Goal: Task Accomplishment & Management: Complete application form

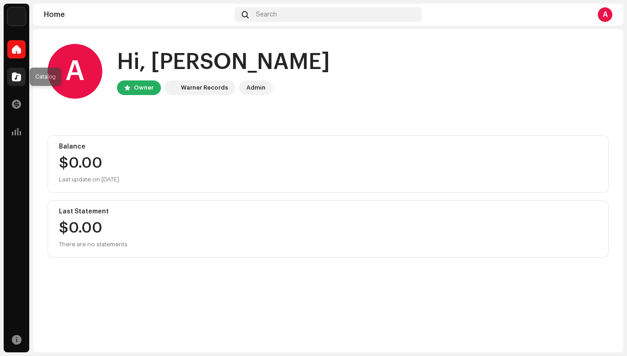
click at [19, 73] on span at bounding box center [16, 76] width 9 height 7
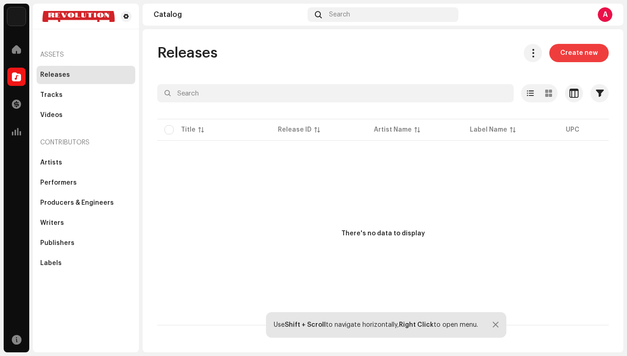
click at [592, 54] on span "Create new" at bounding box center [578, 53] width 37 height 18
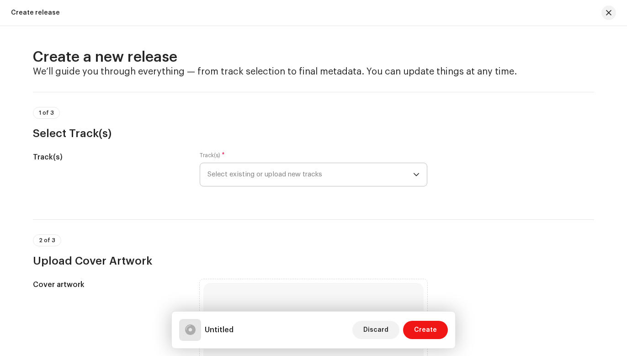
click at [253, 179] on span "Select existing or upload new tracks" at bounding box center [310, 174] width 206 height 23
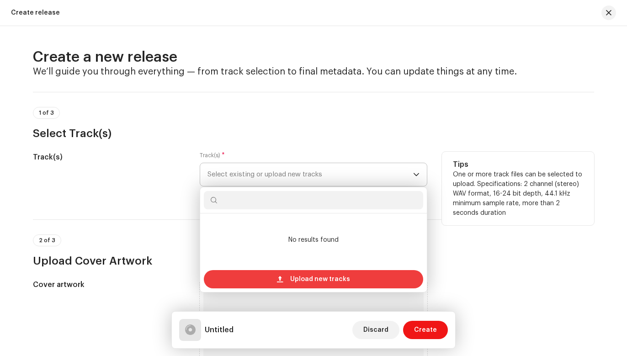
click at [293, 280] on span "Upload new tracks" at bounding box center [320, 279] width 60 height 18
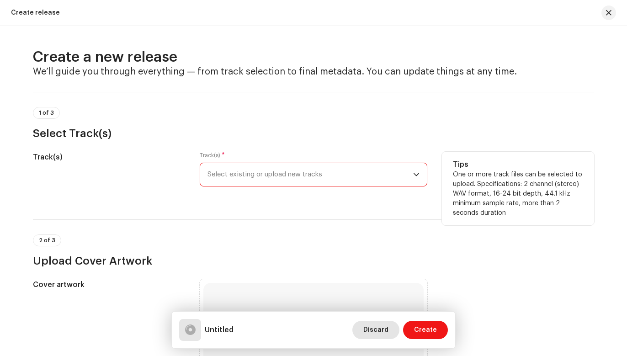
click at [372, 327] on span "Discard" at bounding box center [375, 330] width 25 height 18
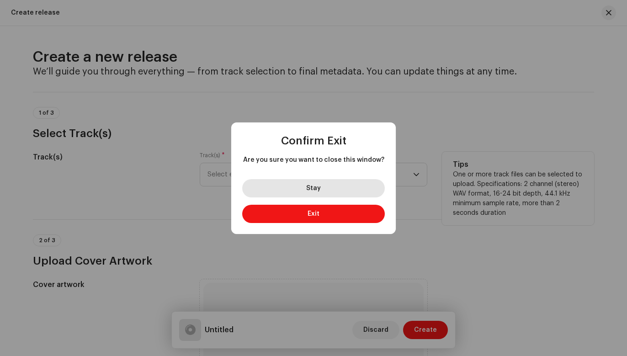
click at [337, 185] on button "Stay" at bounding box center [313, 188] width 142 height 18
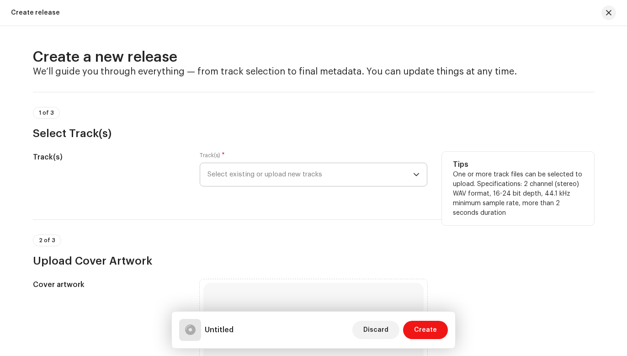
click at [347, 176] on span "Select existing or upload new tracks" at bounding box center [310, 174] width 206 height 23
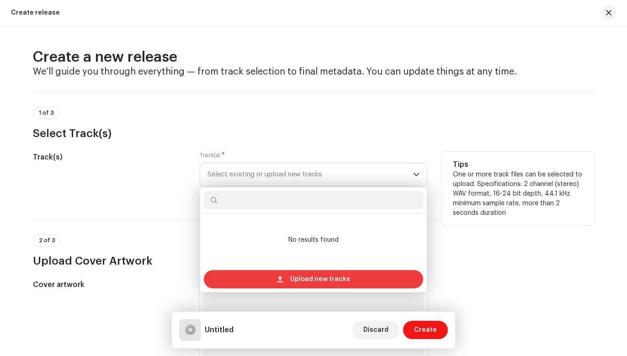
click at [304, 275] on span "Upload new tracks" at bounding box center [320, 279] width 60 height 18
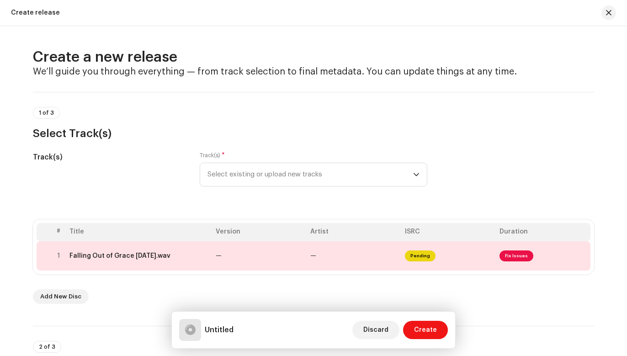
click at [336, 285] on div "# Title Version Artist ISRC Duration 1 Falling Out of Grace [DATE].wav — — Pend…" at bounding box center [313, 261] width 561 height 84
click at [410, 334] on button "Create" at bounding box center [425, 330] width 45 height 18
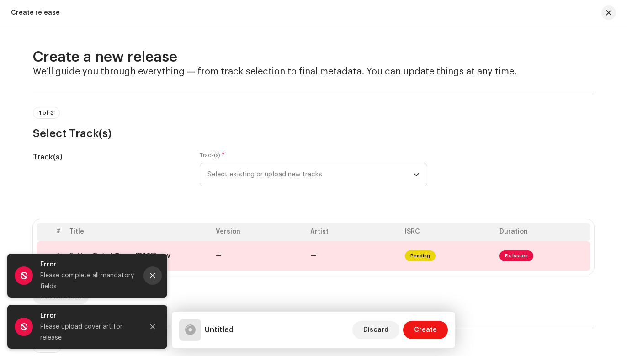
click at [153, 275] on icon "Close" at bounding box center [152, 275] width 5 height 5
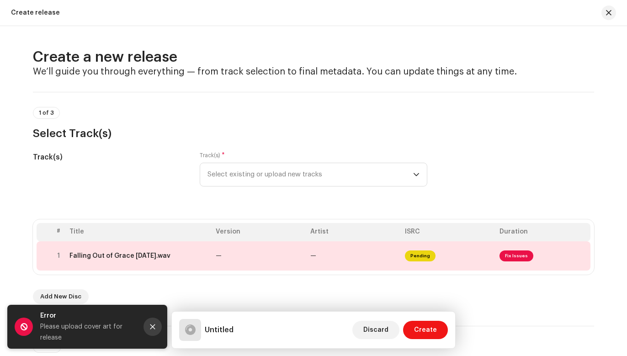
click at [152, 322] on button "Close" at bounding box center [152, 326] width 18 height 18
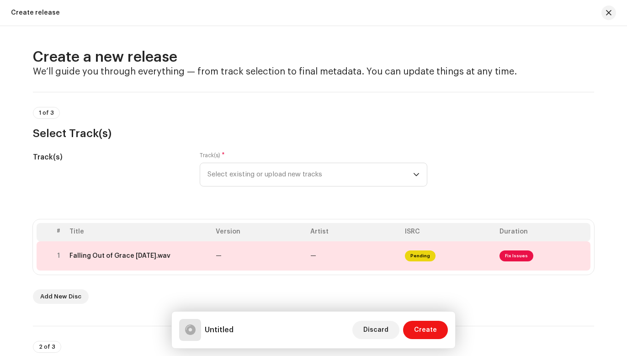
click at [180, 298] on div "Add New Disc" at bounding box center [313, 296] width 561 height 15
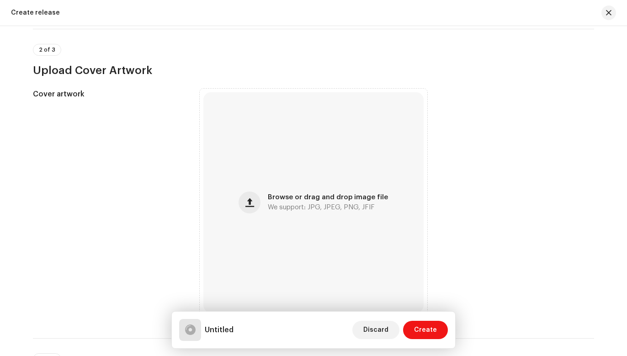
scroll to position [317, 0]
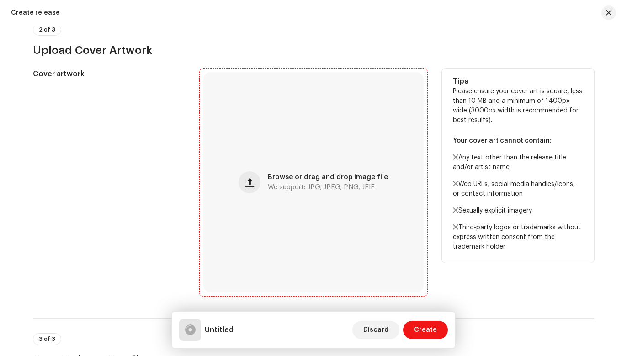
click at [285, 174] on span "Browse or drag and drop image file" at bounding box center [328, 177] width 120 height 6
click at [328, 166] on div "Browse or drag and drop image file We support: JPG, JPEG, PNG, JFIF" at bounding box center [313, 182] width 220 height 220
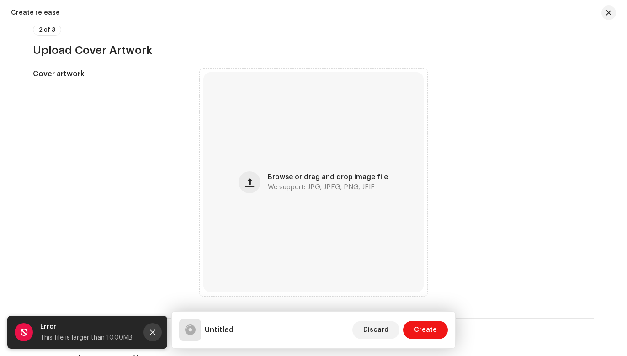
click at [155, 329] on icon "Close" at bounding box center [152, 332] width 6 height 6
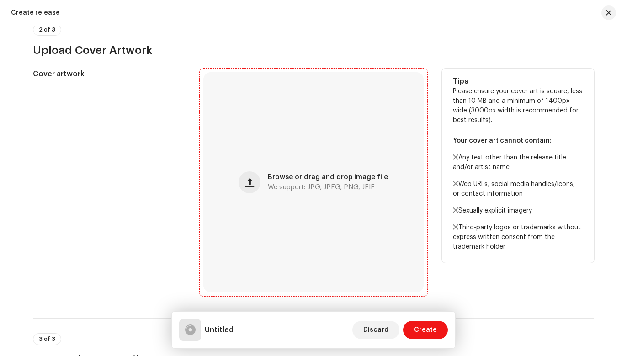
click at [268, 179] on div "Browse or drag and drop image file We support: JPG, JPEG, PNG, JFIF" at bounding box center [313, 182] width 220 height 220
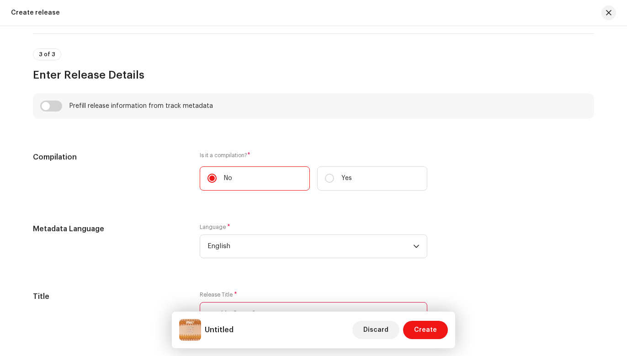
scroll to position [616, 0]
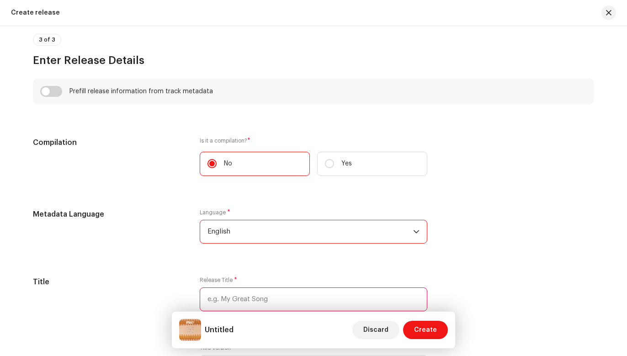
click at [282, 235] on span "English" at bounding box center [310, 231] width 206 height 23
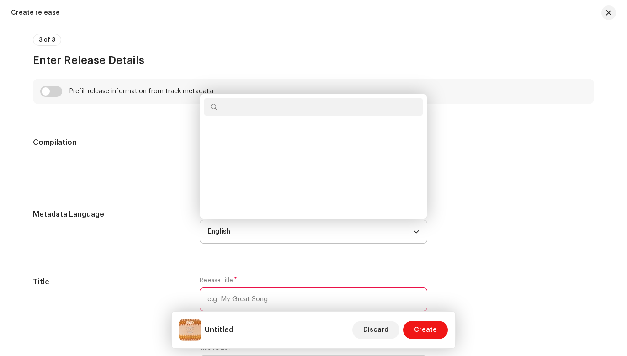
scroll to position [844, 0]
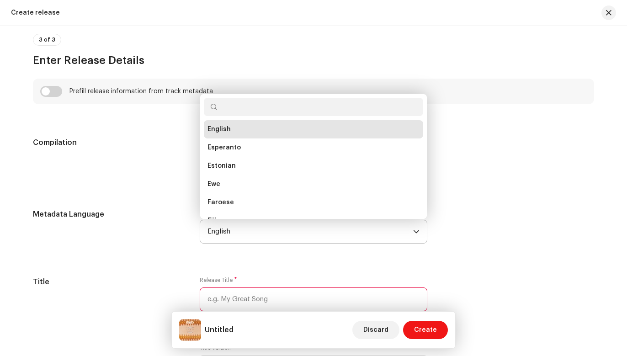
click at [282, 235] on span "English" at bounding box center [310, 231] width 206 height 23
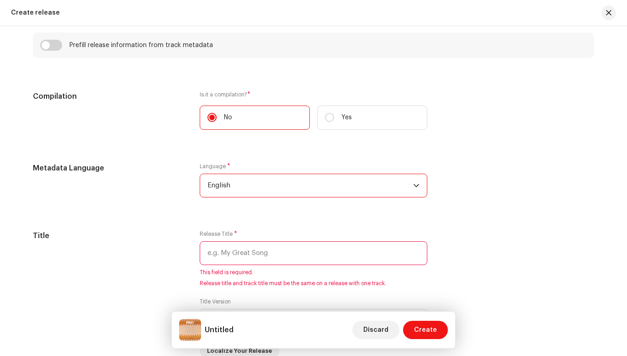
scroll to position [665, 0]
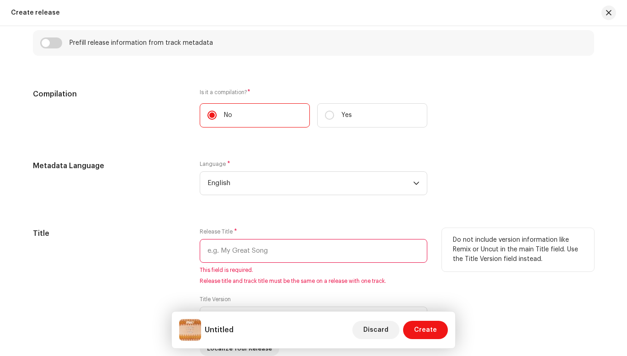
click at [279, 248] on input "text" at bounding box center [313, 251] width 227 height 24
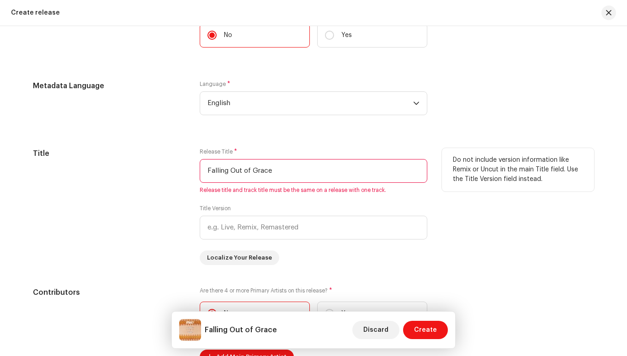
scroll to position [760, 0]
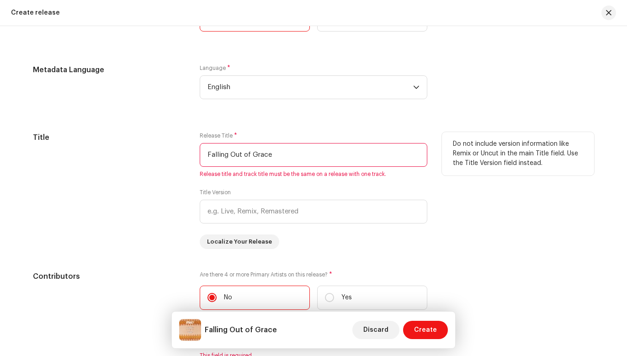
drag, startPoint x: 276, startPoint y: 156, endPoint x: 193, endPoint y: 155, distance: 83.1
click at [193, 155] on div "Title Release Title * Falling Out of Grace Release title and track title must b…" at bounding box center [313, 190] width 561 height 117
type input "Falling Out of Grace"
click at [225, 203] on input "text" at bounding box center [313, 212] width 227 height 24
click at [295, 238] on div "Release Title * Falling Out of Grace Release title and track title must be the …" at bounding box center [313, 190] width 227 height 117
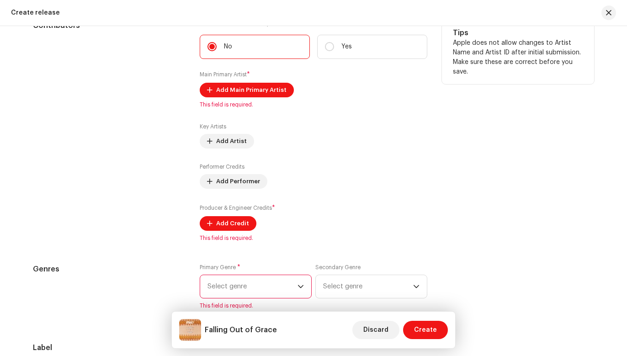
scroll to position [1013, 0]
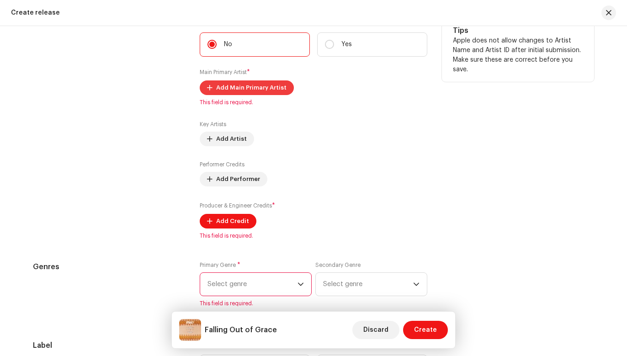
click at [243, 84] on span "Add Main Primary Artist" at bounding box center [251, 88] width 70 height 18
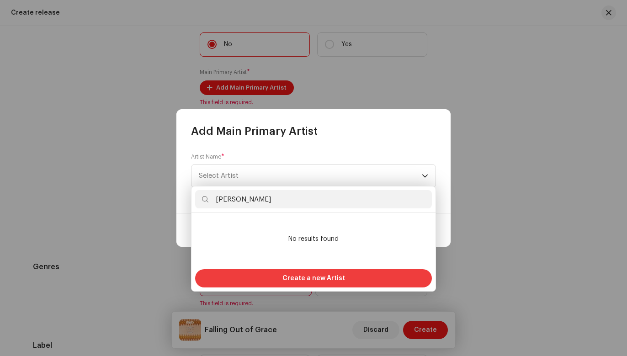
type input "[PERSON_NAME]"
click at [278, 276] on div "Create a new Artist" at bounding box center [313, 278] width 237 height 18
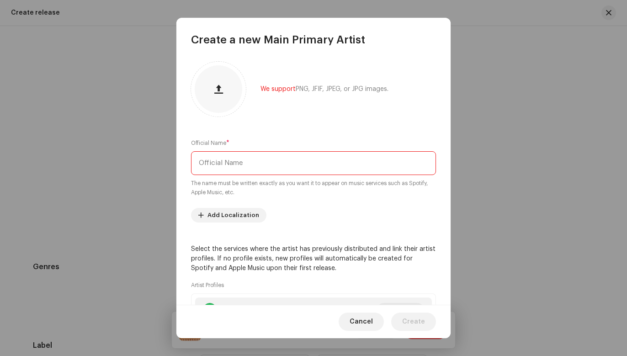
click at [284, 168] on input "text" at bounding box center [313, 163] width 245 height 24
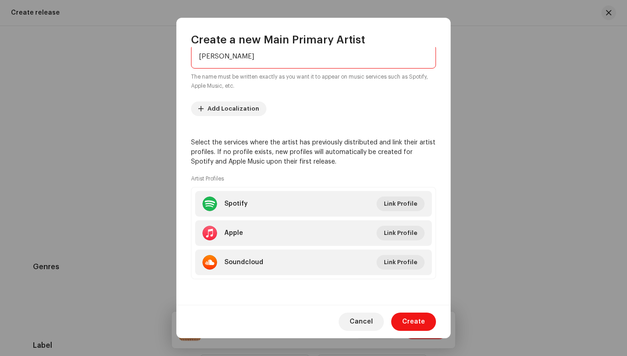
scroll to position [106, 0]
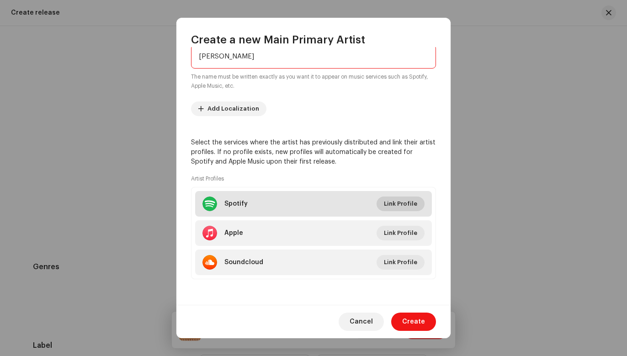
type input "[PERSON_NAME]"
click at [385, 204] on span "Link Profile" at bounding box center [400, 204] width 33 height 18
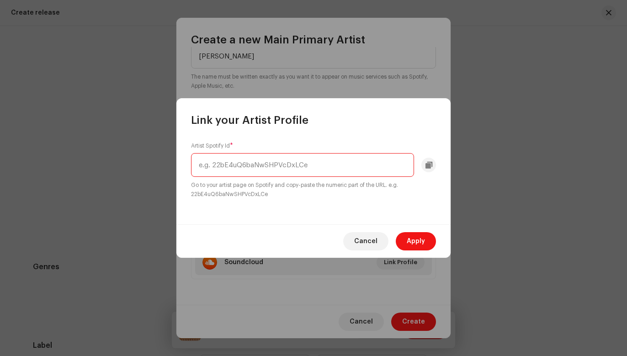
paste input "[URL][DOMAIN_NAME]"
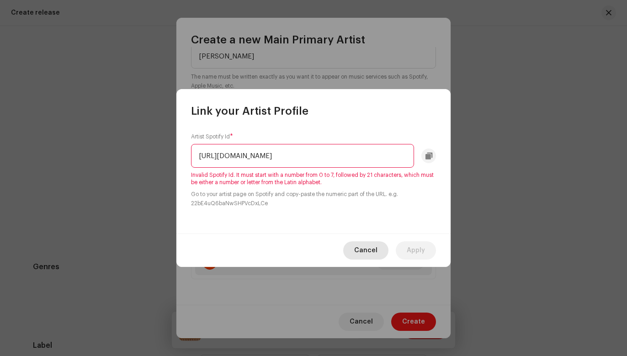
type input "[URL][DOMAIN_NAME]"
click at [365, 244] on span "Cancel" at bounding box center [365, 250] width 23 height 18
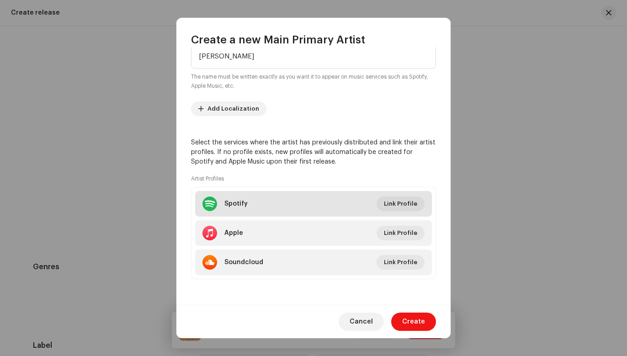
click at [252, 203] on li "Spotify Link Profile" at bounding box center [313, 204] width 237 height 26
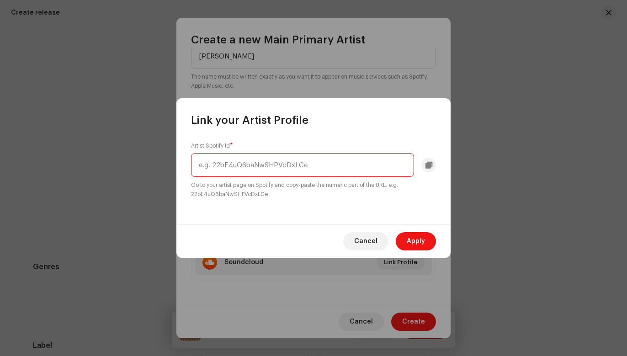
paste input "<iframe data-testid="embed-iframe" style="border-radius:12px" src="[URL][DOMAIN…"
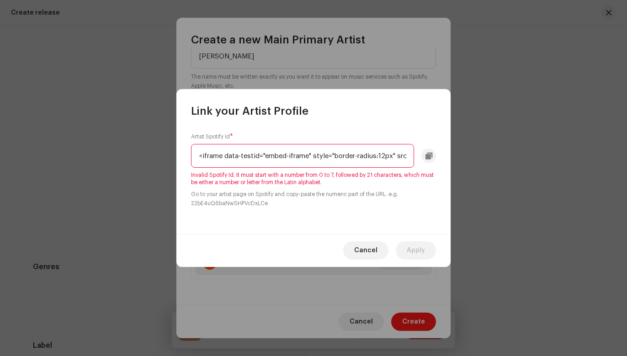
type input "<iframe data-testid="embed-iframe" style="border-radius:12px" src="[URL][DOMAIN…"
click at [364, 240] on div "Cancel Apply" at bounding box center [313, 249] width 274 height 33
click at [363, 246] on span "Cancel" at bounding box center [365, 250] width 23 height 18
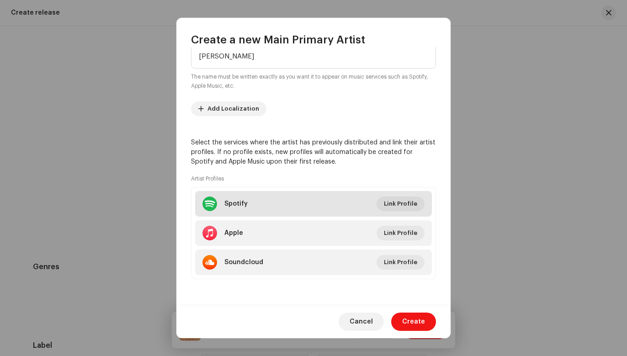
click at [318, 201] on li "Spotify Link Profile" at bounding box center [313, 204] width 237 height 26
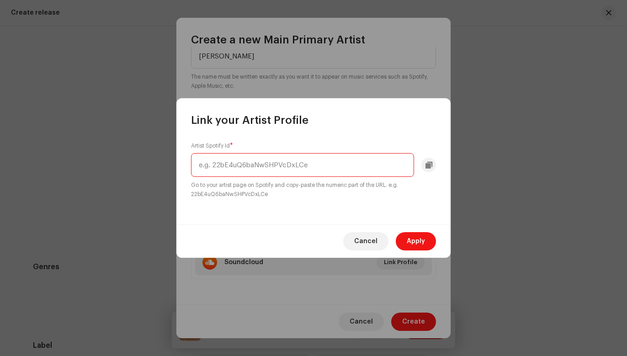
paste input "[URL][DOMAIN_NAME]"
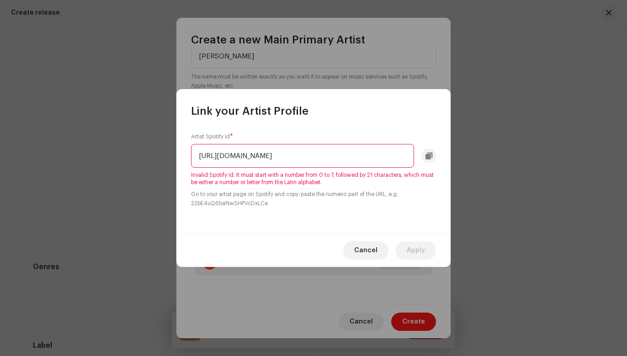
drag, startPoint x: 234, startPoint y: 154, endPoint x: 184, endPoint y: 155, distance: 50.2
click at [184, 155] on div "Artist Spotify Id * [URL][DOMAIN_NAME] Invalid Spotify Id. It must start with a…" at bounding box center [313, 175] width 274 height 115
click at [374, 157] on input "OeSvcQyacni1rL6c4C?si=FX1H23zARkOLiTkS9f8mqw" at bounding box center [302, 156] width 223 height 24
click at [368, 156] on input "OeSvcQyacni1rL6c4C?si=FX1H23zARkOLiTkS9f8mqw" at bounding box center [302, 156] width 223 height 24
drag, startPoint x: 380, startPoint y: 156, endPoint x: 181, endPoint y: 160, distance: 198.3
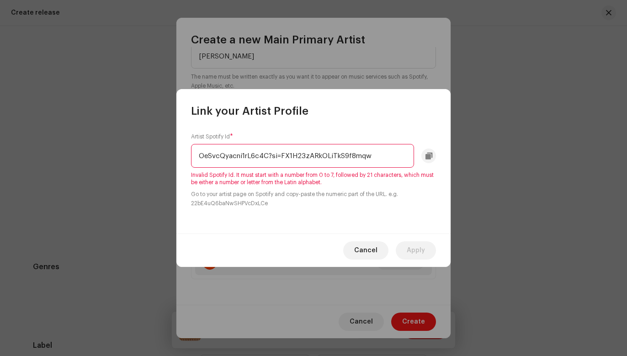
click at [181, 160] on div "Artist Spotify Id * OeSvcQyacni1rL6c4C?si=FX1H23zARkOLiTkS9f8mqw Invalid Spotif…" at bounding box center [313, 175] width 274 height 115
type input "OeSvcQyacni1rL6c4C?si=FX1H23zARkOLiTkS9f8m"
drag, startPoint x: 373, startPoint y: 155, endPoint x: 165, endPoint y: 143, distance: 208.1
click at [165, 143] on div "Link your Artist Profile Artist Spotify Id * OeSvcQyacni1rL6c4C?si=FX1H23zARkOL…" at bounding box center [313, 178] width 627 height 356
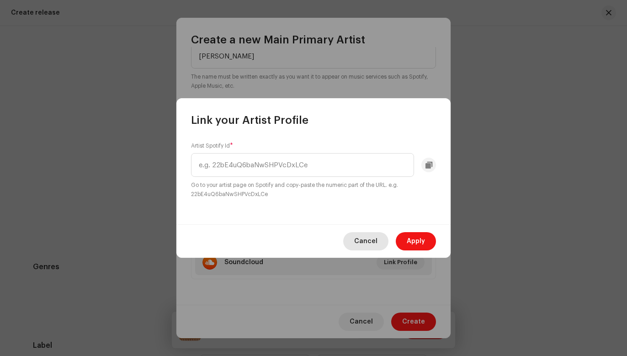
click at [369, 244] on span "Cancel" at bounding box center [365, 241] width 23 height 18
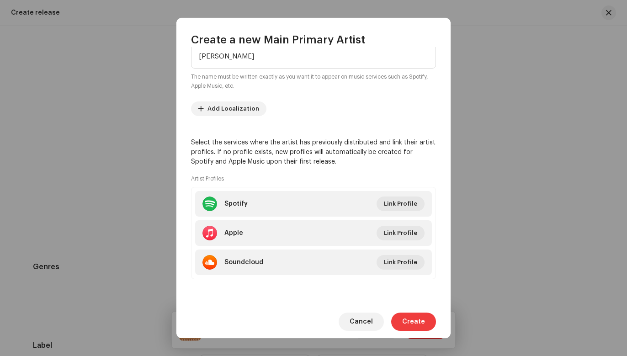
click at [416, 322] on span "Create" at bounding box center [413, 321] width 23 height 18
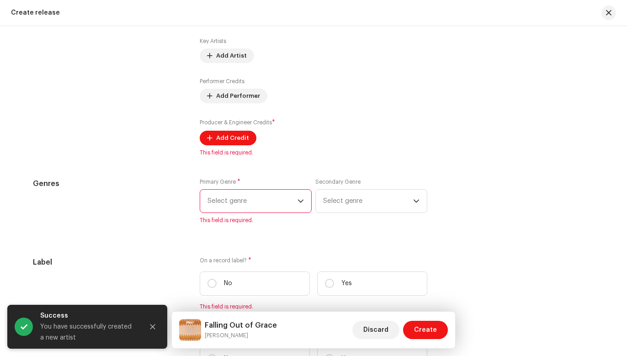
scroll to position [1105, 0]
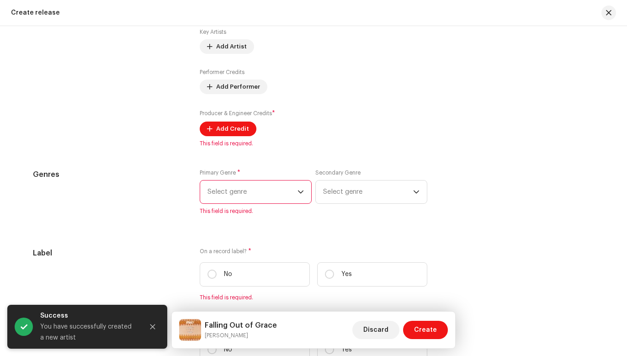
click at [298, 191] on icon "dropdown trigger" at bounding box center [300, 191] width 5 height 3
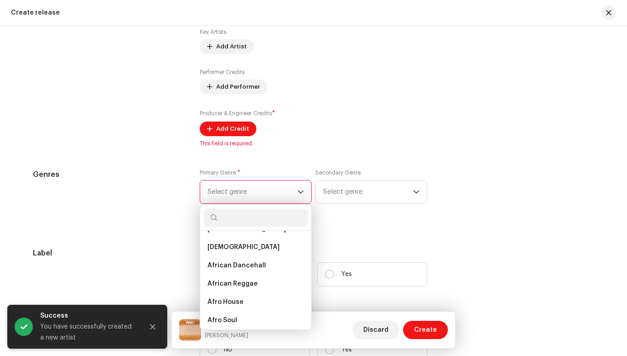
scroll to position [16, 0]
type input "r"
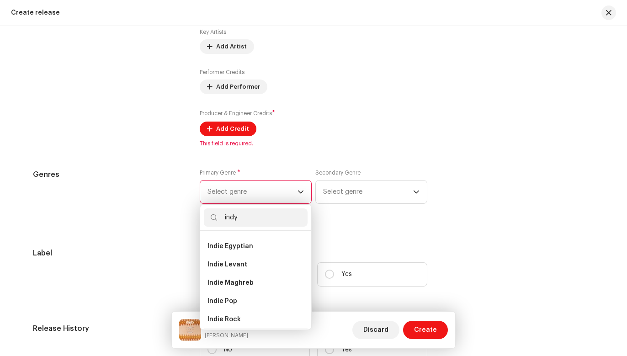
scroll to position [0, 0]
type input "i"
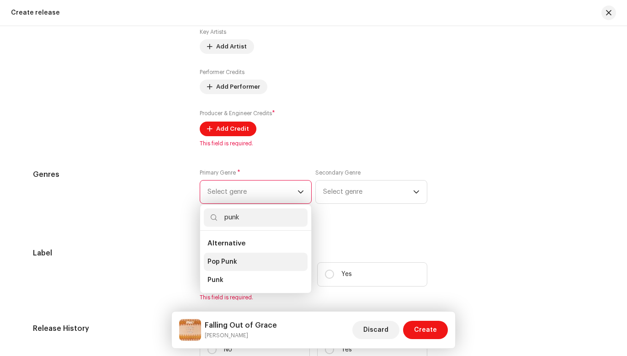
type input "punk"
click at [246, 262] on li "Pop Punk" at bounding box center [256, 262] width 104 height 18
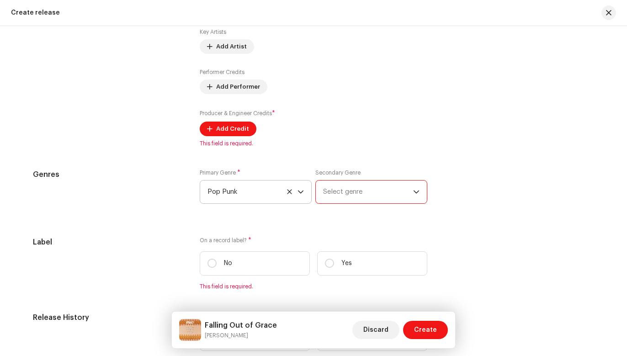
click at [380, 193] on span "Select genre" at bounding box center [368, 191] width 90 height 23
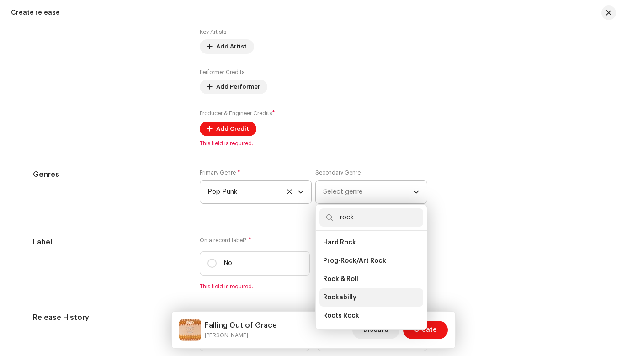
scroll to position [481, 0]
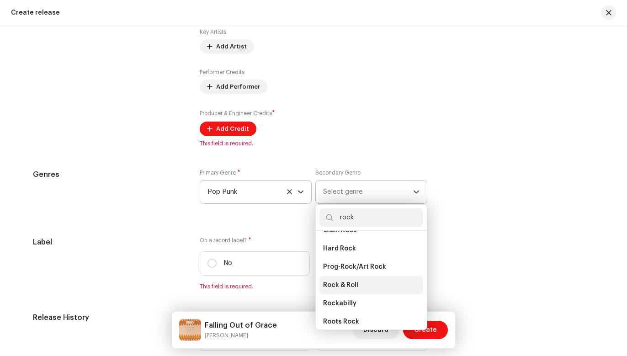
type input "rock"
click at [351, 280] on span "Rock & Roll" at bounding box center [340, 284] width 35 height 9
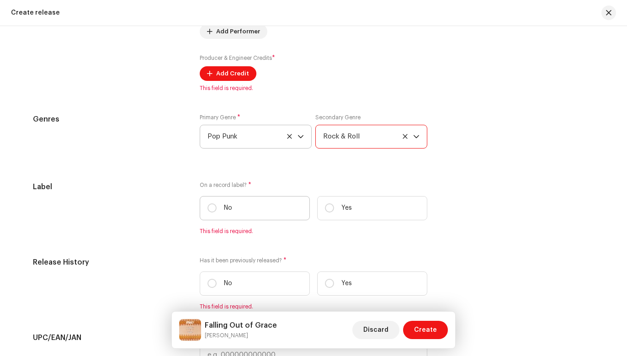
scroll to position [1172, 0]
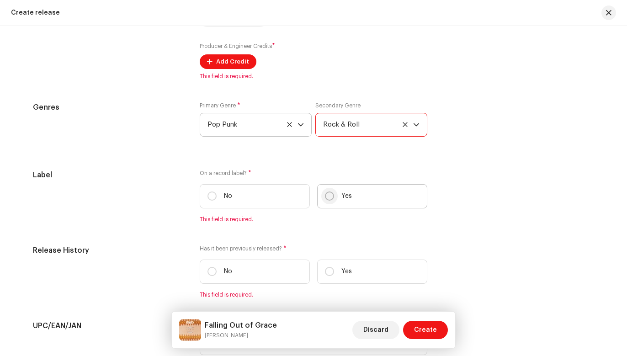
click at [327, 197] on input "Yes" at bounding box center [329, 195] width 9 height 9
radio input "true"
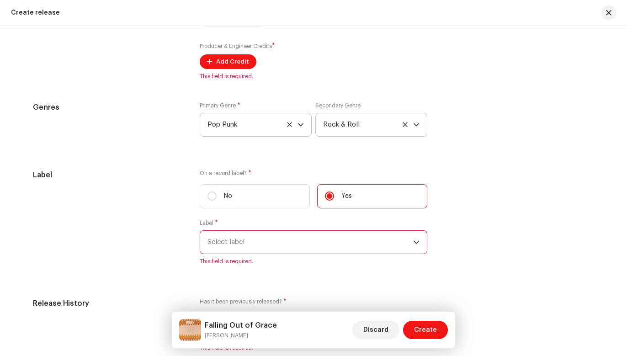
click at [305, 237] on span "Select label" at bounding box center [310, 242] width 206 height 23
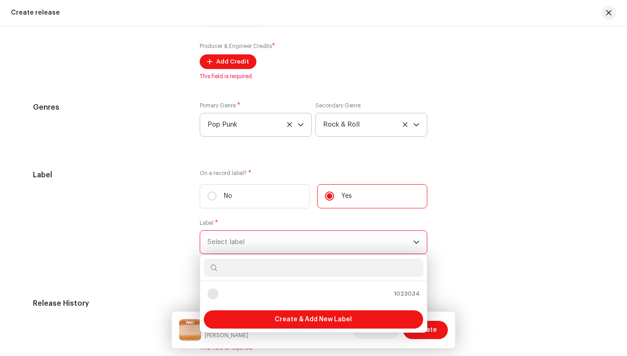
click at [302, 239] on span "Select label" at bounding box center [310, 242] width 206 height 23
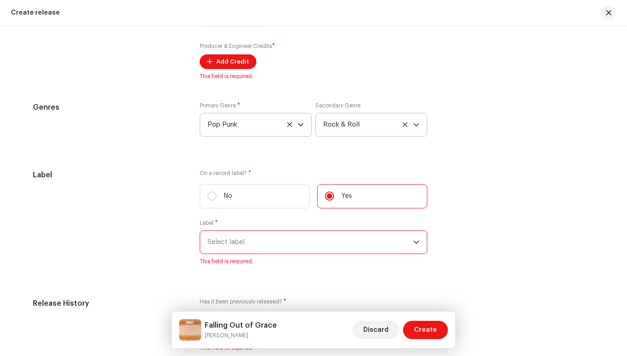
click at [295, 237] on span "Select label" at bounding box center [310, 242] width 206 height 23
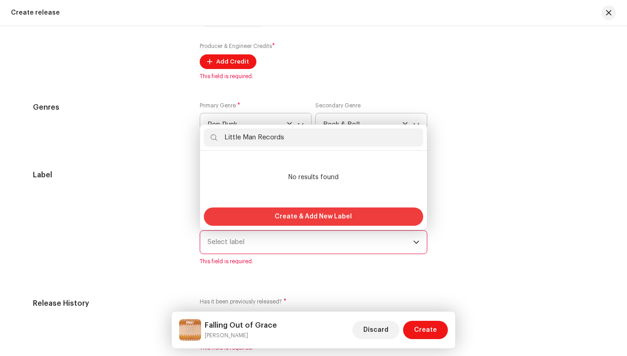
type input "Little Man Records"
click at [305, 212] on span "Create & Add New Label" at bounding box center [312, 216] width 77 height 18
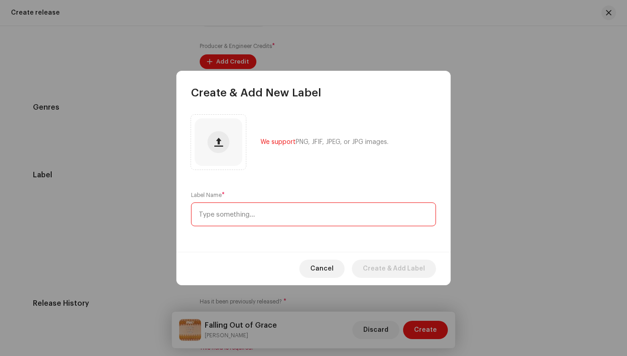
click at [319, 216] on input "text" at bounding box center [313, 214] width 245 height 24
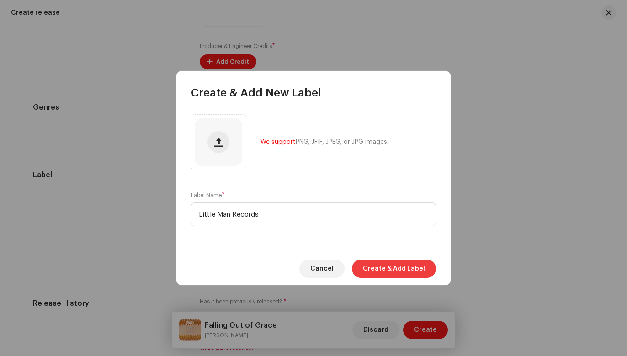
type input "Little Man Records"
click at [394, 268] on span "Create & Add Label" at bounding box center [394, 268] width 62 height 18
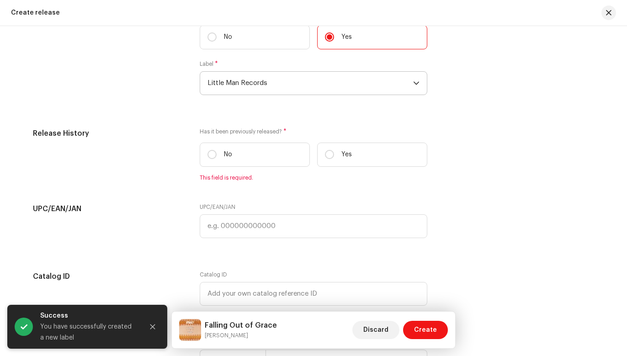
scroll to position [1333, 0]
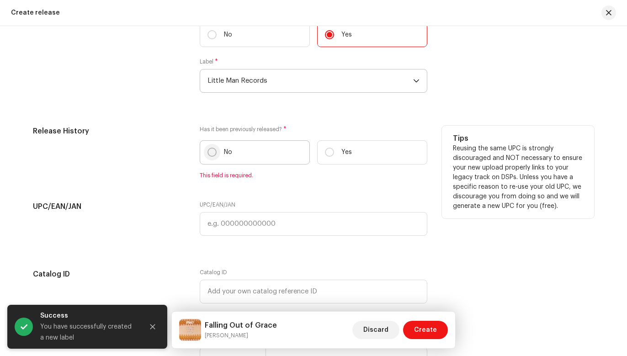
click at [208, 153] on input "No" at bounding box center [211, 152] width 9 height 9
radio input "true"
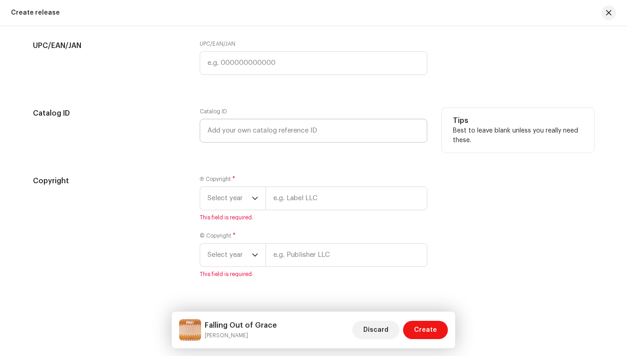
scroll to position [1490, 0]
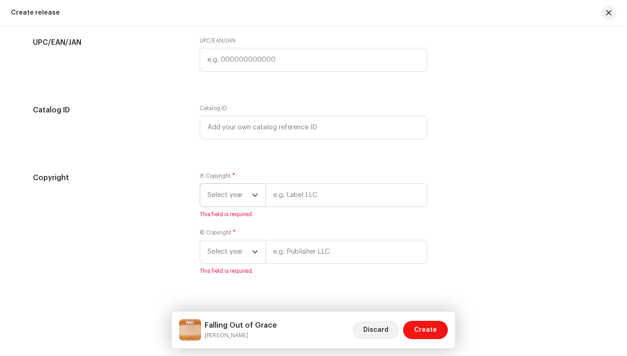
click at [253, 193] on icon "dropdown trigger" at bounding box center [255, 195] width 6 height 6
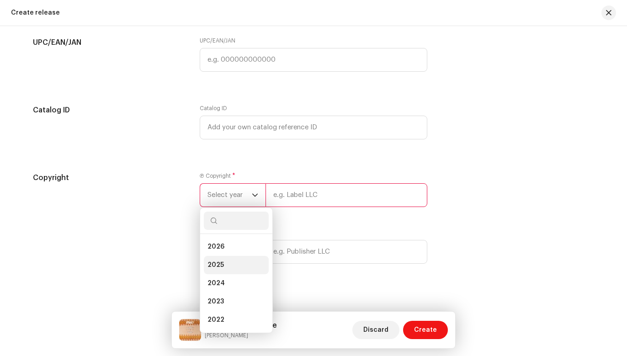
click at [229, 259] on li "2025" at bounding box center [236, 265] width 65 height 18
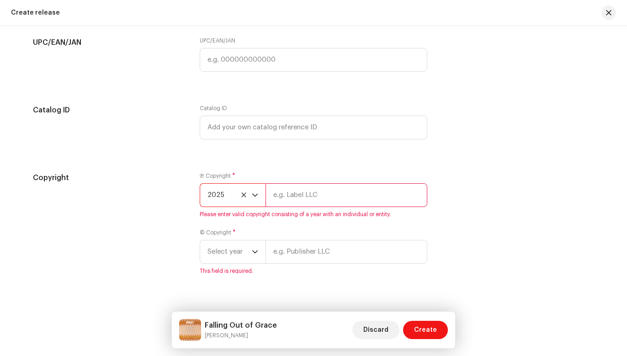
click at [276, 198] on input "text" at bounding box center [346, 195] width 162 height 24
type input "Little Man Records"
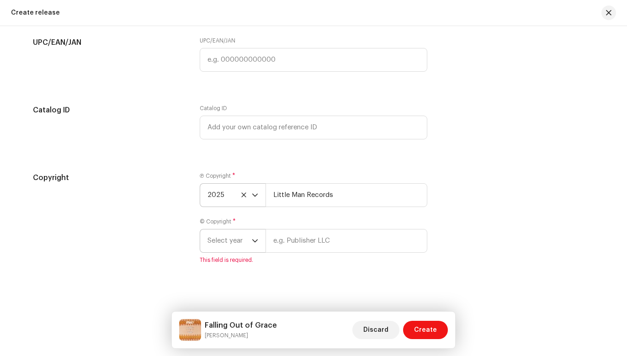
click at [253, 250] on div "dropdown trigger" at bounding box center [255, 240] width 6 height 23
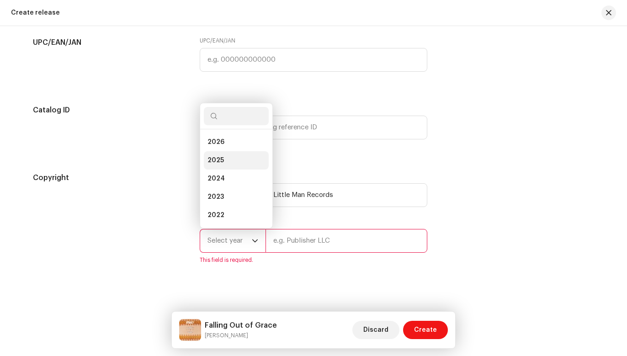
click at [231, 157] on li "2025" at bounding box center [236, 160] width 65 height 18
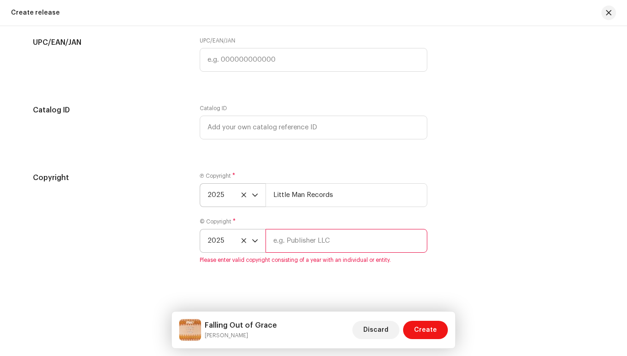
click at [281, 238] on input "text" at bounding box center [346, 241] width 162 height 24
type input "Little Man Records"
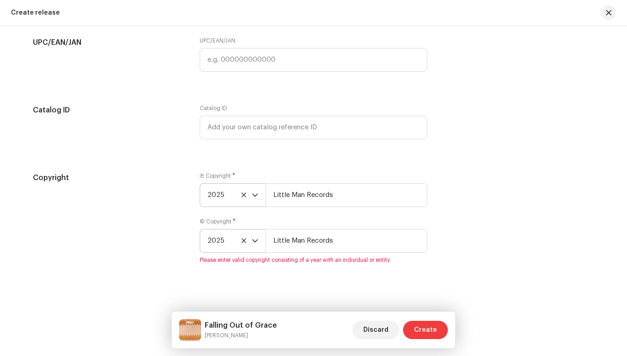
scroll to position [1485, 0]
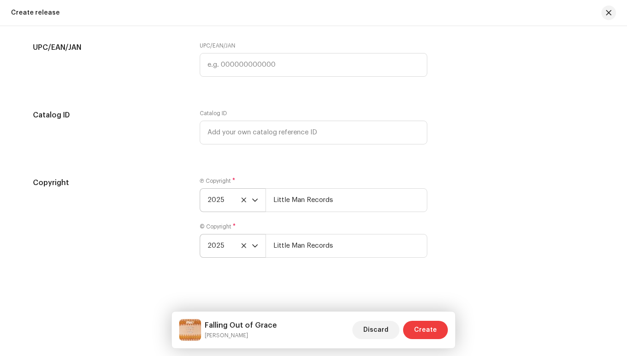
click at [421, 326] on span "Create" at bounding box center [425, 330] width 23 height 18
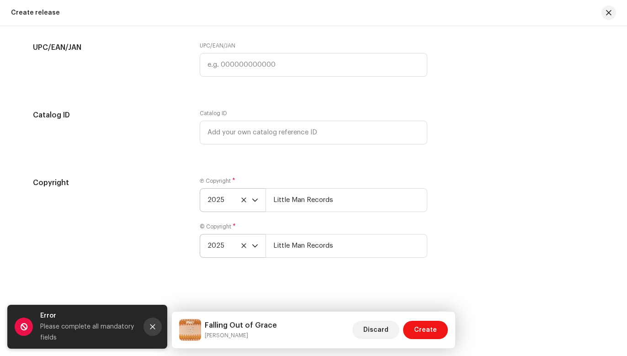
click at [153, 326] on icon "Close" at bounding box center [152, 326] width 5 height 5
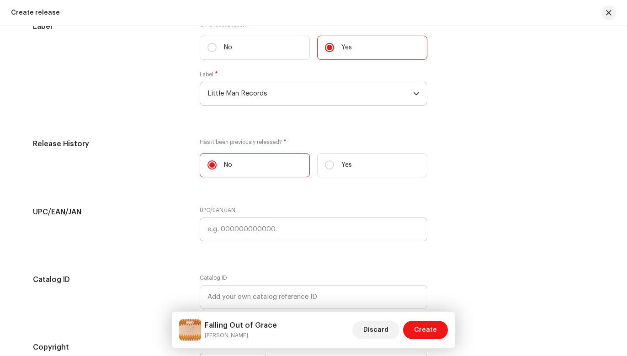
scroll to position [1320, 0]
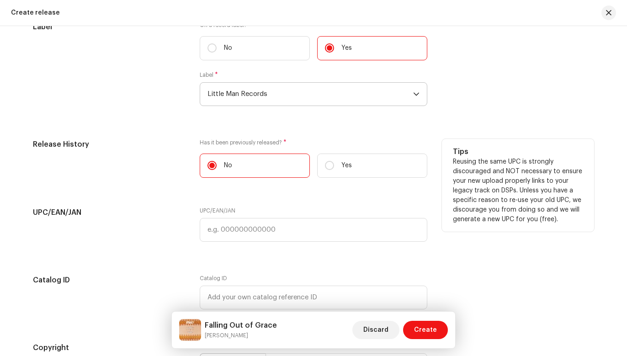
click at [278, 161] on label "No" at bounding box center [255, 165] width 110 height 24
click at [216, 161] on input "No" at bounding box center [211, 165] width 9 height 9
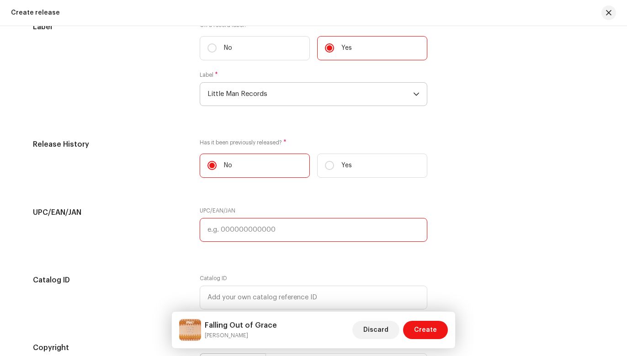
click at [279, 228] on input "text" at bounding box center [313, 230] width 227 height 24
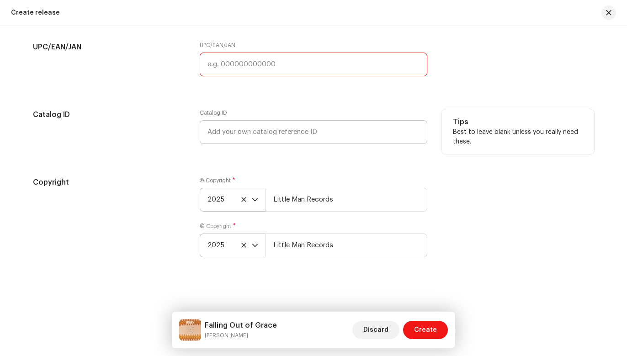
scroll to position [1485, 0]
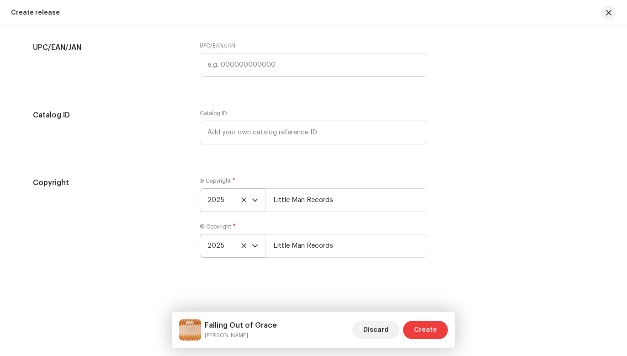
click at [423, 329] on span "Create" at bounding box center [425, 330] width 23 height 18
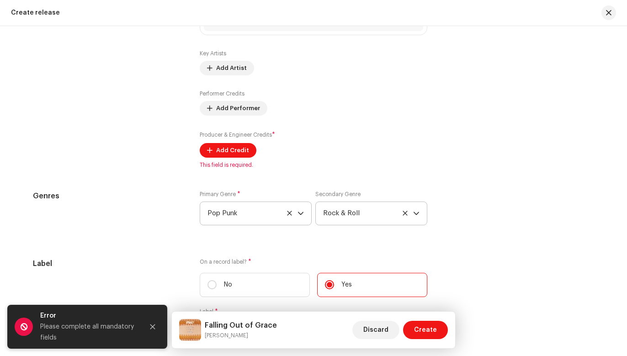
scroll to position [1070, 0]
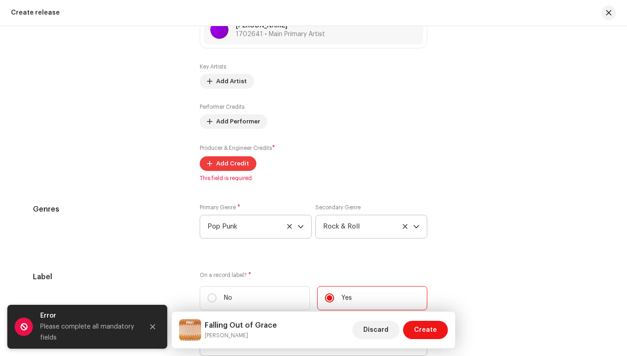
click at [234, 163] on span "Add Credit" at bounding box center [232, 163] width 33 height 18
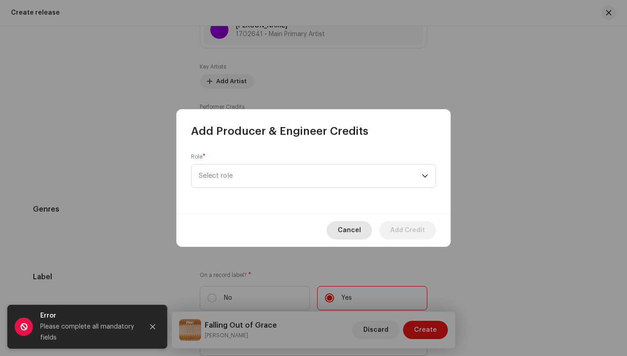
click at [342, 230] on span "Cancel" at bounding box center [349, 230] width 23 height 18
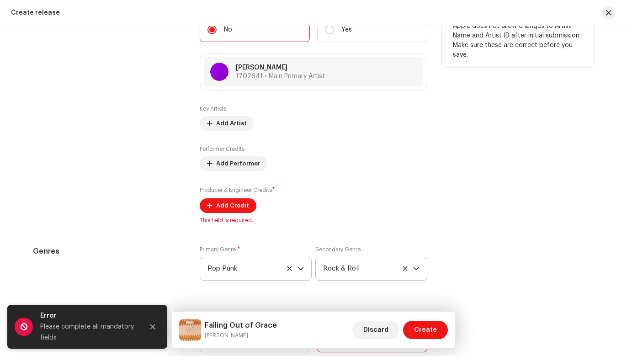
scroll to position [1021, 0]
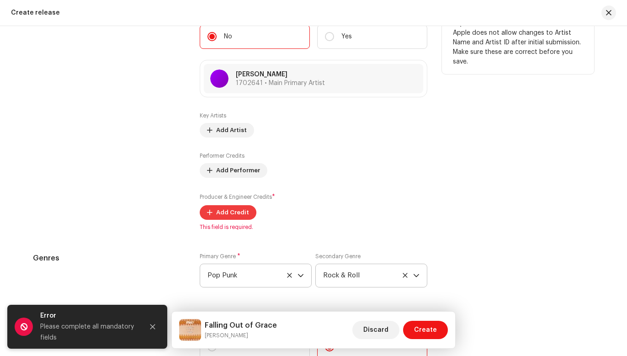
click at [226, 208] on span "Add Credit" at bounding box center [232, 212] width 33 height 18
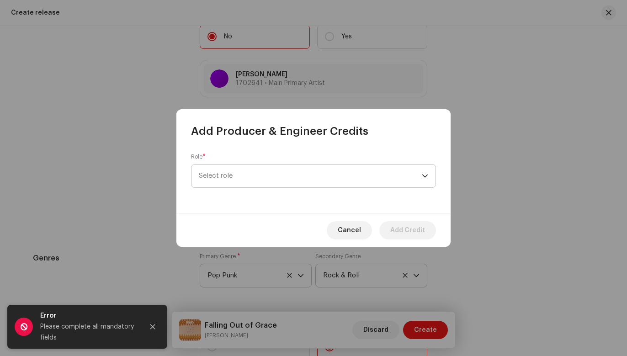
click at [248, 174] on span "Select role" at bounding box center [310, 175] width 223 height 23
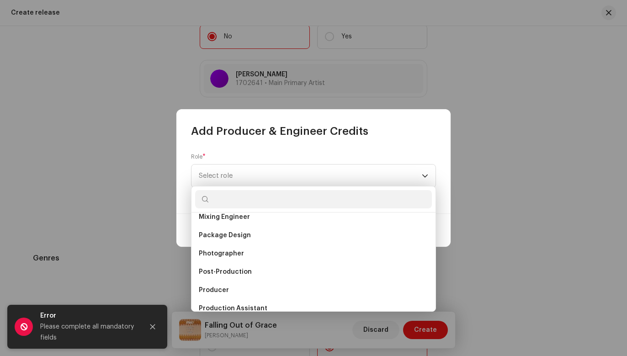
scroll to position [312, 0]
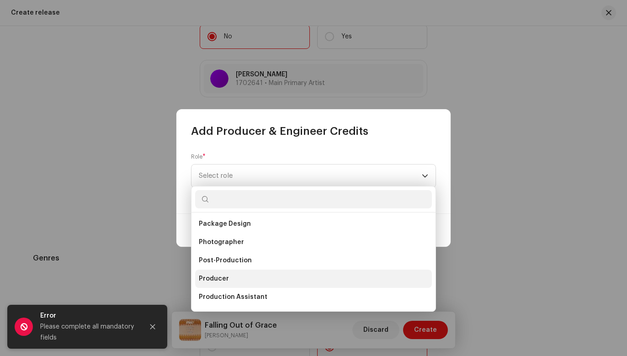
click at [224, 274] on span "Producer" at bounding box center [214, 278] width 30 height 9
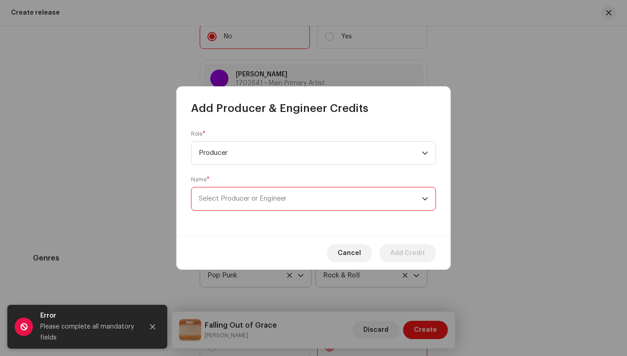
click at [243, 200] on span "Select Producer or Engineer" at bounding box center [243, 198] width 88 height 7
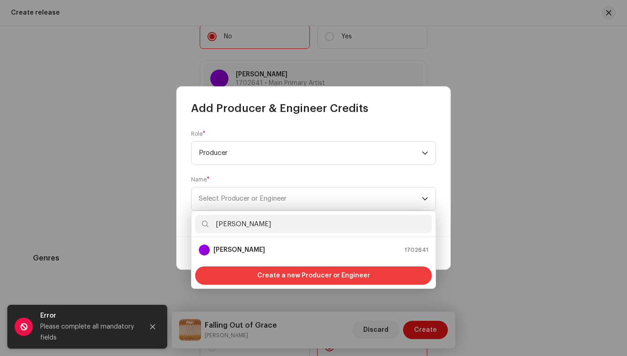
type input "[PERSON_NAME]"
click at [279, 274] on span "Create a new Producer or Engineer" at bounding box center [313, 275] width 113 height 18
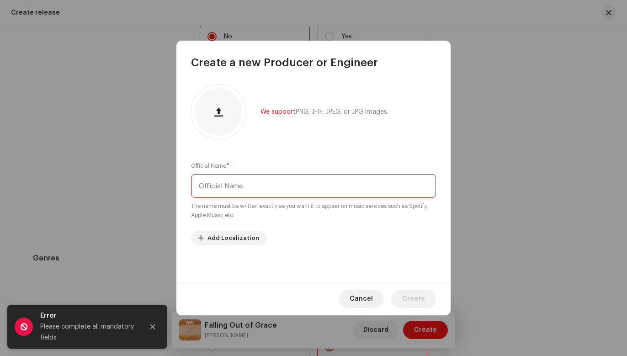
click at [248, 188] on input "text" at bounding box center [313, 186] width 245 height 24
type input "Radley"
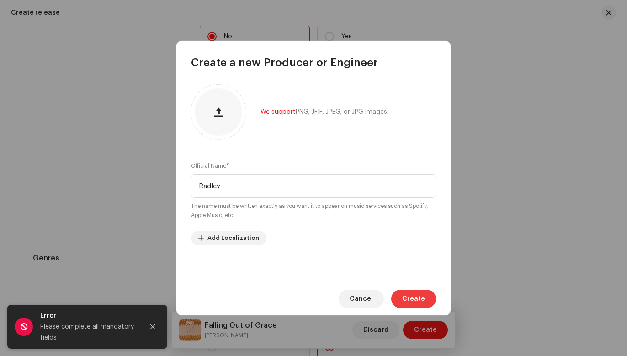
click at [417, 299] on span "Create" at bounding box center [413, 299] width 23 height 18
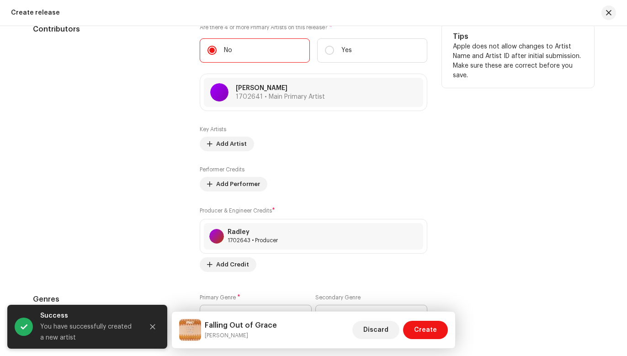
scroll to position [1019, 0]
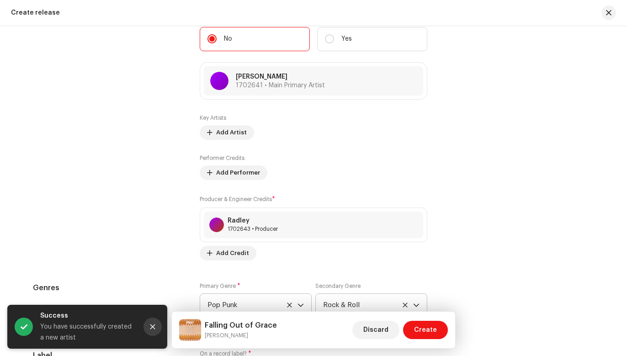
click at [152, 324] on icon "Close" at bounding box center [152, 326] width 6 height 6
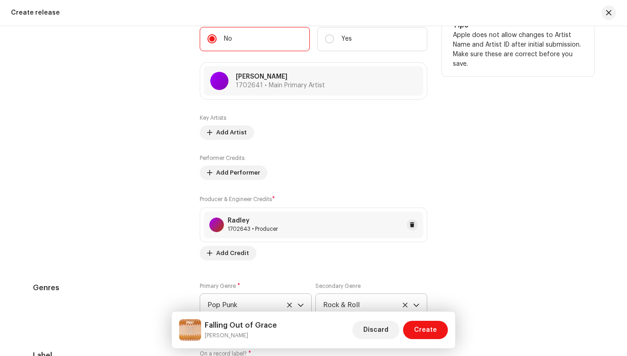
click at [318, 220] on div "Radley 1702643 • Producer" at bounding box center [313, 224] width 219 height 26
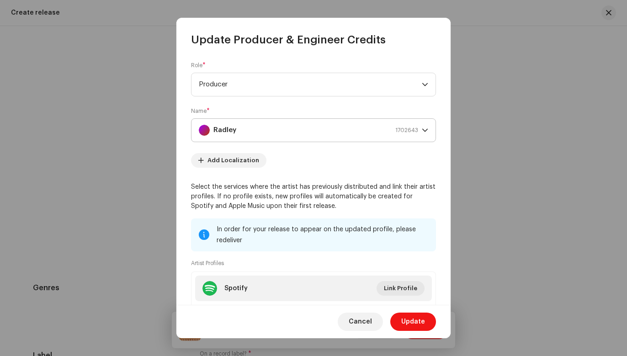
click at [270, 126] on div "Radley 1702643" at bounding box center [308, 130] width 219 height 23
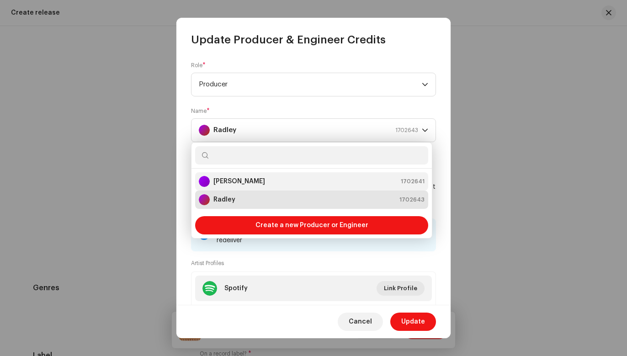
click at [253, 177] on div "[PERSON_NAME] 1702641" at bounding box center [312, 181] width 226 height 11
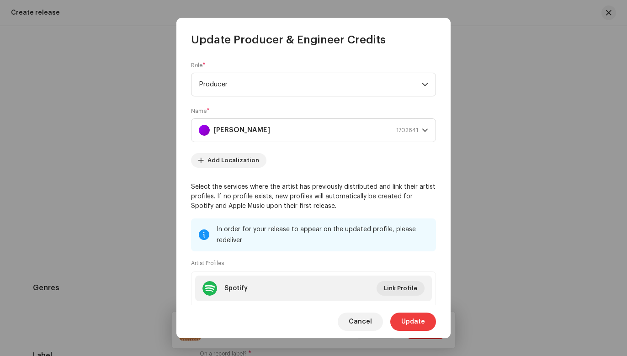
click at [408, 320] on span "Update" at bounding box center [413, 321] width 24 height 18
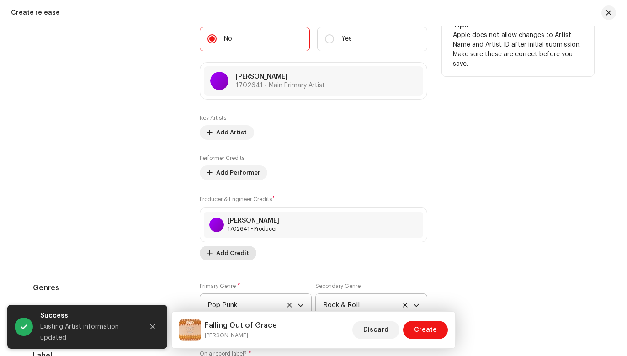
click at [237, 249] on span "Add Credit" at bounding box center [232, 253] width 33 height 18
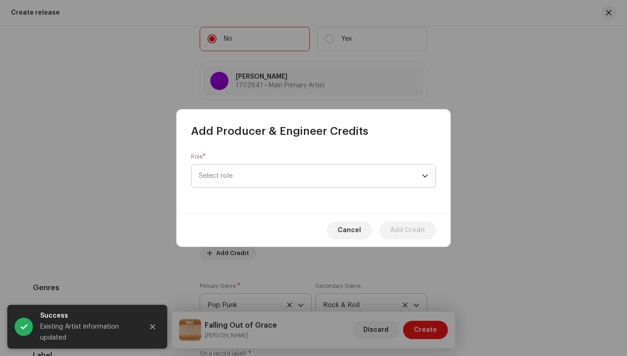
click at [250, 170] on span "Select role" at bounding box center [310, 175] width 223 height 23
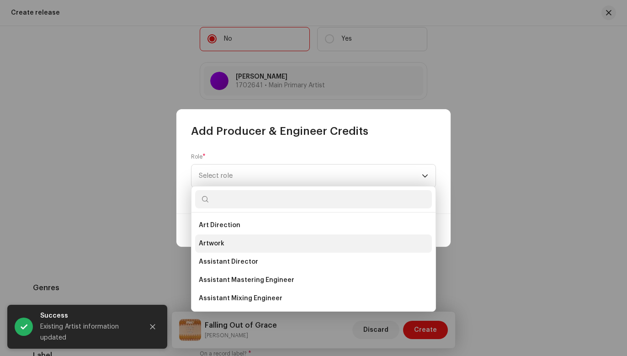
scroll to position [2, 0]
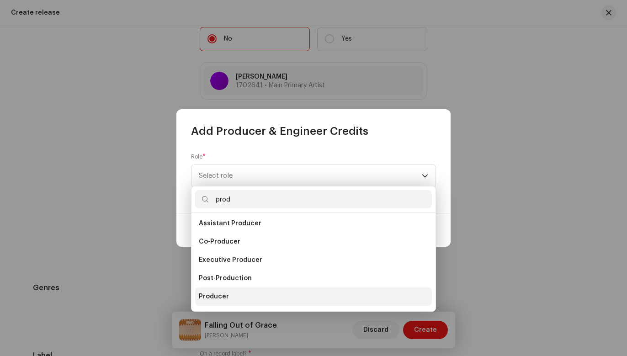
type input "prod"
click at [240, 296] on li "Producer" at bounding box center [313, 296] width 237 height 18
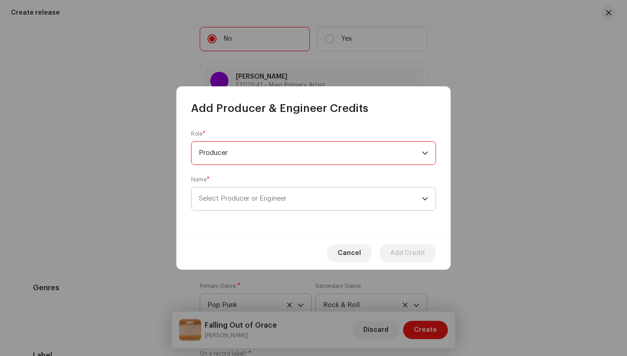
click at [237, 199] on span "Select Producer or Engineer" at bounding box center [243, 198] width 88 height 7
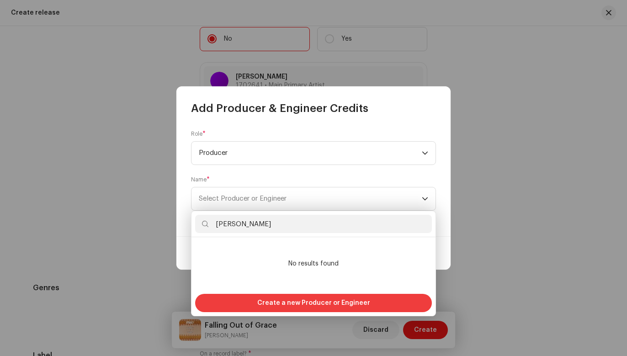
type input "[PERSON_NAME]"
click at [297, 301] on span "Create a new Producer or Engineer" at bounding box center [313, 303] width 113 height 18
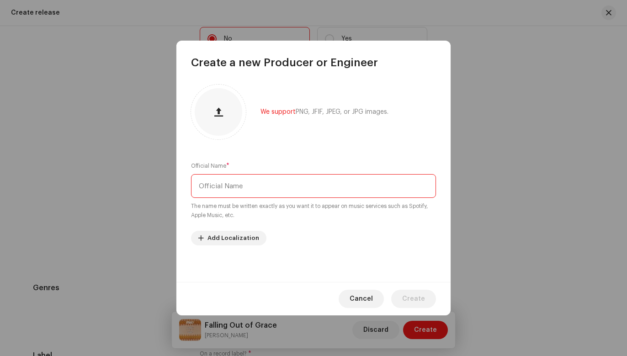
click at [276, 187] on input "text" at bounding box center [313, 186] width 245 height 24
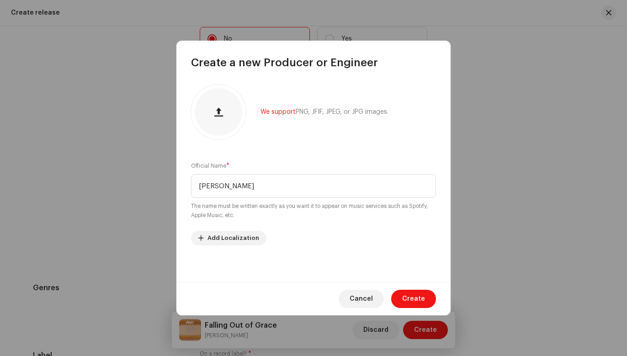
type input "[PERSON_NAME]"
click at [419, 300] on span "Create" at bounding box center [413, 299] width 23 height 18
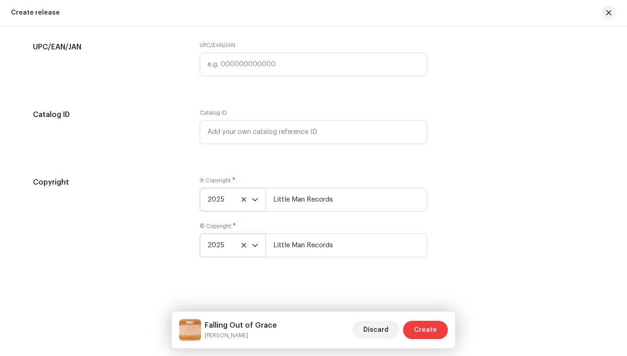
scroll to position [1542, 0]
click at [432, 326] on span "Create" at bounding box center [425, 330] width 23 height 18
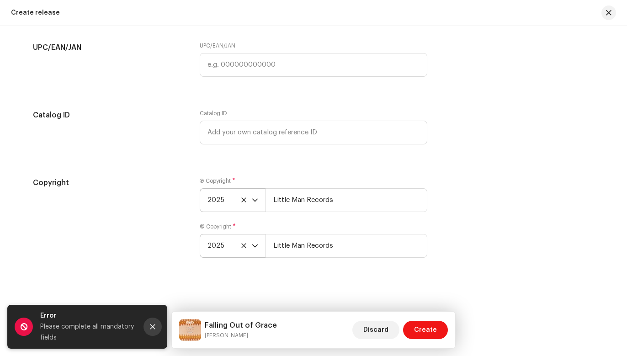
click at [151, 326] on icon "Close" at bounding box center [152, 326] width 5 height 5
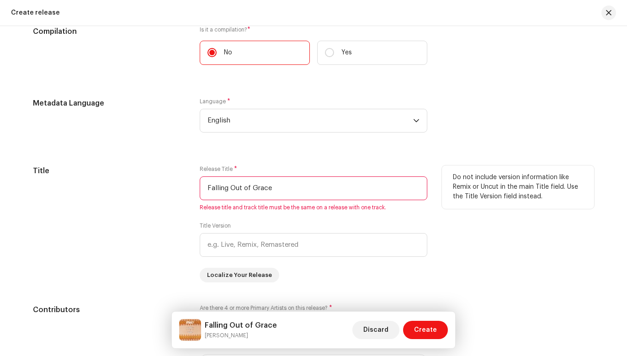
scroll to position [727, 0]
drag, startPoint x: 273, startPoint y: 187, endPoint x: 184, endPoint y: 187, distance: 89.1
click at [184, 187] on div "Title Release Title * Falling Out of Grace Release title and track title must b…" at bounding box center [313, 224] width 561 height 117
click at [217, 248] on input "text" at bounding box center [313, 245] width 227 height 24
paste input "Falling Out of Grace"
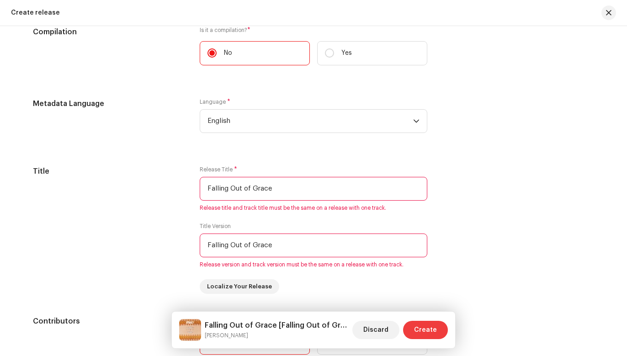
type input "Falling Out of Grace"
click at [435, 332] on span "Create" at bounding box center [425, 330] width 23 height 18
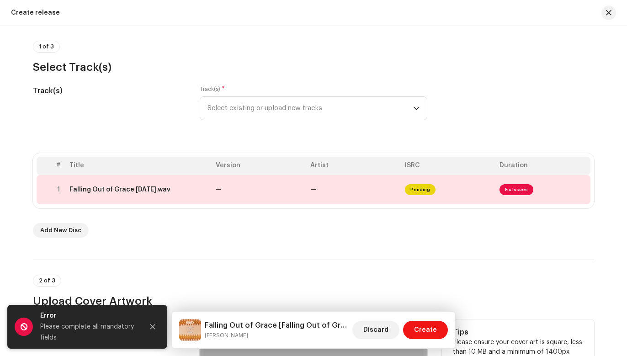
scroll to position [66, 0]
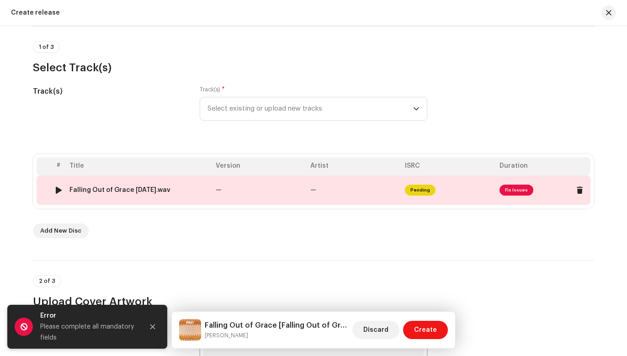
click at [515, 190] on span "Fix Issues" at bounding box center [516, 190] width 34 height 11
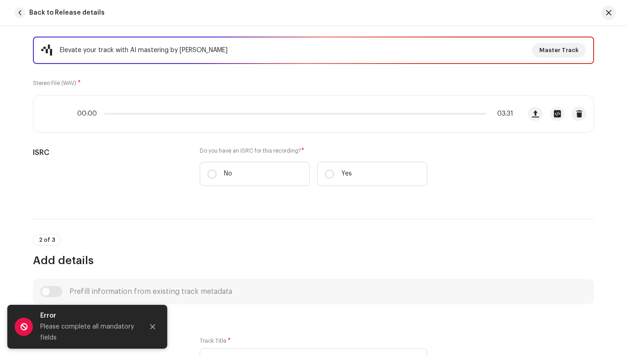
scroll to position [121, 0]
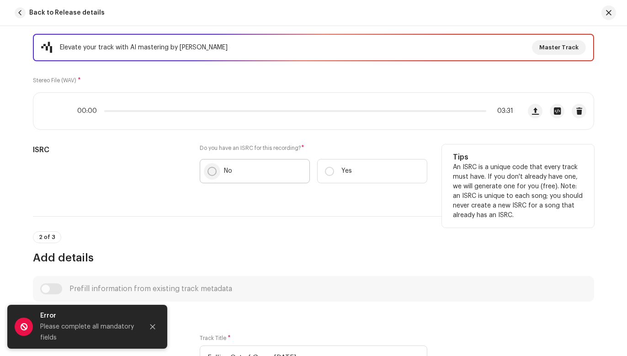
click at [210, 173] on input "No" at bounding box center [211, 171] width 9 height 9
radio input "true"
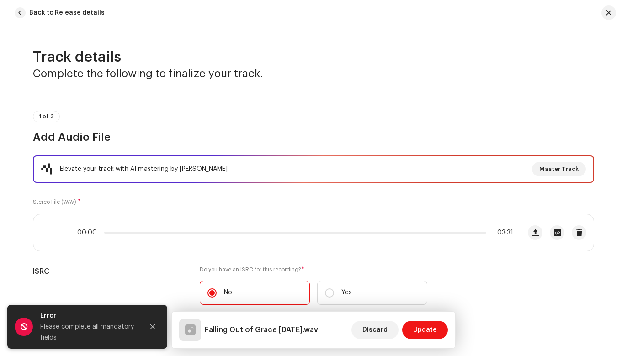
scroll to position [0, 0]
click at [424, 326] on span "Update" at bounding box center [425, 330] width 24 height 18
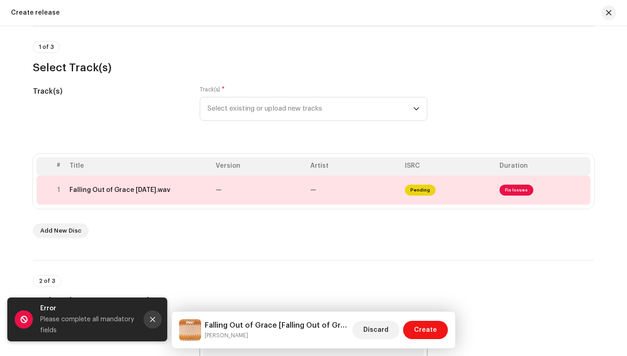
click at [155, 310] on button "Close" at bounding box center [152, 319] width 18 height 18
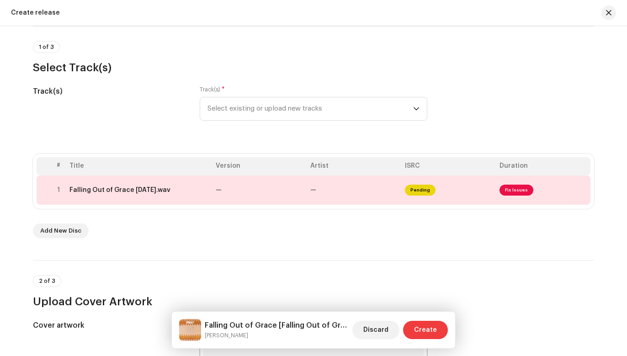
click at [435, 326] on span "Create" at bounding box center [425, 330] width 23 height 18
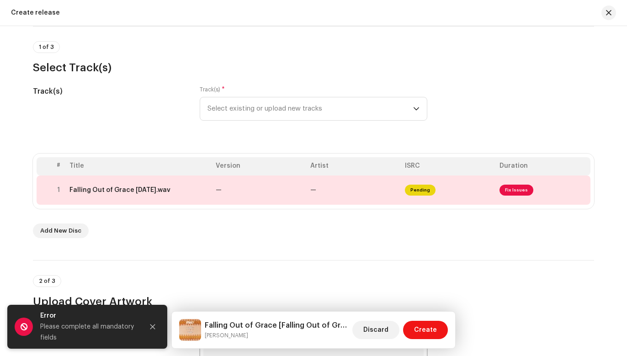
click at [343, 264] on div "2 of 3 Upload Cover Artwork" at bounding box center [313, 284] width 561 height 49
click at [154, 325] on icon "Close" at bounding box center [152, 326] width 5 height 5
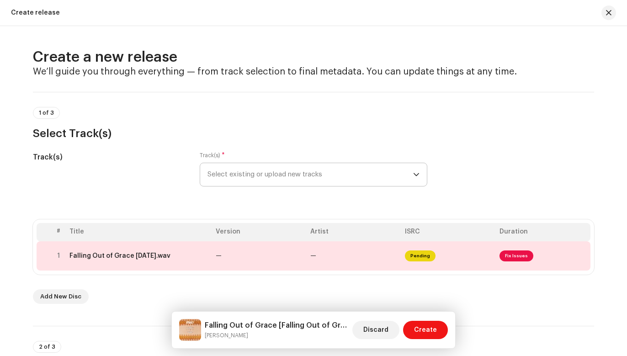
click at [280, 164] on span "Select existing or upload new tracks" at bounding box center [310, 174] width 206 height 23
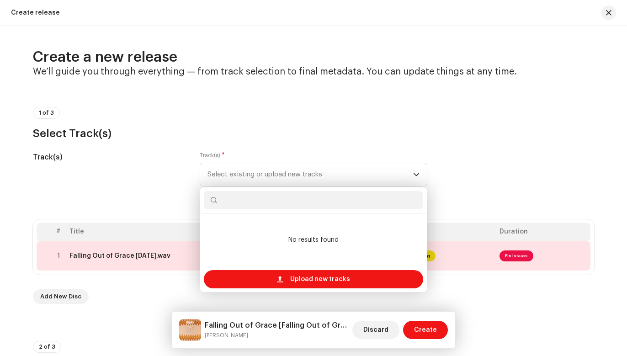
click at [281, 133] on h3 "Select Track(s)" at bounding box center [313, 133] width 561 height 15
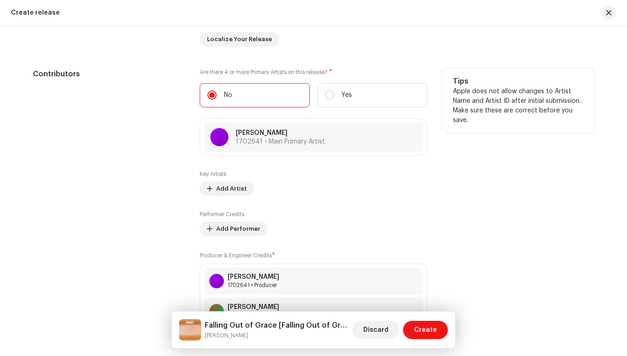
scroll to position [972, 0]
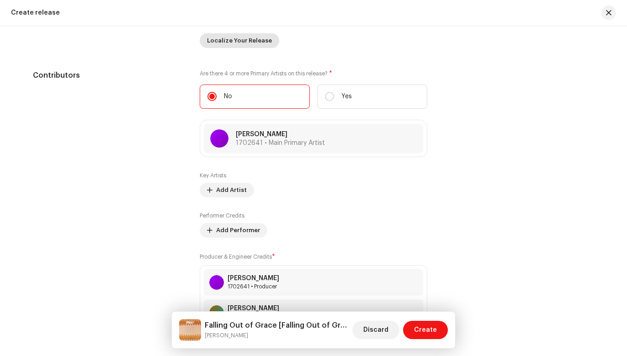
click at [250, 37] on span "Localize Your Release" at bounding box center [239, 41] width 65 height 18
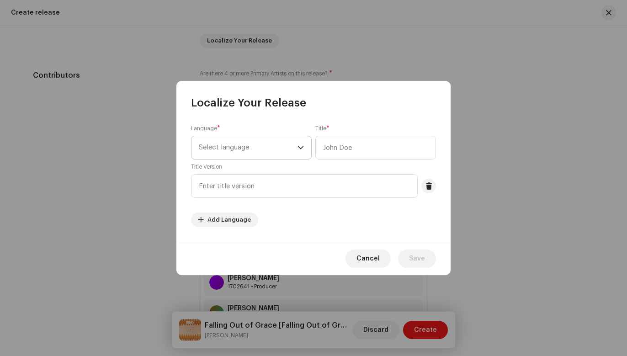
click at [295, 145] on span "Select language" at bounding box center [248, 147] width 99 height 23
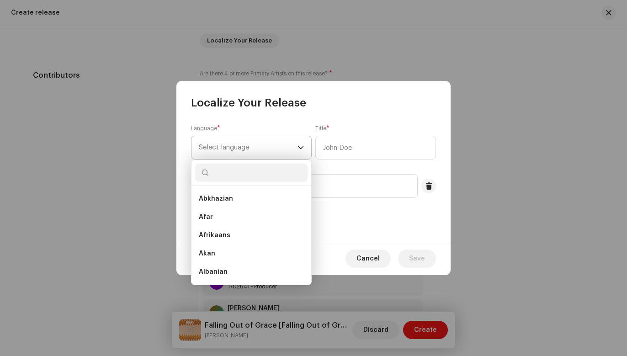
click at [295, 145] on span "Select language" at bounding box center [248, 147] width 99 height 23
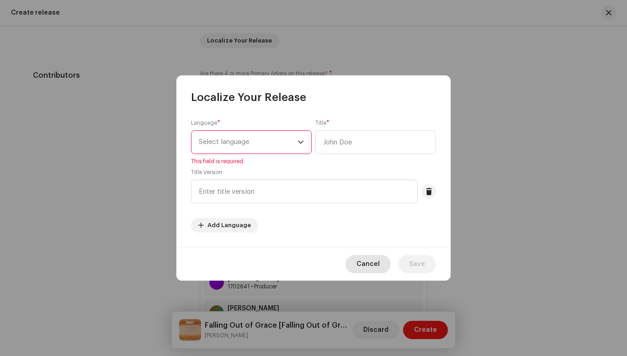
click at [370, 263] on span "Cancel" at bounding box center [367, 264] width 23 height 18
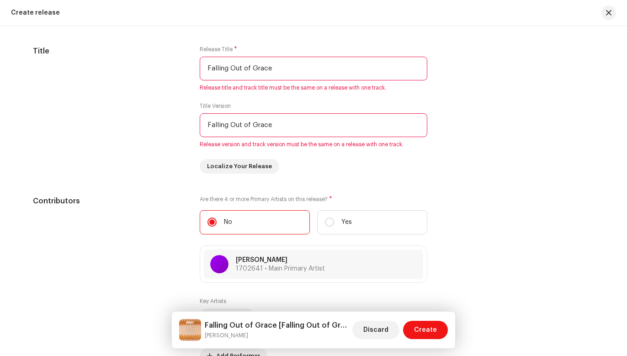
scroll to position [836, 0]
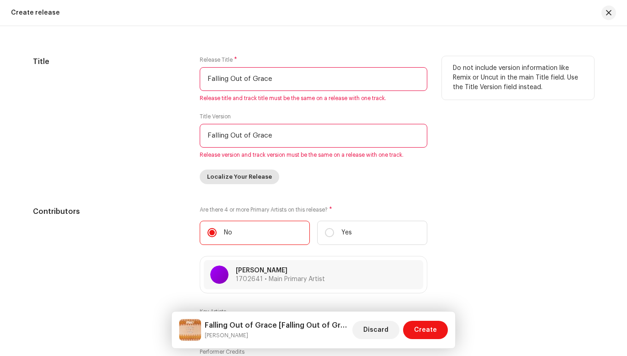
click at [253, 175] on span "Localize Your Release" at bounding box center [239, 177] width 65 height 18
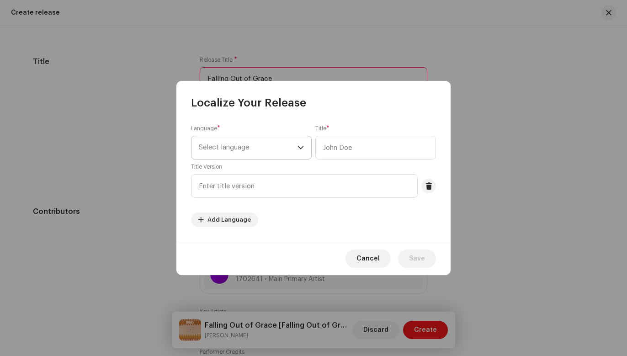
click at [255, 148] on span "Select language" at bounding box center [248, 147] width 99 height 23
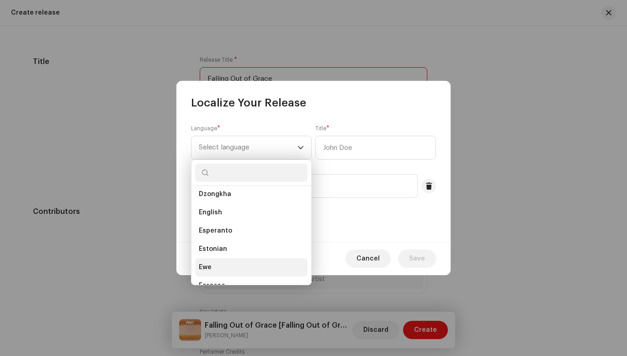
scroll to position [816, 0]
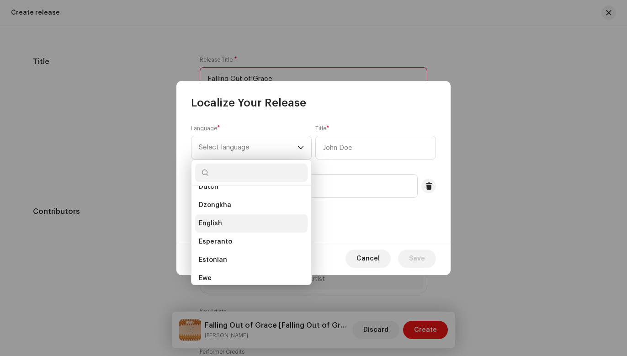
click at [217, 222] on span "English" at bounding box center [210, 223] width 23 height 9
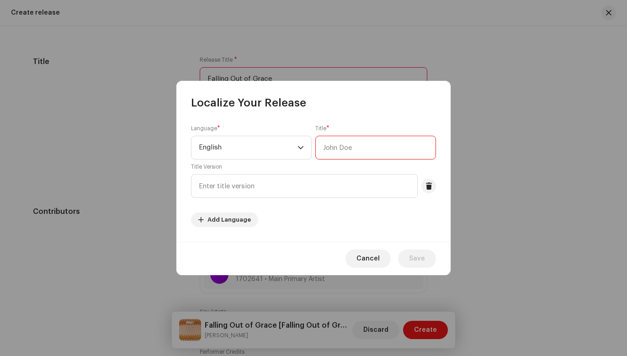
click at [348, 152] on input "text" at bounding box center [375, 148] width 121 height 24
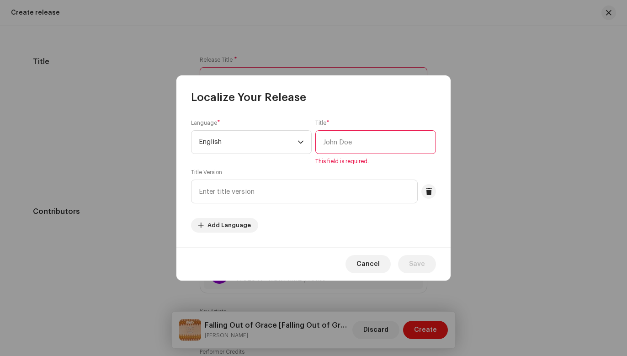
click at [330, 127] on div "Title * This field is required." at bounding box center [375, 142] width 121 height 46
click at [329, 121] on span "*" at bounding box center [327, 123] width 3 height 6
click at [335, 142] on input "text" at bounding box center [375, 142] width 121 height 24
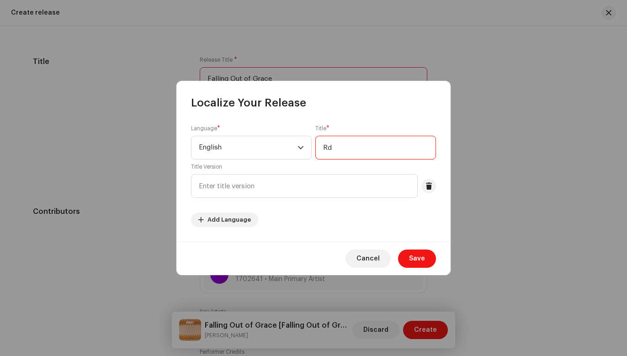
type input "R"
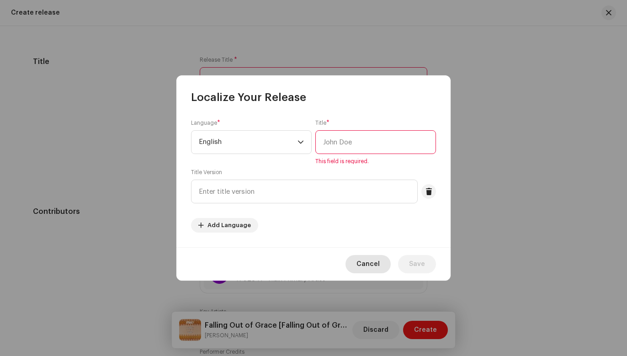
click at [371, 261] on span "Cancel" at bounding box center [367, 264] width 23 height 18
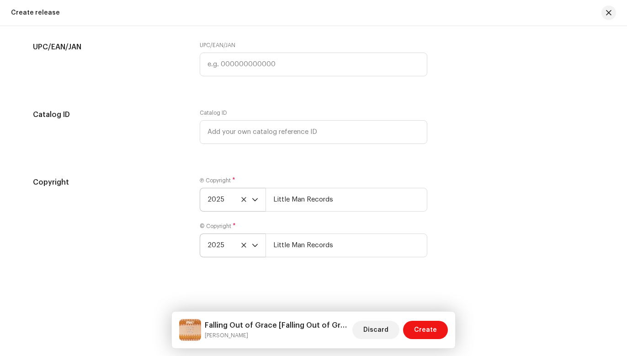
scroll to position [1553, 0]
click at [425, 326] on span "Create" at bounding box center [425, 330] width 23 height 18
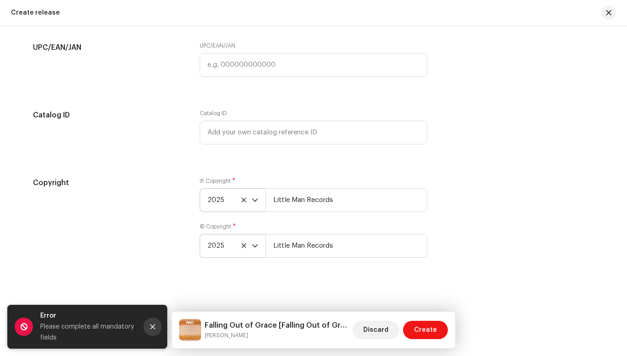
click at [152, 325] on icon "Close" at bounding box center [152, 326] width 5 height 5
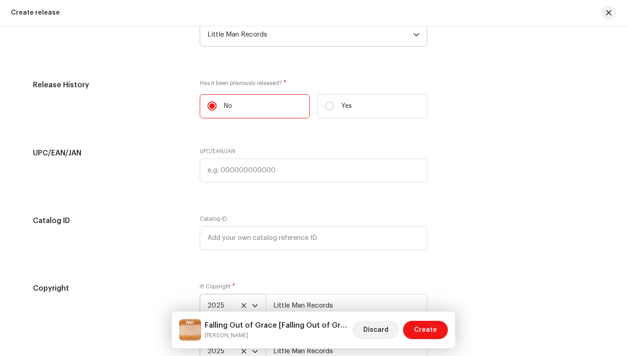
scroll to position [1347, 0]
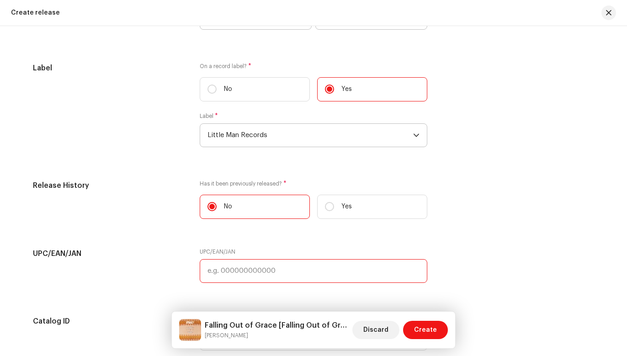
click at [218, 270] on input "text" at bounding box center [313, 271] width 227 height 24
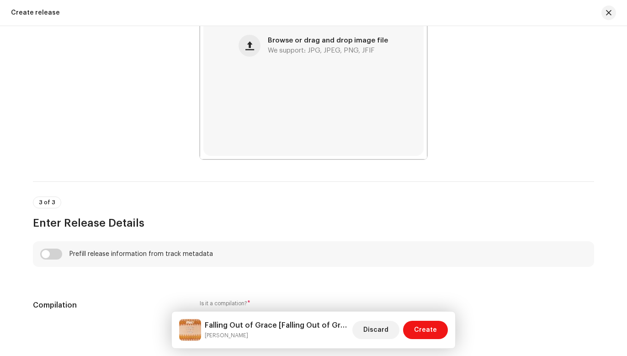
scroll to position [486, 0]
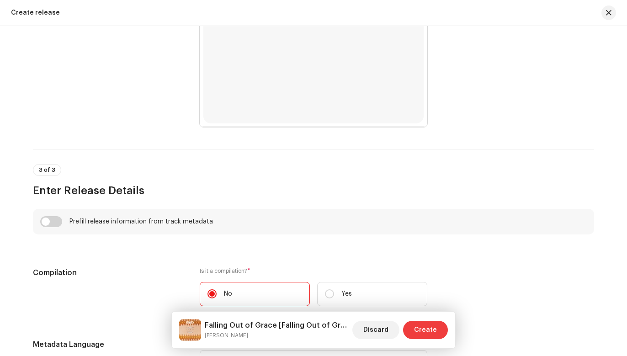
click at [428, 329] on span "Create" at bounding box center [425, 330] width 23 height 18
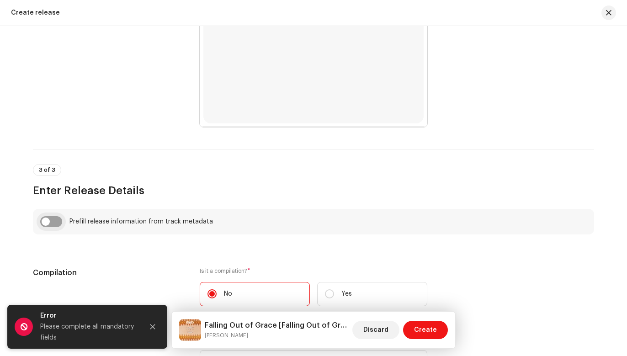
click at [55, 218] on input "checkbox" at bounding box center [51, 221] width 22 height 11
checkbox input "true"
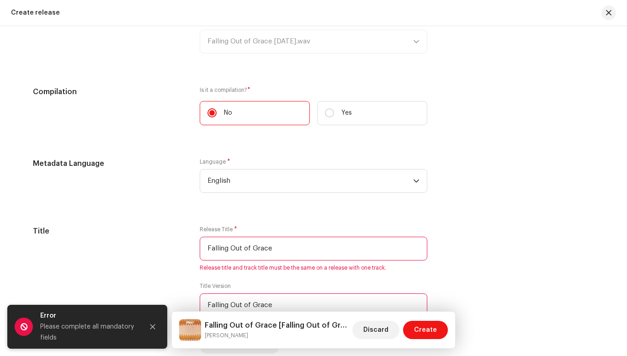
scroll to position [734, 0]
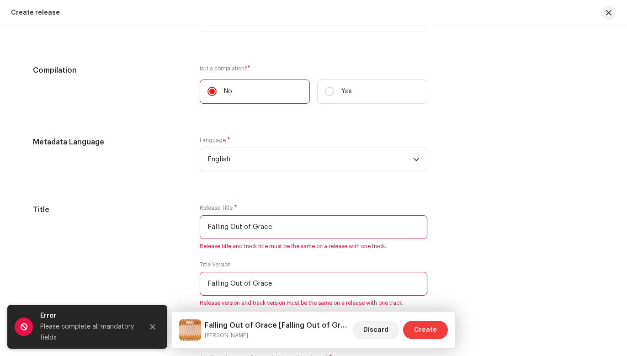
click at [419, 330] on span "Create" at bounding box center [425, 330] width 23 height 18
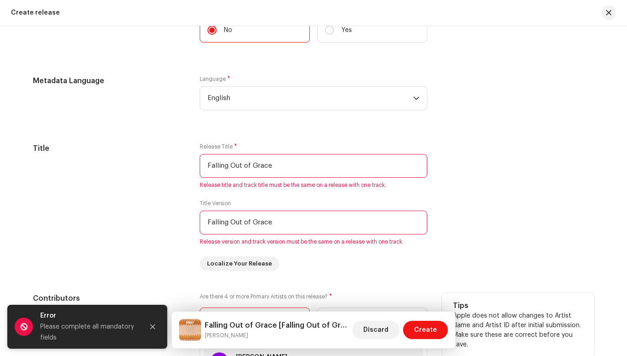
scroll to position [775, 0]
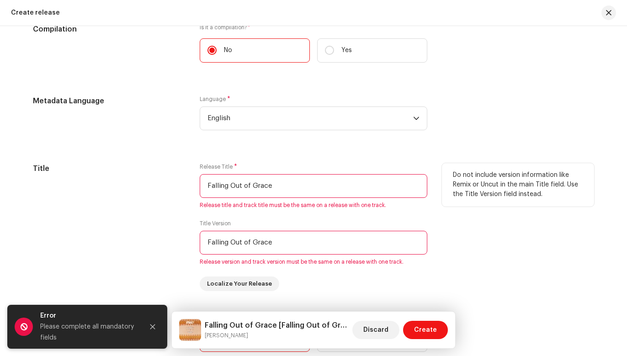
drag, startPoint x: 283, startPoint y: 243, endPoint x: 144, endPoint y: 236, distance: 139.5
click at [143, 236] on div "Title Release Title * Falling Out of Grace Release title and track title must b…" at bounding box center [313, 227] width 561 height 128
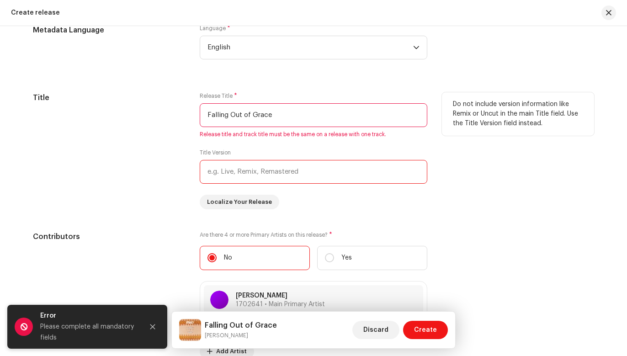
scroll to position [854, 0]
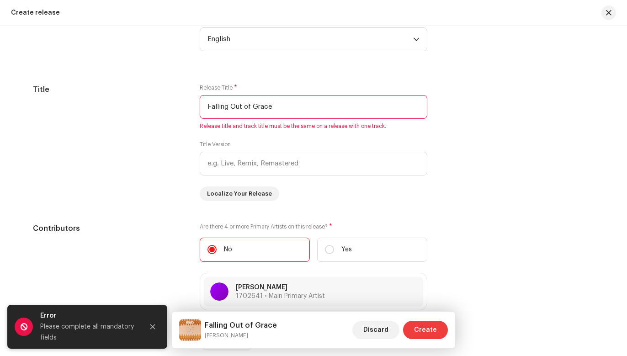
click at [422, 327] on span "Create" at bounding box center [425, 330] width 23 height 18
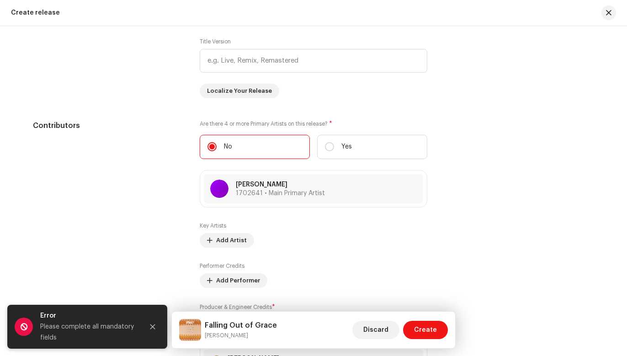
scroll to position [961, 0]
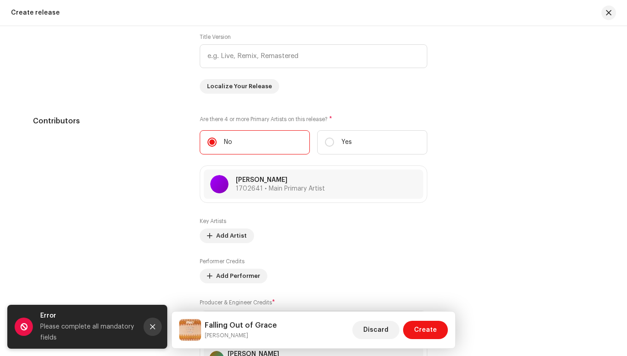
click at [151, 327] on icon "Close" at bounding box center [152, 326] width 5 height 5
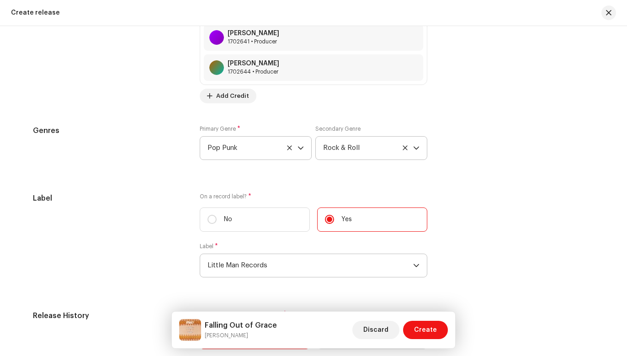
scroll to position [1286, 0]
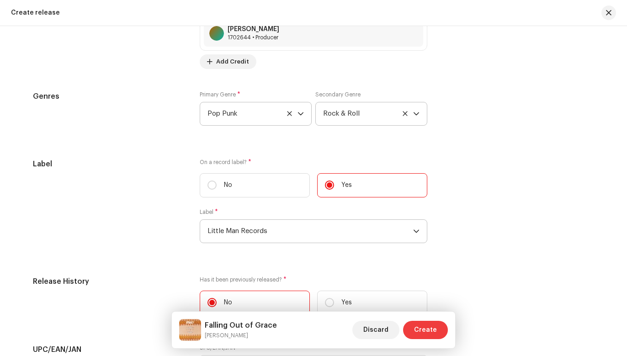
click at [433, 330] on span "Create" at bounding box center [425, 330] width 23 height 18
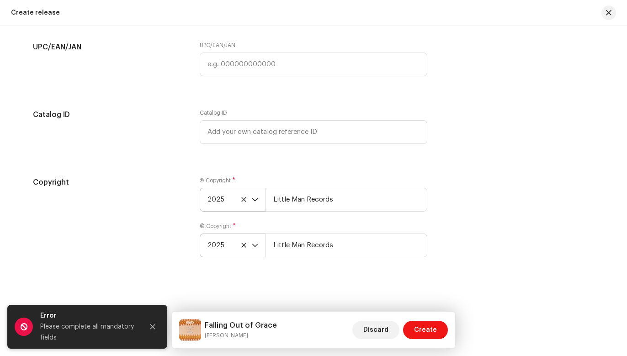
scroll to position [1588, 0]
click at [441, 265] on div "Copyright Ⓟ Copyright * 2025 Little Man Records © Copyright * 2025 Little Man R…" at bounding box center [313, 222] width 561 height 91
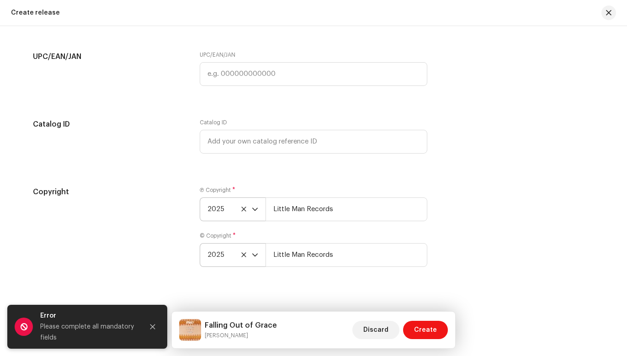
scroll to position [1578, 0]
click at [237, 69] on input "text" at bounding box center [313, 75] width 227 height 24
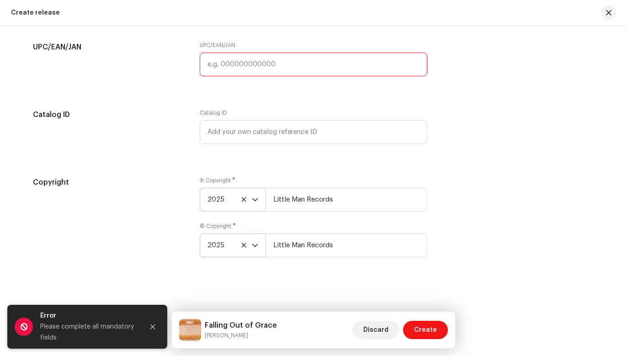
scroll to position [1588, 0]
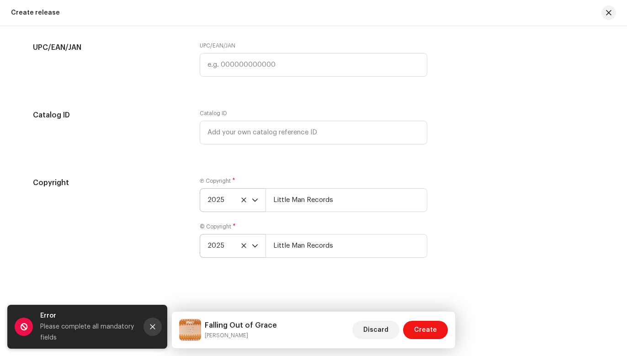
click at [153, 327] on icon "Close" at bounding box center [152, 326] width 5 height 5
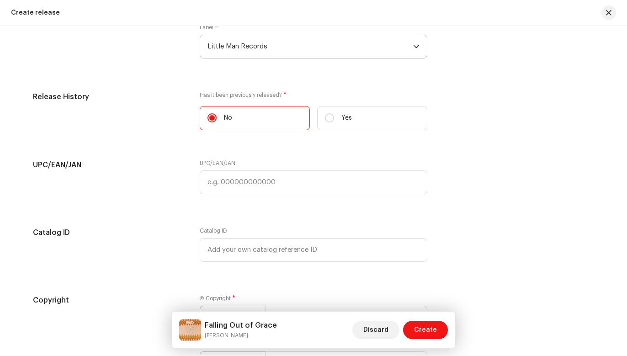
scroll to position [1387, 0]
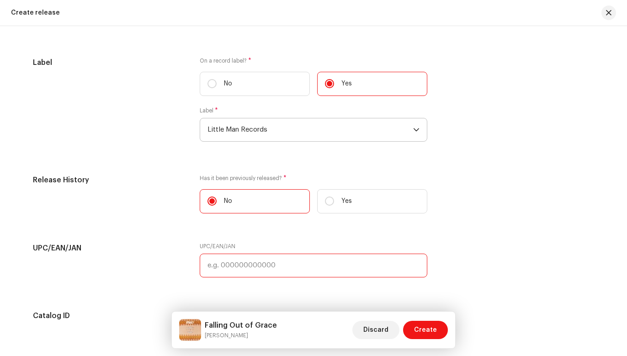
click at [263, 258] on input "text" at bounding box center [313, 265] width 227 height 24
click at [79, 58] on h5 "Label" at bounding box center [109, 62] width 152 height 11
click at [207, 263] on input "text" at bounding box center [313, 265] width 227 height 24
type input "000000"
drag, startPoint x: 234, startPoint y: 285, endPoint x: 198, endPoint y: 285, distance: 36.1
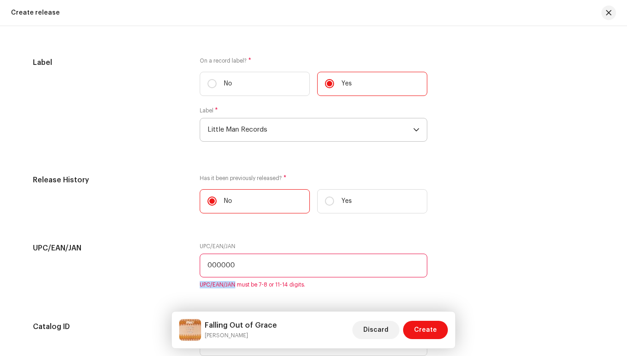
click at [200, 285] on span "UPC/EAN/JAN must be 7-8 or 11-14 digits." at bounding box center [313, 284] width 227 height 7
copy span "UPC/EAN/JAN"
click at [162, 121] on div "Label" at bounding box center [109, 104] width 152 height 95
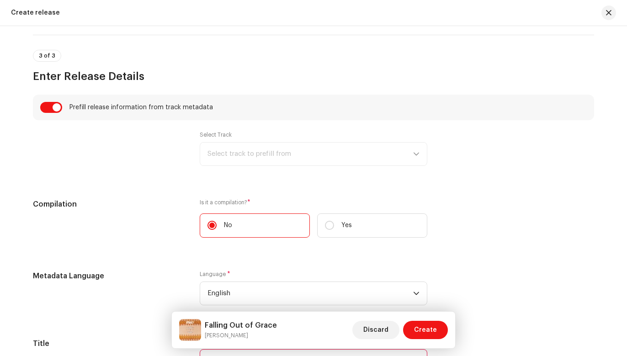
scroll to position [585, 0]
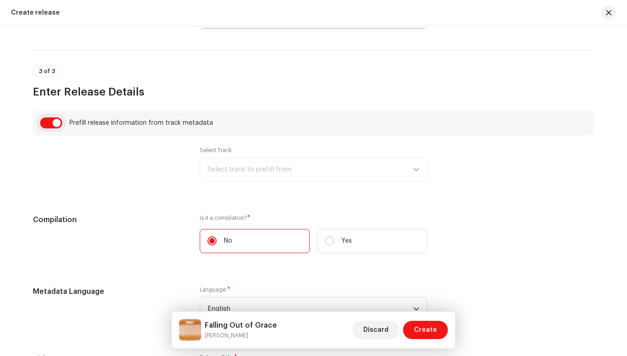
click at [41, 121] on input "checkbox" at bounding box center [51, 122] width 22 height 11
checkbox input "false"
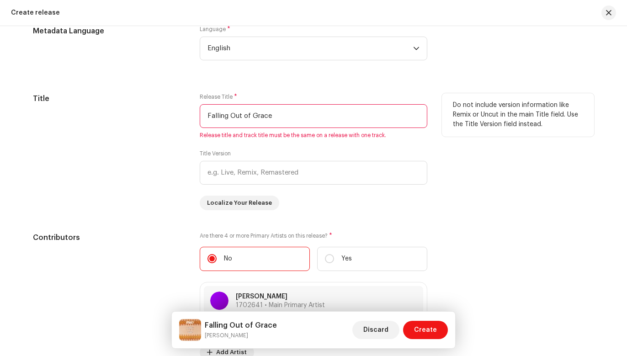
scroll to position [800, 0]
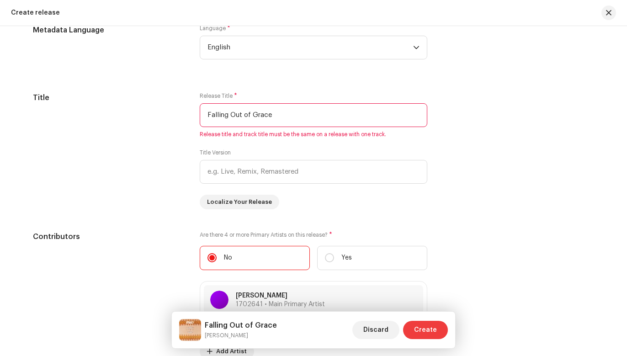
click at [432, 330] on span "Create" at bounding box center [425, 330] width 23 height 18
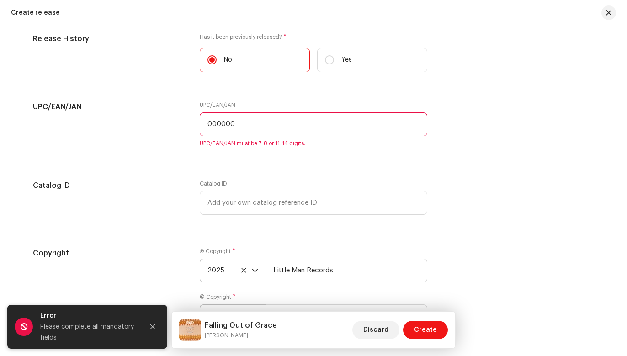
scroll to position [1486, 0]
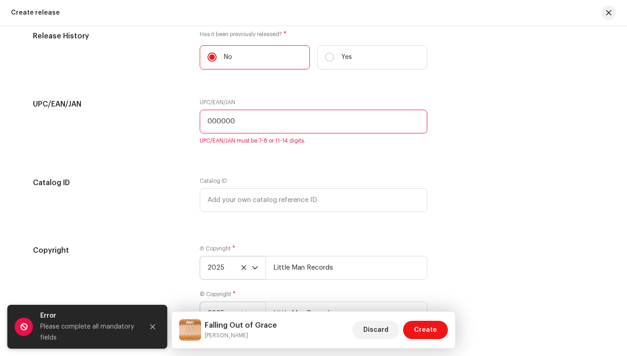
drag, startPoint x: 276, startPoint y: 123, endPoint x: 101, endPoint y: 132, distance: 175.1
click at [101, 132] on div "UPC/EAN/JAN UPC/EAN/JAN 000000 UPC/EAN/JAN must be 7-8 or 11-14 digits." at bounding box center [313, 127] width 561 height 57
type input "0"
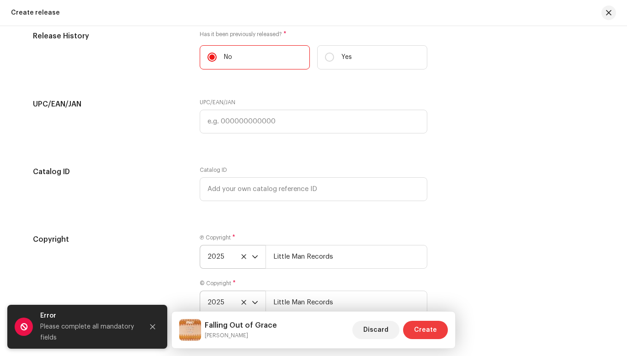
click at [425, 327] on span "Create" at bounding box center [425, 330] width 23 height 18
click at [152, 325] on icon "Close" at bounding box center [152, 326] width 5 height 5
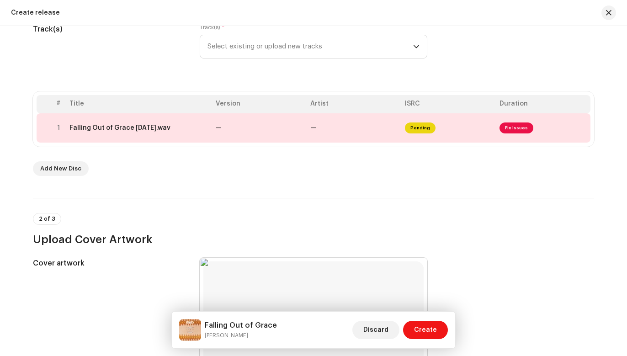
scroll to position [121, 0]
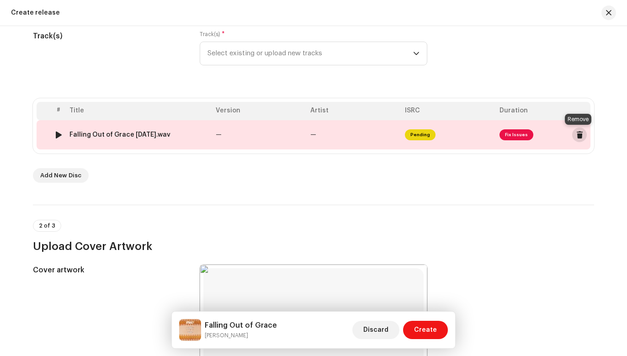
click at [576, 134] on span at bounding box center [579, 134] width 7 height 7
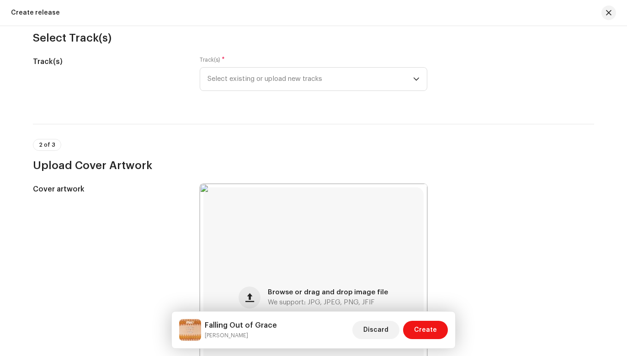
scroll to position [62, 0]
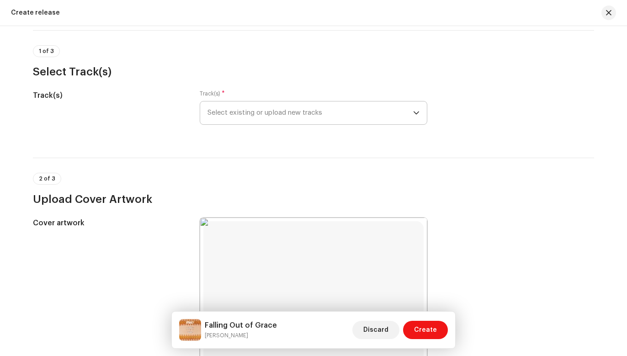
click at [382, 111] on span "Select existing or upload new tracks" at bounding box center [310, 112] width 206 height 23
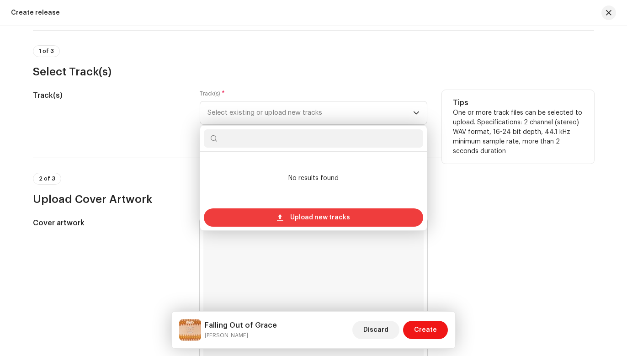
click at [307, 215] on span "Upload new tracks" at bounding box center [320, 217] width 60 height 18
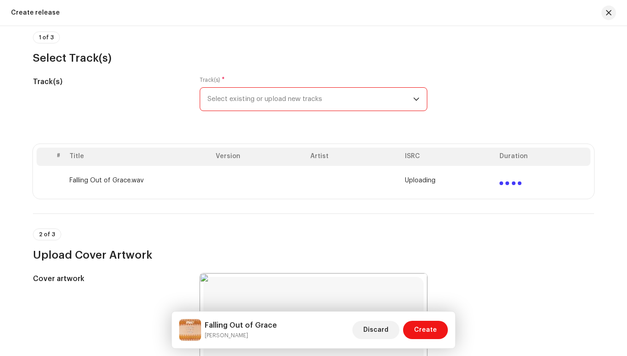
scroll to position [16, 0]
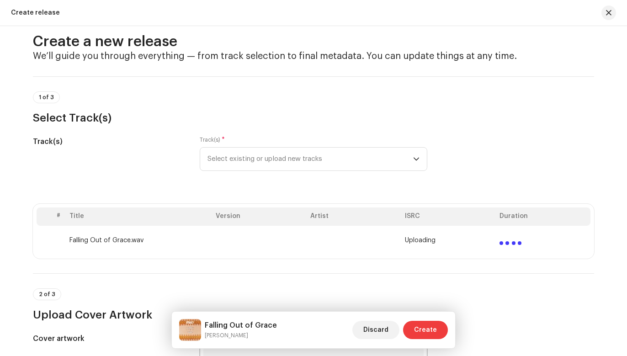
click at [428, 329] on span "Create" at bounding box center [425, 330] width 23 height 18
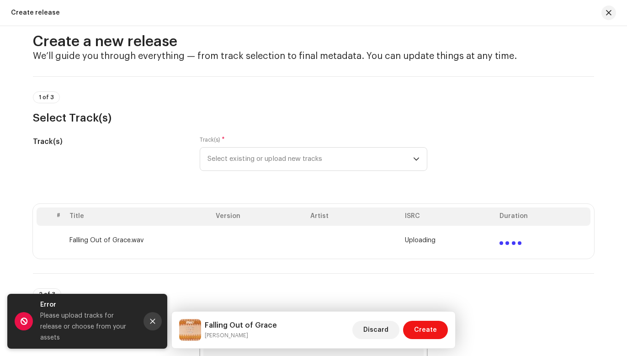
click at [155, 324] on icon "Close" at bounding box center [152, 321] width 6 height 6
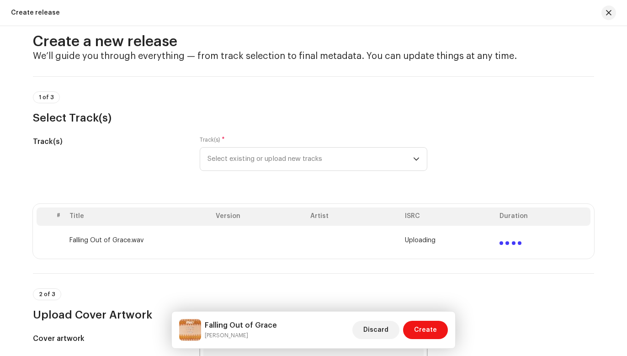
scroll to position [63, 0]
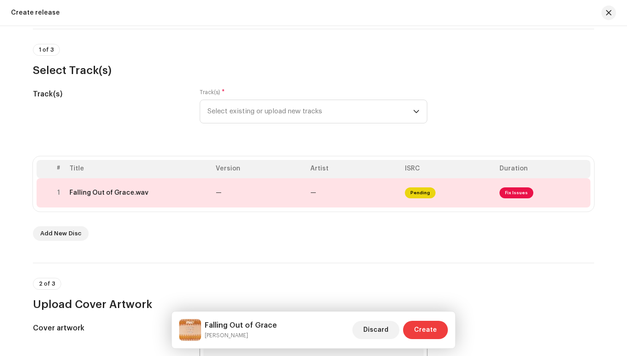
click at [428, 324] on span "Create" at bounding box center [425, 330] width 23 height 18
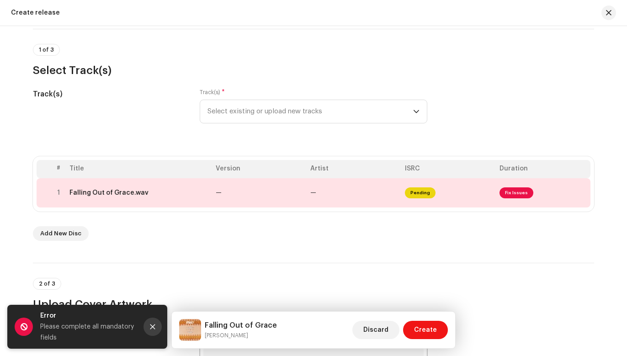
click at [153, 327] on icon "Close" at bounding box center [152, 326] width 5 height 5
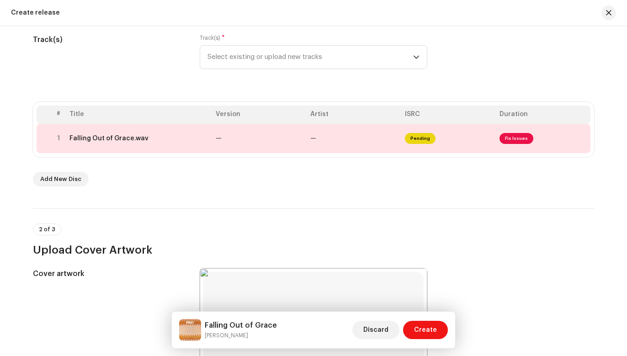
scroll to position [121, 0]
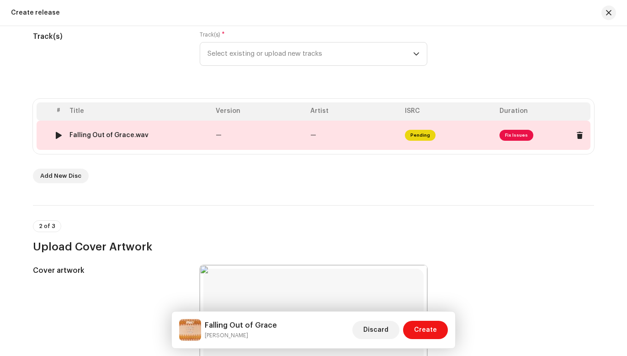
click at [520, 131] on span "Fix Issues" at bounding box center [516, 135] width 34 height 11
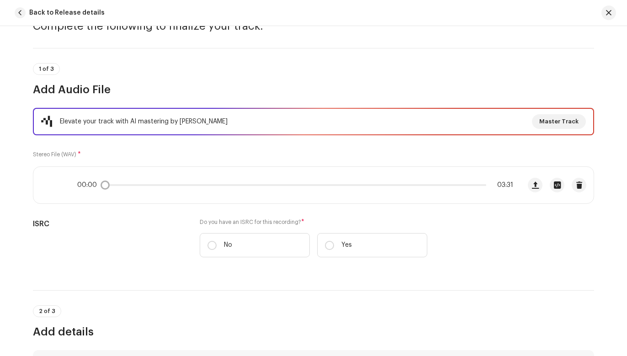
scroll to position [52, 0]
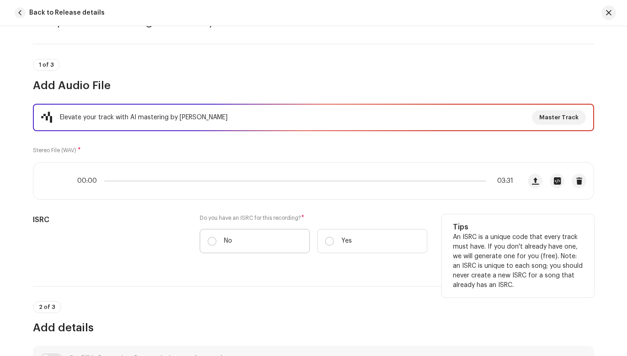
click at [264, 244] on label "No" at bounding box center [255, 241] width 110 height 24
click at [216, 244] on input "No" at bounding box center [211, 241] width 9 height 9
radio input "true"
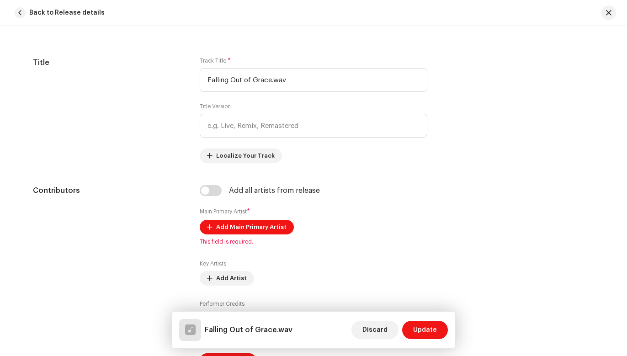
scroll to position [433, 0]
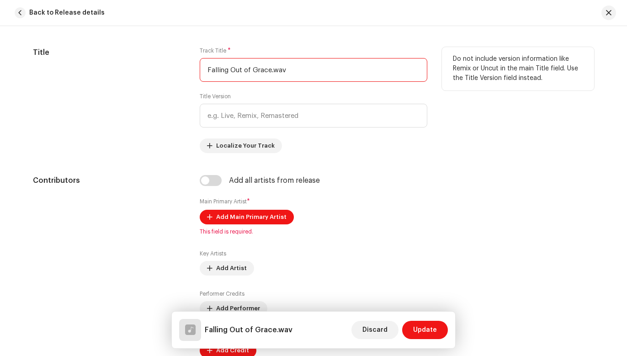
click at [303, 71] on input "Falling Out of Grace.wav" at bounding box center [313, 70] width 227 height 24
type input "Falling Out of Grace"
click at [391, 130] on div "Track Title * Falling Out of Grace Title Version Localize Your Track" at bounding box center [313, 100] width 227 height 106
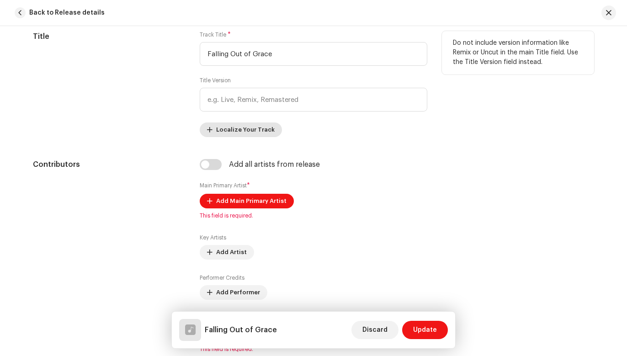
scroll to position [451, 0]
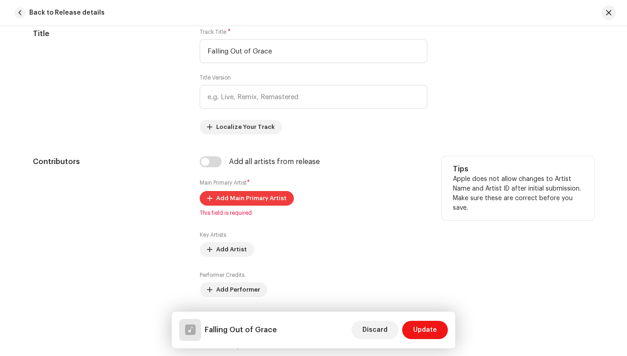
click at [222, 197] on span "Add Main Primary Artist" at bounding box center [251, 198] width 70 height 18
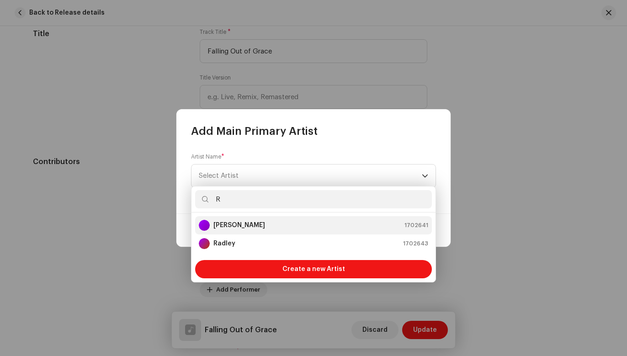
type input "R"
click at [229, 225] on strong "[PERSON_NAME]" at bounding box center [239, 225] width 52 height 9
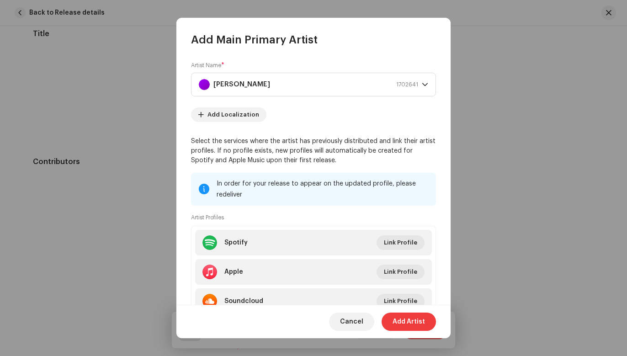
click at [410, 320] on span "Add Artist" at bounding box center [408, 321] width 32 height 18
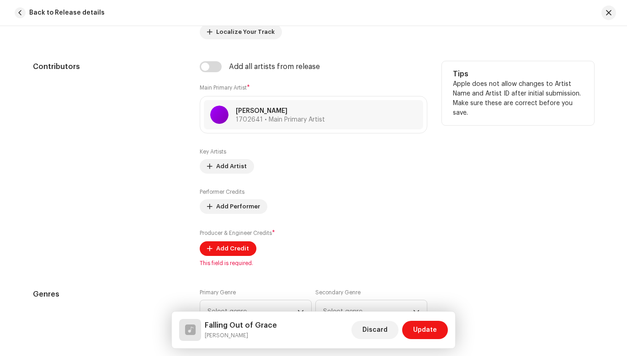
scroll to position [547, 0]
click at [236, 248] on span "Add Credit" at bounding box center [232, 248] width 33 height 18
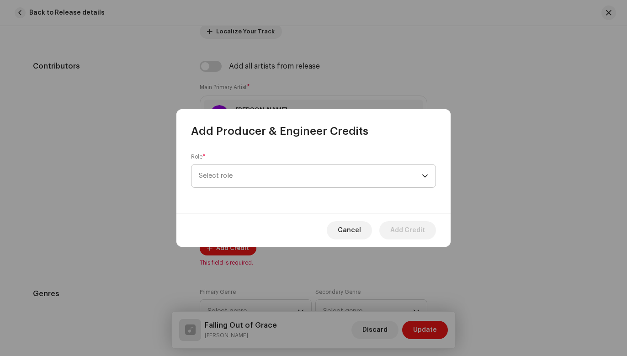
click at [280, 182] on span "Select role" at bounding box center [310, 175] width 223 height 23
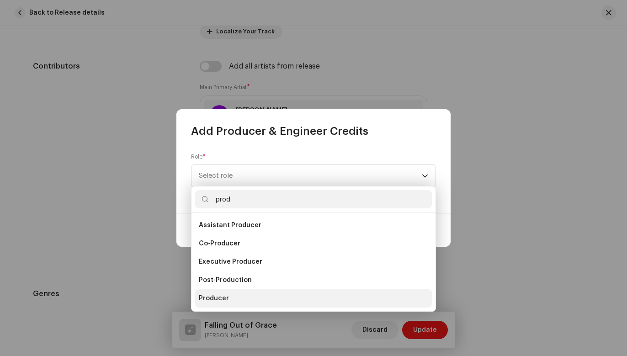
type input "prod"
click at [256, 297] on li "Producer" at bounding box center [313, 298] width 237 height 18
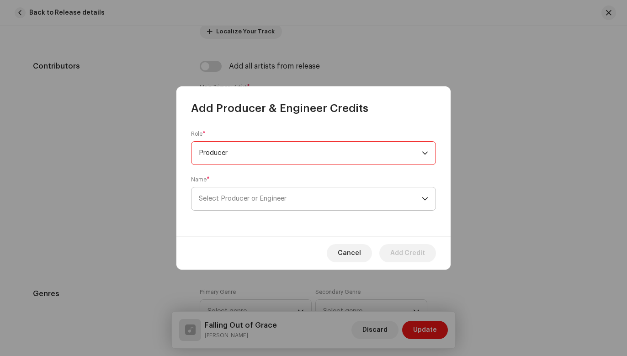
click at [276, 197] on span "Select Producer or Engineer" at bounding box center [243, 198] width 88 height 7
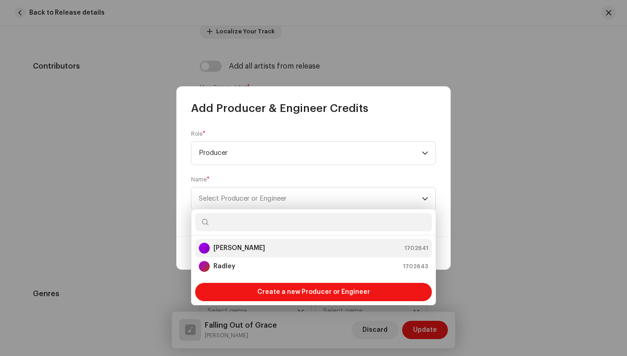
click at [259, 251] on div "[PERSON_NAME] 1702641" at bounding box center [313, 248] width 229 height 11
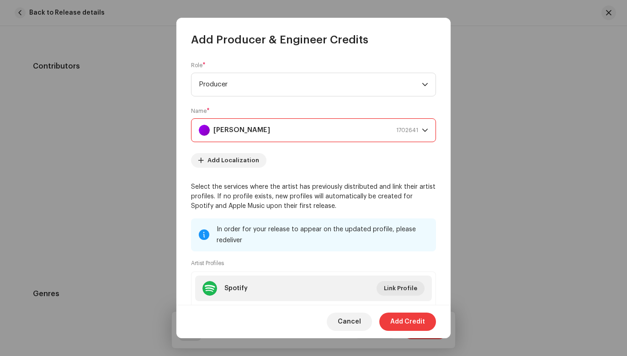
click at [406, 323] on span "Add Credit" at bounding box center [407, 321] width 35 height 18
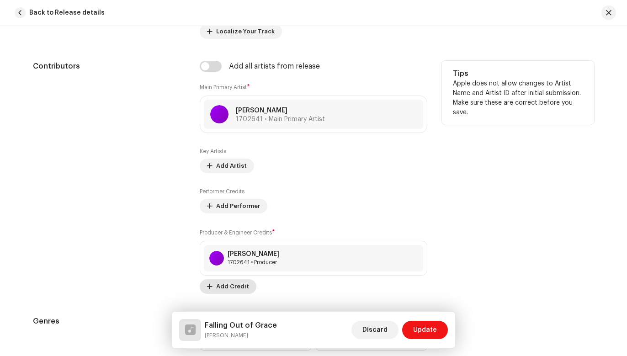
click at [232, 284] on span "Add Credit" at bounding box center [232, 286] width 33 height 18
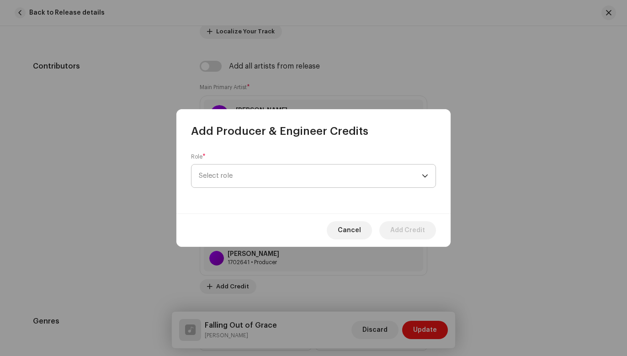
click at [277, 179] on span "Select role" at bounding box center [310, 175] width 223 height 23
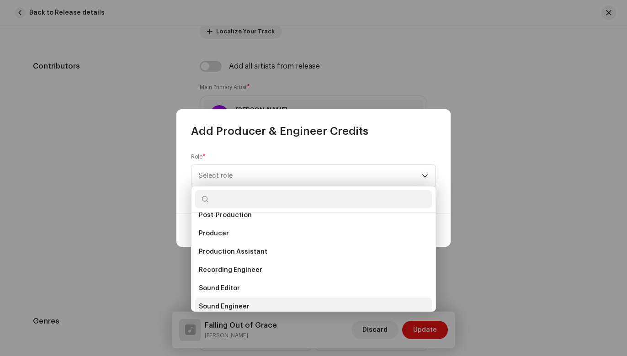
scroll to position [356, 0]
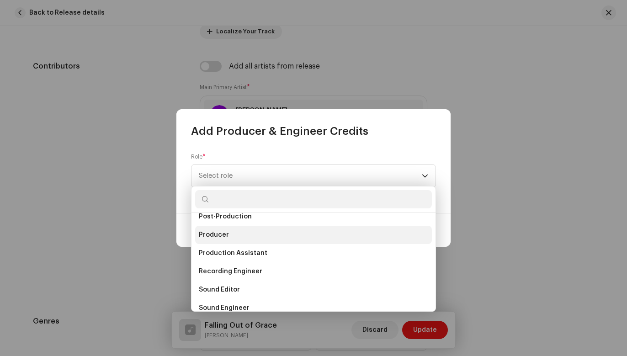
click at [261, 238] on li "Producer" at bounding box center [313, 235] width 237 height 18
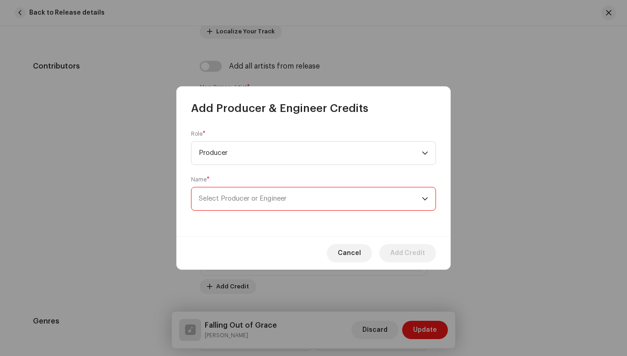
click at [266, 206] on span "Select Producer or Engineer" at bounding box center [310, 198] width 223 height 23
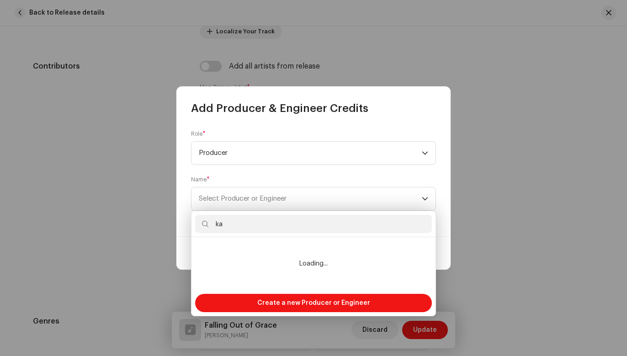
type input "k"
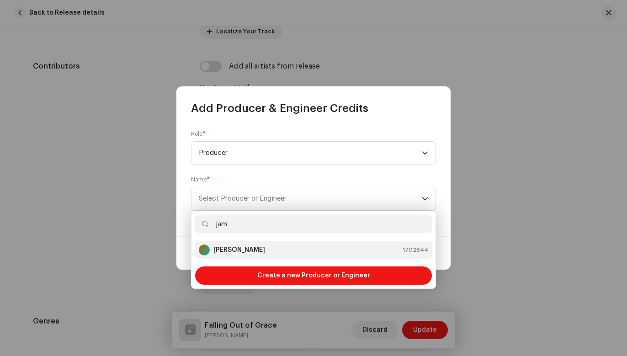
type input "jam"
click at [264, 248] on div "[PERSON_NAME] 1702644" at bounding box center [313, 249] width 229 height 11
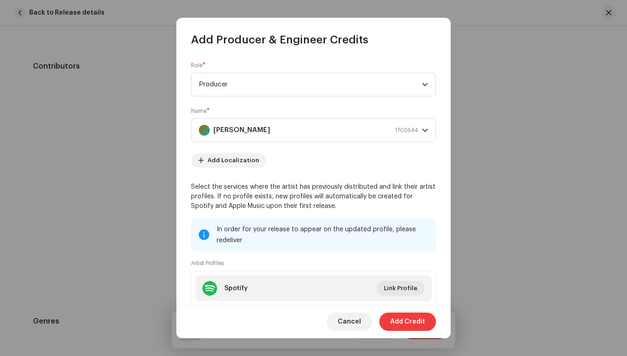
click at [396, 319] on span "Add Credit" at bounding box center [407, 321] width 35 height 18
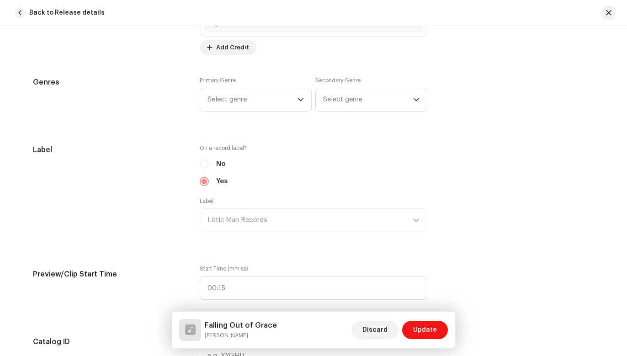
scroll to position [820, 0]
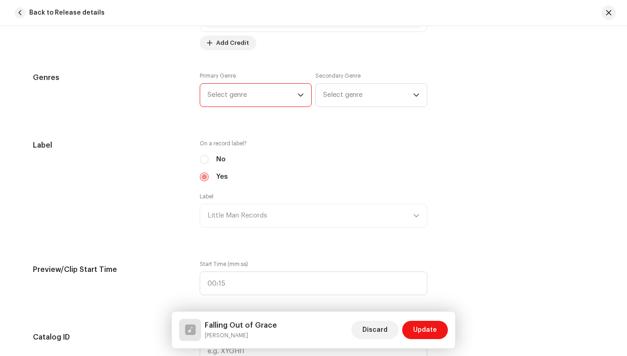
click at [256, 97] on span "Select genre" at bounding box center [252, 95] width 90 height 23
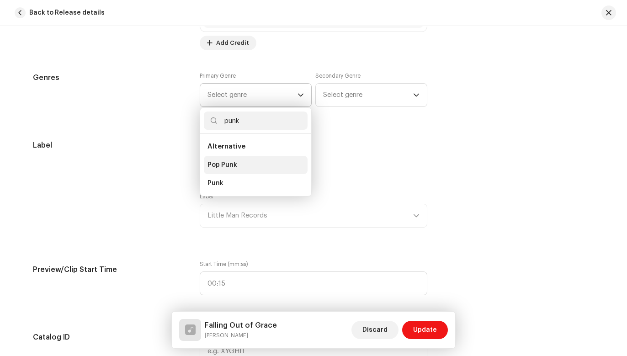
type input "punk"
click at [246, 163] on li "Pop Punk" at bounding box center [256, 165] width 104 height 18
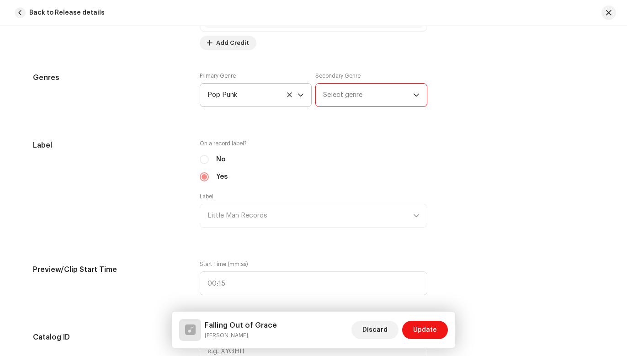
click at [359, 99] on span "Select genre" at bounding box center [368, 95] width 90 height 23
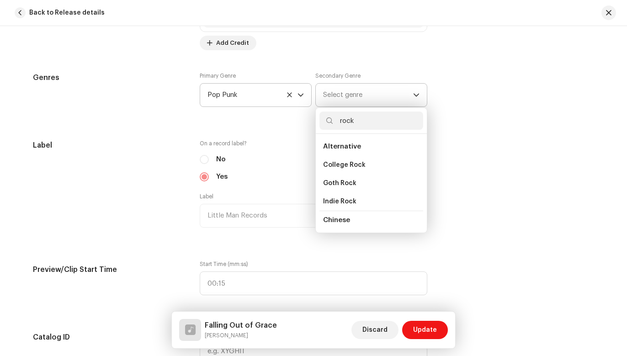
type input "rock"
click at [350, 148] on span "Alternative" at bounding box center [342, 146] width 38 height 7
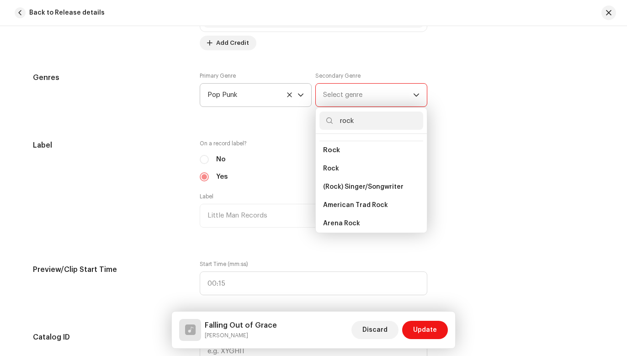
click at [343, 145] on li "Rock" at bounding box center [371, 150] width 104 height 19
click at [333, 147] on span "Rock" at bounding box center [331, 150] width 17 height 7
click at [335, 148] on li "Rock" at bounding box center [371, 150] width 104 height 19
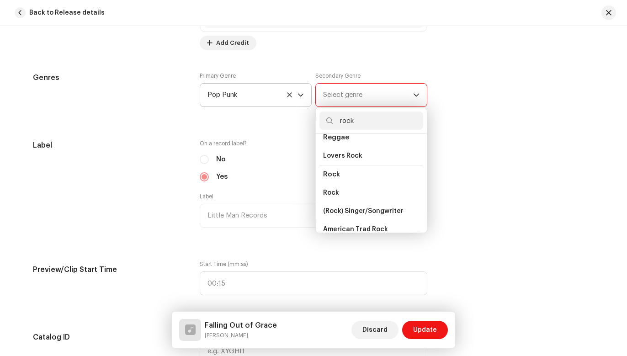
scroll to position [329, 0]
click at [331, 172] on span "Rock" at bounding box center [331, 175] width 17 height 7
drag, startPoint x: 363, startPoint y: 116, endPoint x: 301, endPoint y: 111, distance: 62.2
click at [301, 111] on div "Primary Genre Pop Punk Secondary Genre Select genre rock Alternative College Ro…" at bounding box center [313, 95] width 227 height 46
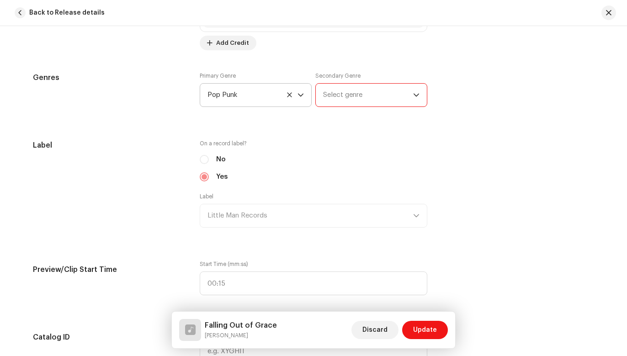
click at [354, 90] on span "Select genre" at bounding box center [368, 95] width 90 height 23
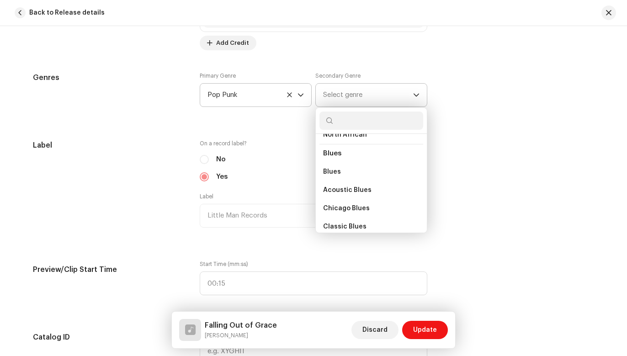
scroll to position [996, 0]
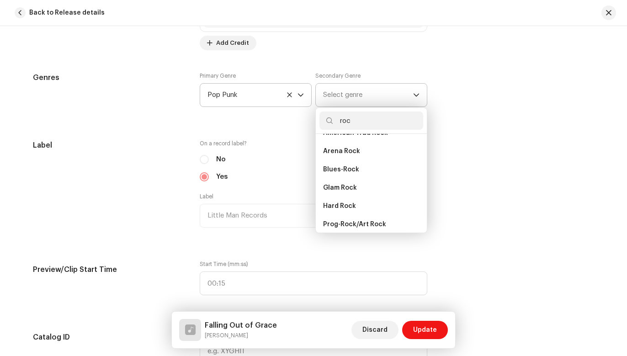
type input "rock"
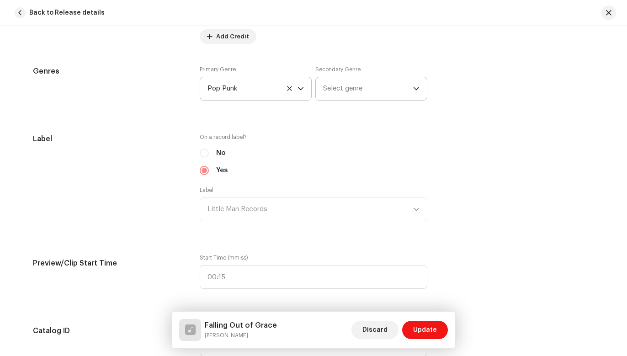
scroll to position [824, 0]
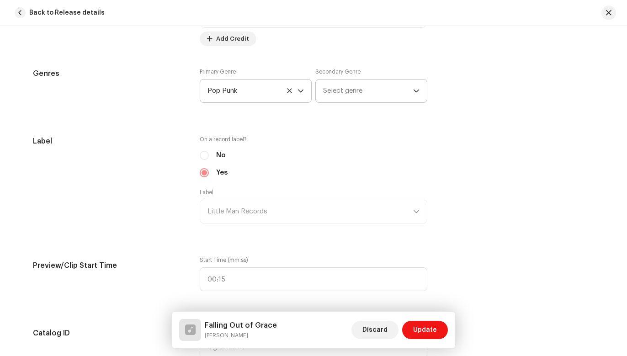
click at [363, 91] on span "Select genre" at bounding box center [368, 90] width 90 height 23
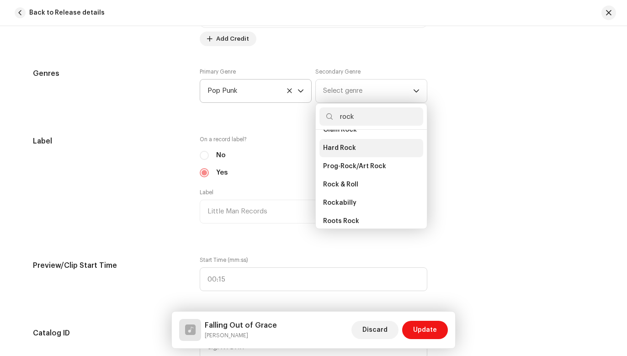
scroll to position [482, 0]
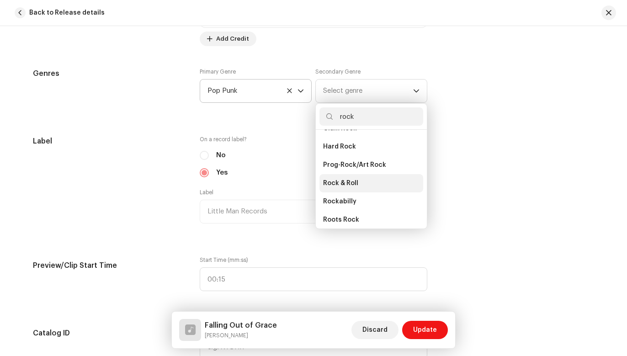
type input "rock"
click at [343, 179] on span "Rock & Roll" at bounding box center [340, 183] width 35 height 9
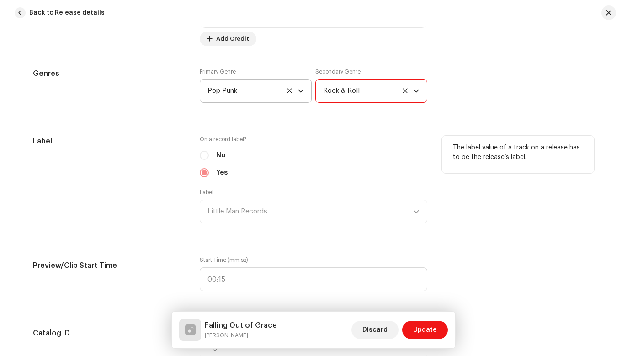
click at [203, 154] on div "No" at bounding box center [313, 155] width 227 height 10
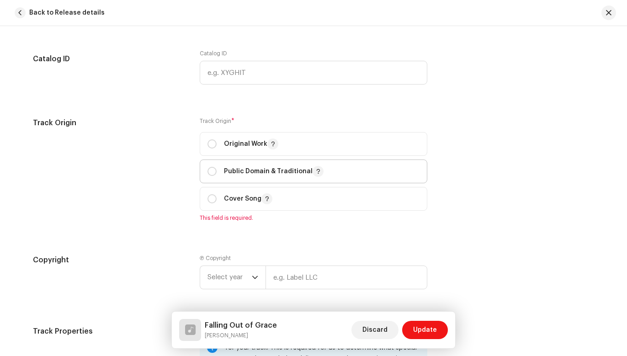
scroll to position [1103, 0]
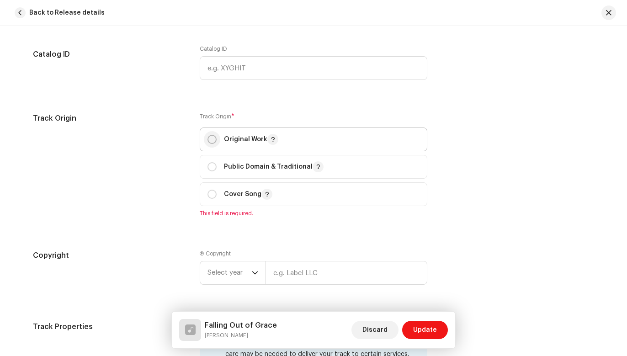
click at [208, 138] on input "radio" at bounding box center [211, 139] width 9 height 9
radio input "true"
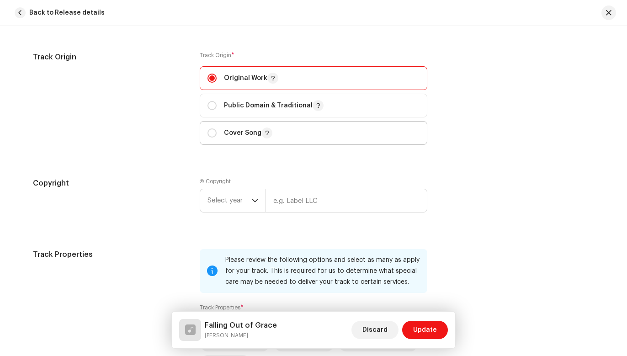
scroll to position [1167, 0]
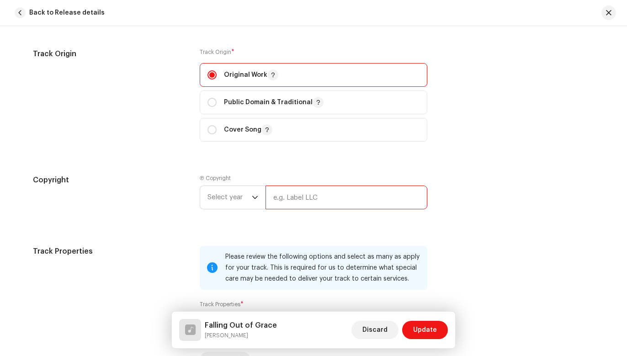
click at [290, 196] on input "text" at bounding box center [346, 197] width 162 height 24
click at [252, 199] on icon "dropdown trigger" at bounding box center [255, 197] width 6 height 6
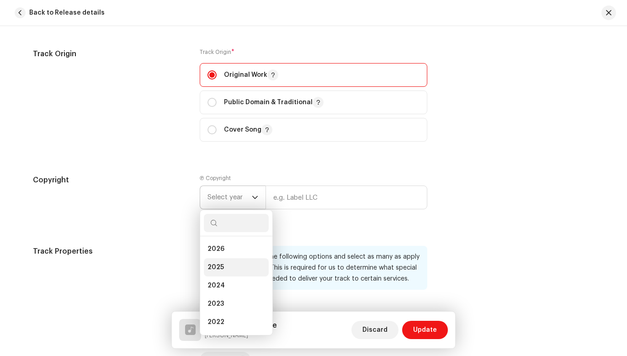
click at [231, 266] on li "2025" at bounding box center [236, 267] width 65 height 18
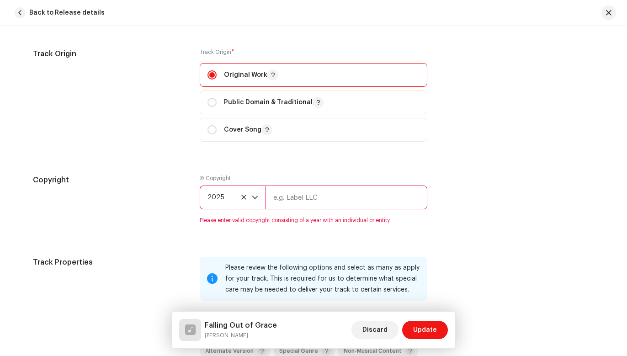
click at [288, 200] on input "text" at bounding box center [346, 197] width 162 height 24
type input "Little Man Records"
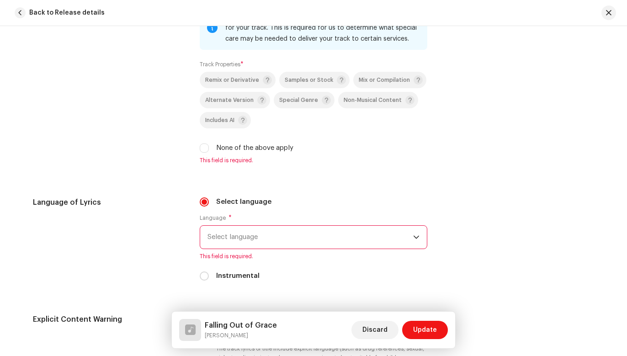
scroll to position [1411, 0]
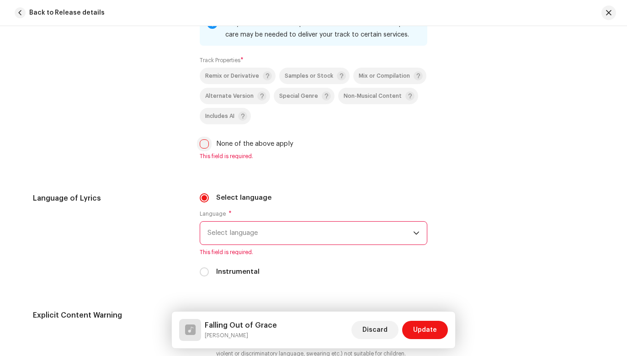
click at [202, 145] on input "None of the above apply" at bounding box center [204, 143] width 9 height 9
checkbox input "true"
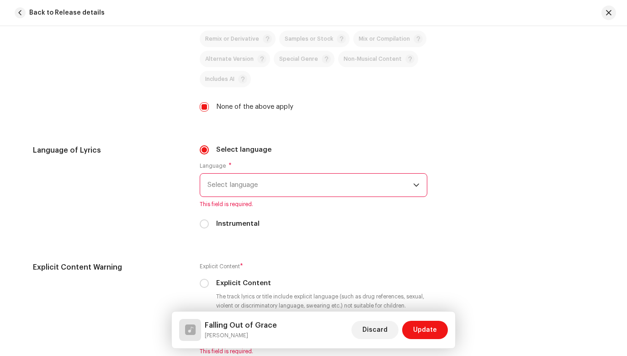
scroll to position [1464, 0]
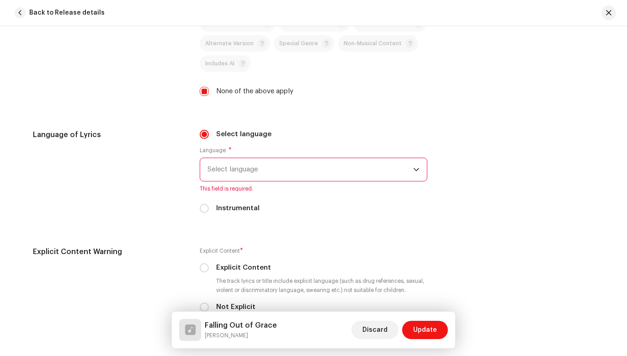
click at [303, 173] on span "Select language" at bounding box center [310, 169] width 206 height 23
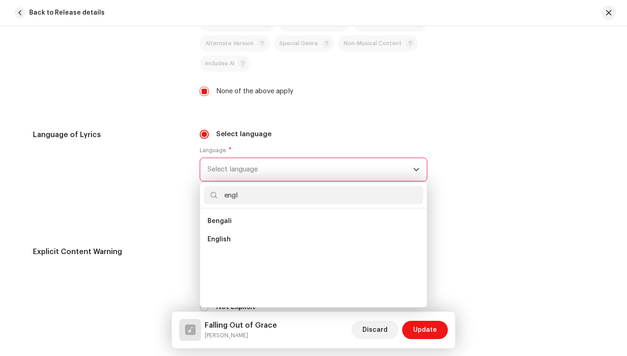
scroll to position [0, 0]
type input "engli"
click at [263, 221] on li "English" at bounding box center [313, 221] width 219 height 18
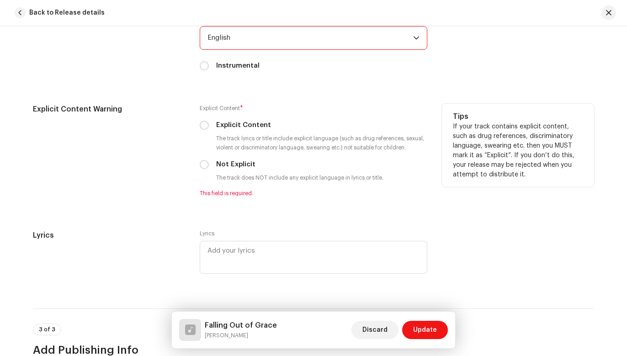
scroll to position [1601, 0]
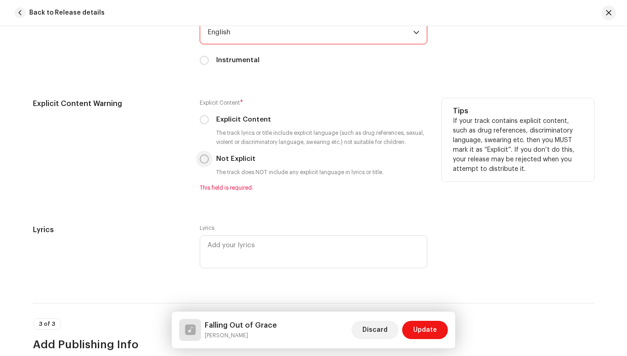
click at [203, 156] on input "Not Explicit" at bounding box center [204, 158] width 9 height 9
radio input "true"
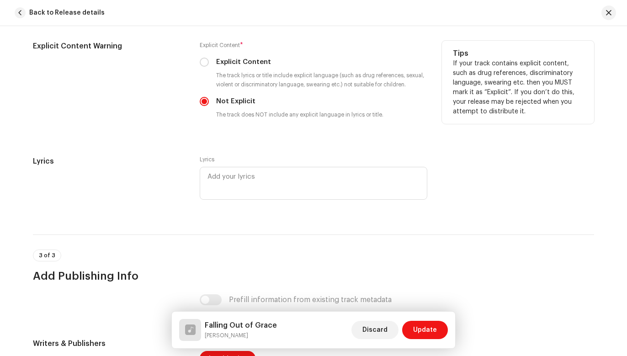
scroll to position [1663, 0]
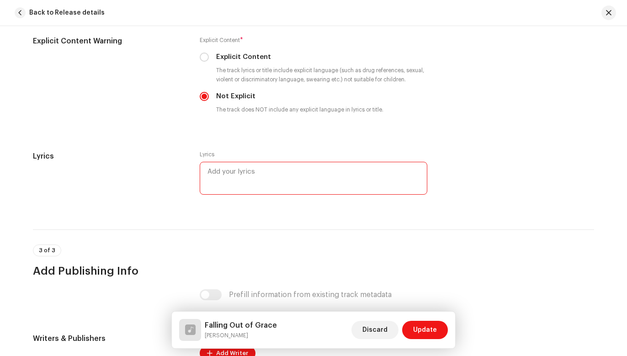
click at [283, 179] on textarea at bounding box center [313, 178] width 227 height 33
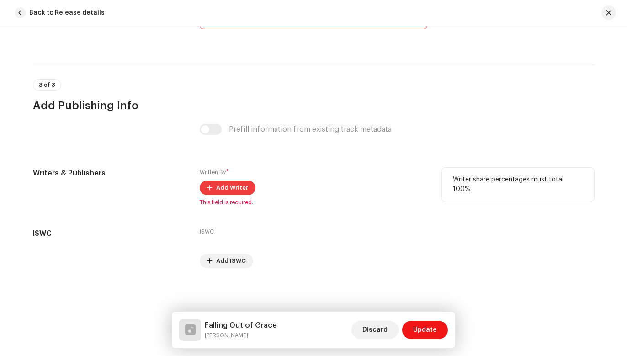
scroll to position [1829, 0]
click at [237, 184] on span "Add Writer" at bounding box center [232, 188] width 32 height 18
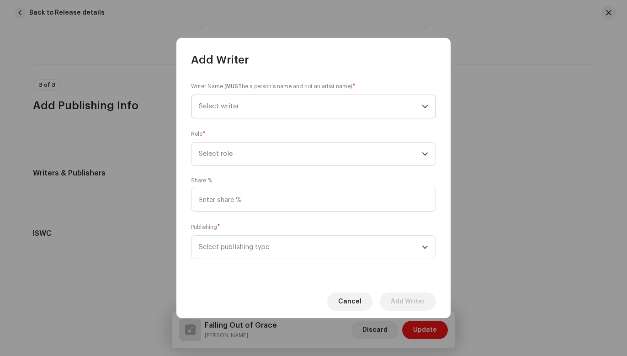
click at [287, 112] on span "Select writer" at bounding box center [310, 106] width 223 height 23
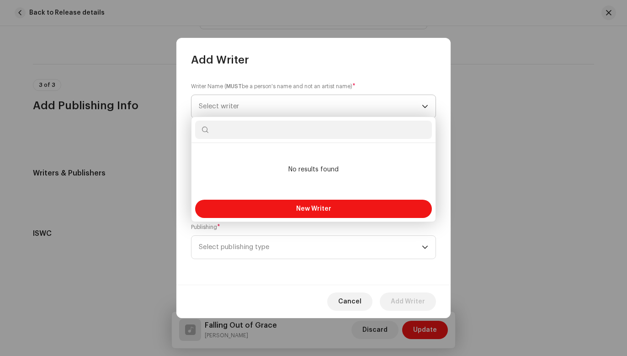
click at [287, 112] on span "Select writer" at bounding box center [310, 106] width 223 height 23
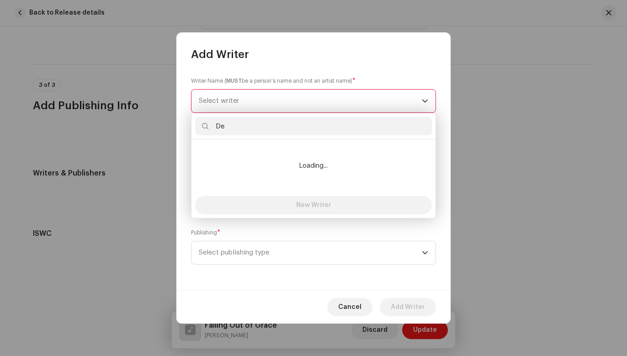
type input "D"
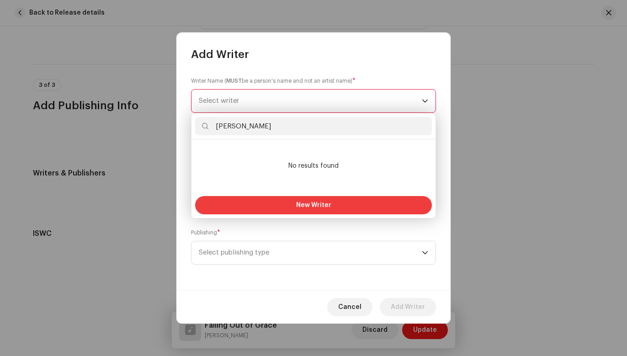
type input "[PERSON_NAME]"
click at [288, 203] on button "New Writer" at bounding box center [313, 205] width 237 height 18
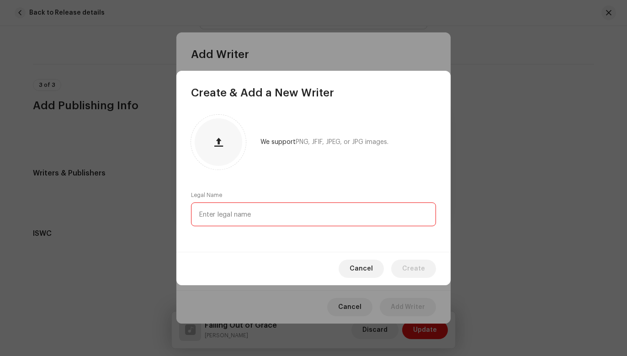
click at [284, 215] on input "text" at bounding box center [313, 214] width 245 height 24
type input "[PERSON_NAME]"
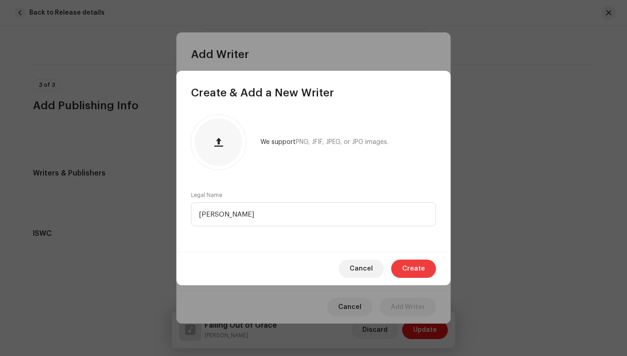
click at [419, 265] on span "Create" at bounding box center [413, 268] width 23 height 18
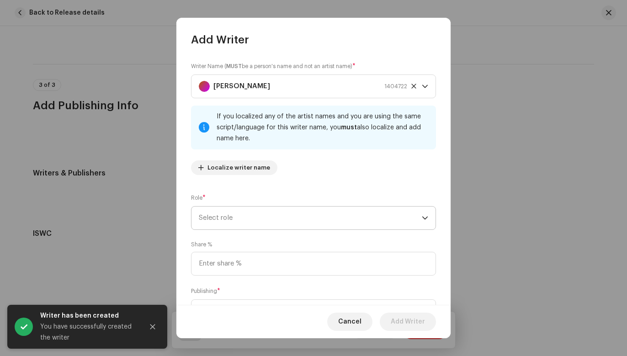
click at [278, 214] on span "Select role" at bounding box center [310, 217] width 223 height 23
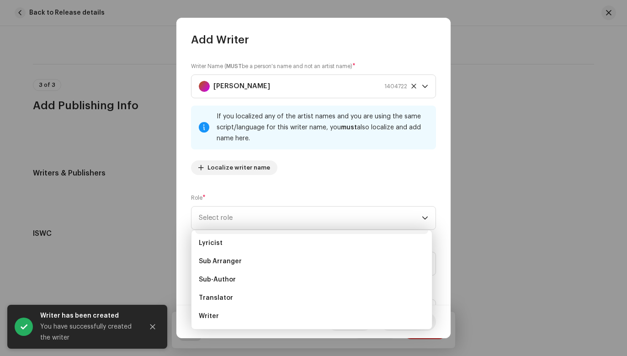
scroll to position [91, 0]
click at [240, 320] on li "Writer" at bounding box center [311, 316] width 233 height 18
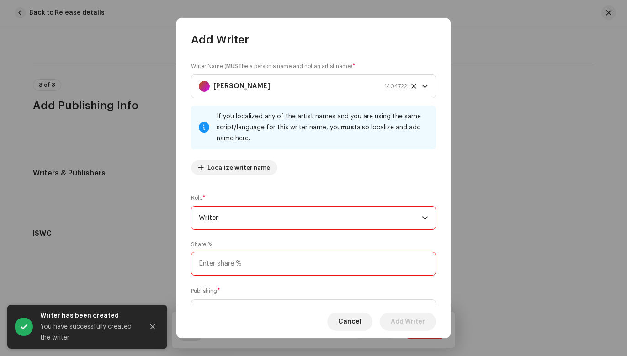
click at [254, 261] on input at bounding box center [313, 264] width 245 height 24
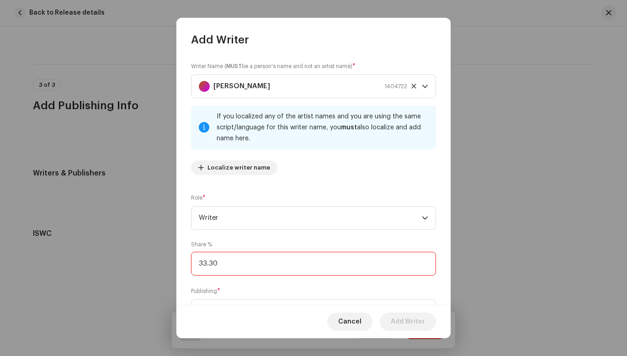
type input "33.33"
click at [295, 263] on input "33.33" at bounding box center [313, 264] width 245 height 24
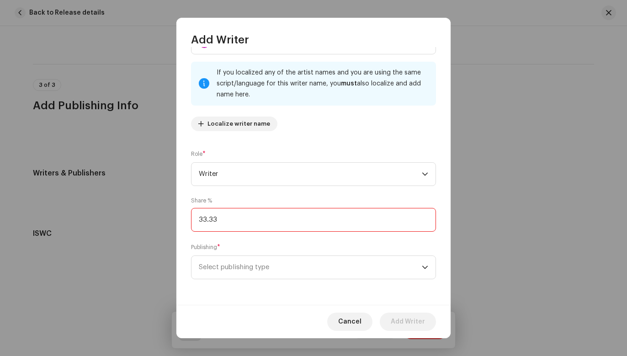
scroll to position [44, 0]
click at [296, 266] on span "Select publishing type" at bounding box center [310, 267] width 223 height 23
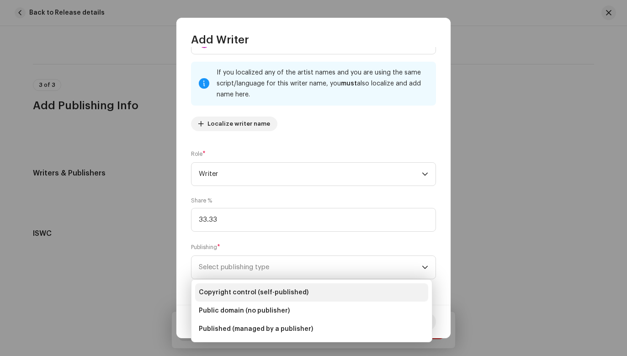
click at [289, 289] on span "Copyright control (self-published)" at bounding box center [254, 292] width 110 height 9
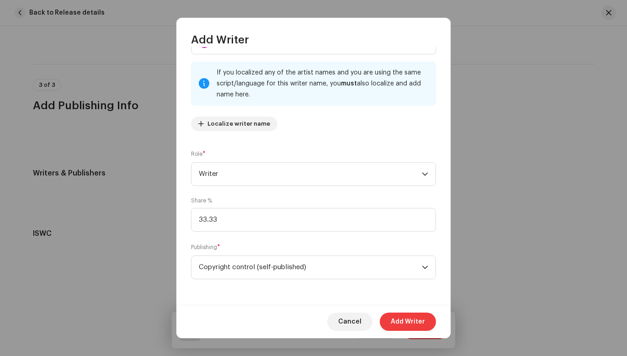
click at [402, 319] on span "Add Writer" at bounding box center [407, 321] width 34 height 18
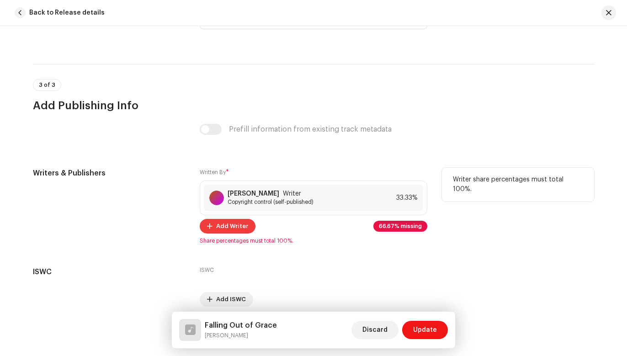
click at [231, 223] on span "Add Writer" at bounding box center [232, 226] width 32 height 18
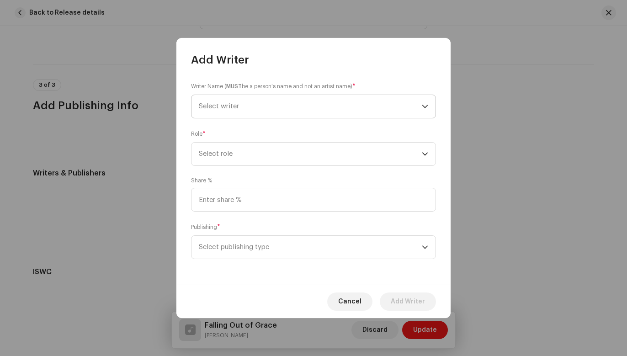
click at [244, 100] on span "Select writer" at bounding box center [310, 106] width 223 height 23
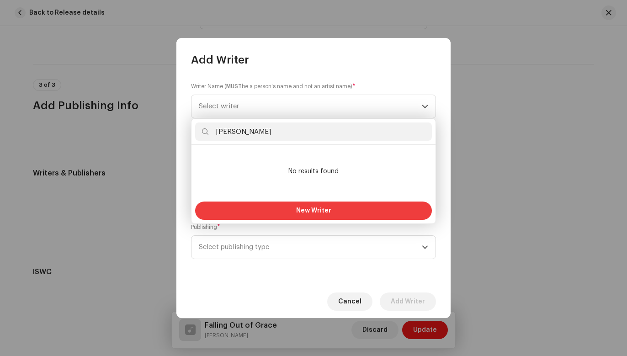
type input "[PERSON_NAME]"
click at [290, 208] on button "New Writer" at bounding box center [313, 210] width 237 height 18
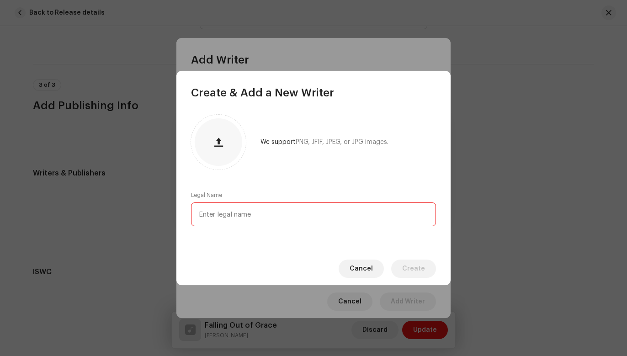
click at [261, 211] on input "text" at bounding box center [313, 214] width 245 height 24
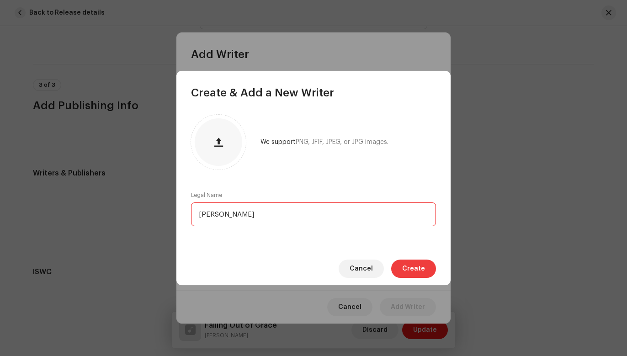
type input "[PERSON_NAME]"
click at [420, 267] on span "Create" at bounding box center [413, 268] width 23 height 18
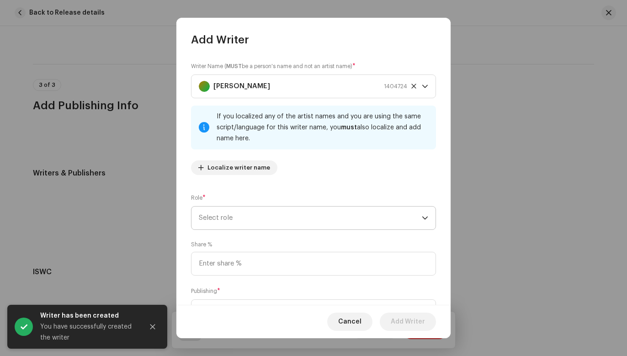
click at [264, 217] on span "Select role" at bounding box center [310, 217] width 223 height 23
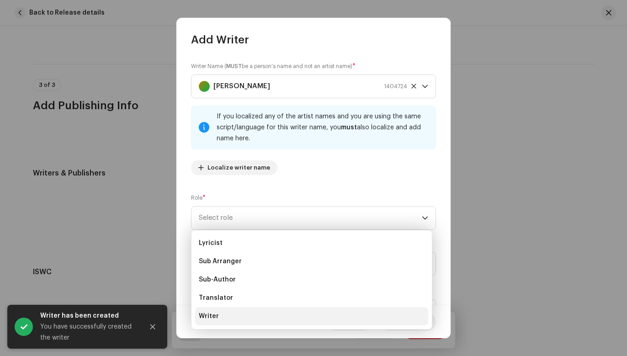
scroll to position [91, 0]
click at [232, 315] on li "Writer" at bounding box center [311, 316] width 233 height 18
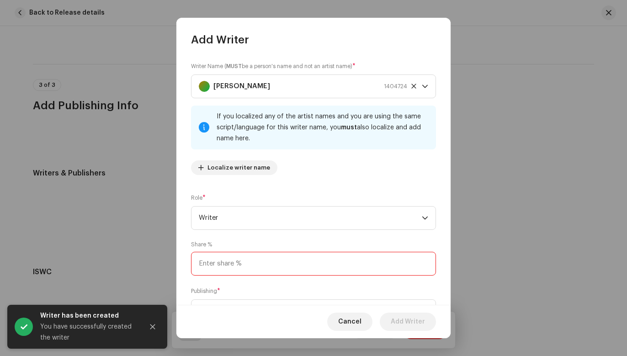
click at [243, 265] on input at bounding box center [313, 264] width 245 height 24
type input "33.33"
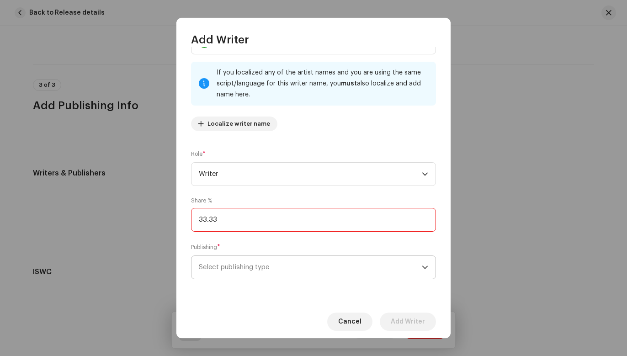
scroll to position [44, 0]
click at [249, 269] on span "Select publishing type" at bounding box center [310, 267] width 223 height 23
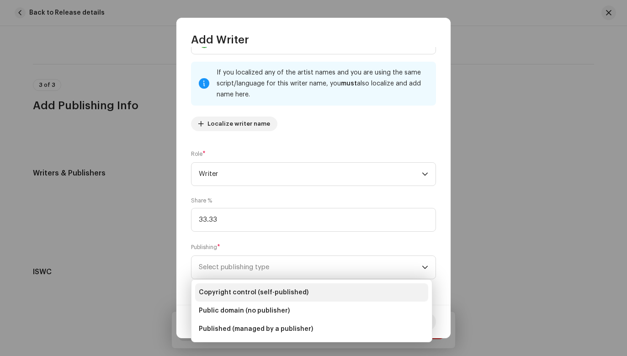
click at [248, 291] on span "Copyright control (self-published)" at bounding box center [254, 292] width 110 height 9
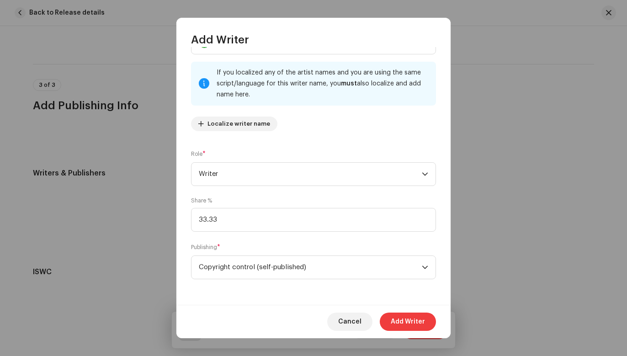
click at [409, 317] on span "Add Writer" at bounding box center [407, 321] width 34 height 18
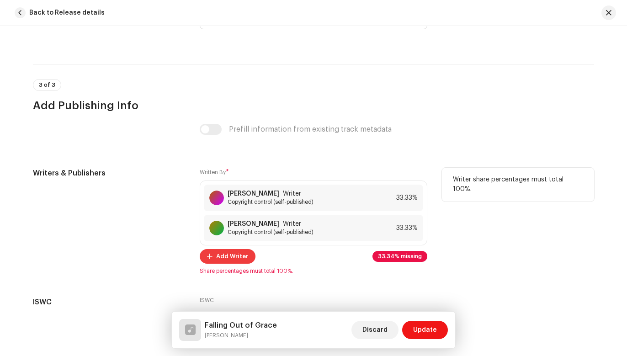
click at [235, 255] on span "Add Writer" at bounding box center [232, 256] width 32 height 18
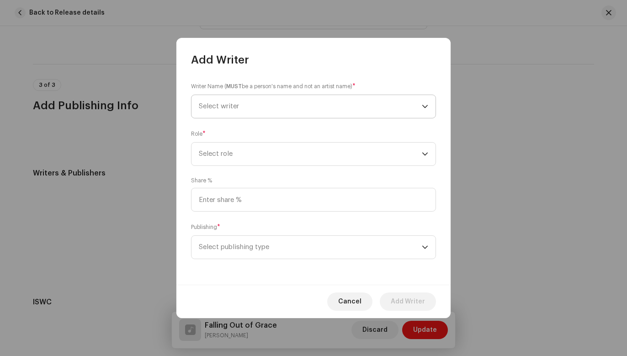
click at [270, 106] on span "Select writer" at bounding box center [310, 106] width 223 height 23
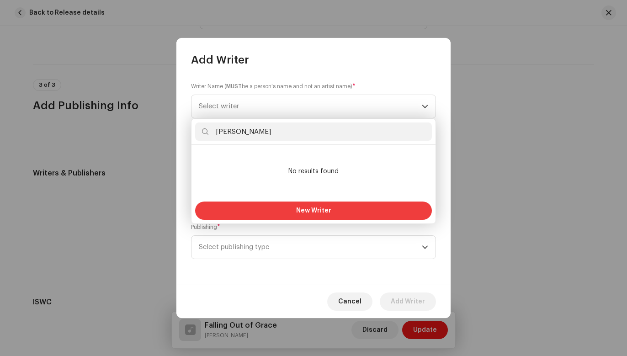
type input "[PERSON_NAME]"
click at [282, 211] on button "New Writer" at bounding box center [313, 210] width 237 height 18
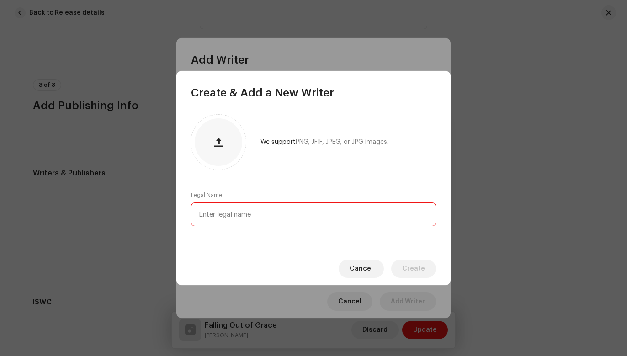
click at [250, 213] on input "text" at bounding box center [313, 214] width 245 height 24
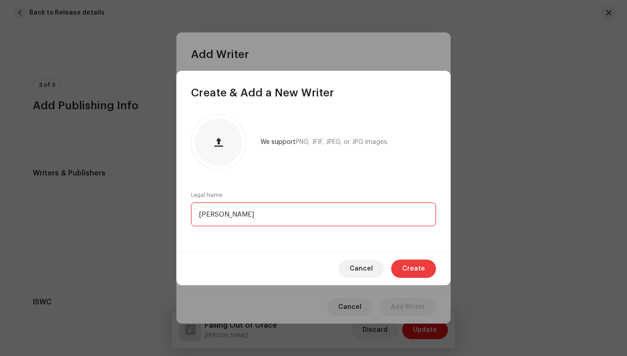
type input "[PERSON_NAME]"
click at [417, 265] on span "Create" at bounding box center [413, 268] width 23 height 18
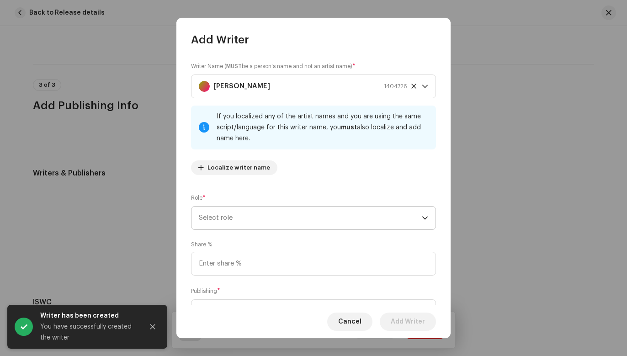
click at [258, 216] on span "Select role" at bounding box center [310, 217] width 223 height 23
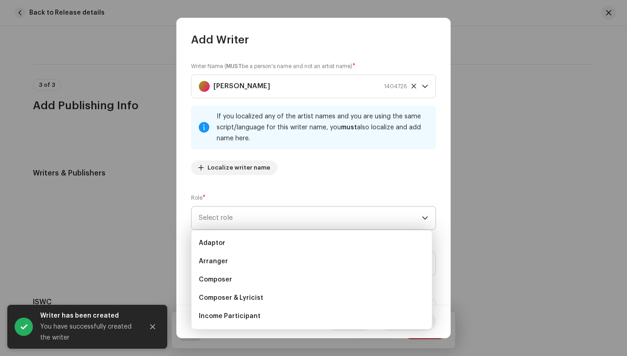
click at [294, 222] on span "Select role" at bounding box center [310, 217] width 223 height 23
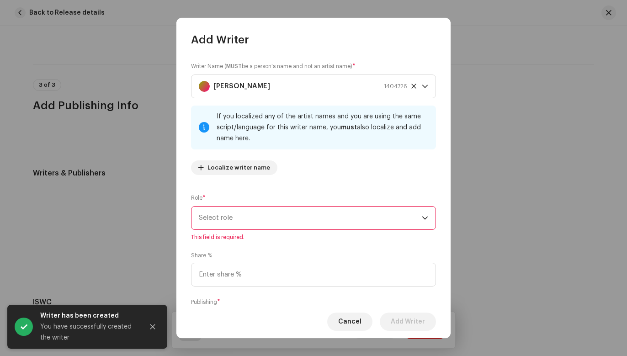
click at [373, 212] on span "Select role" at bounding box center [310, 217] width 223 height 23
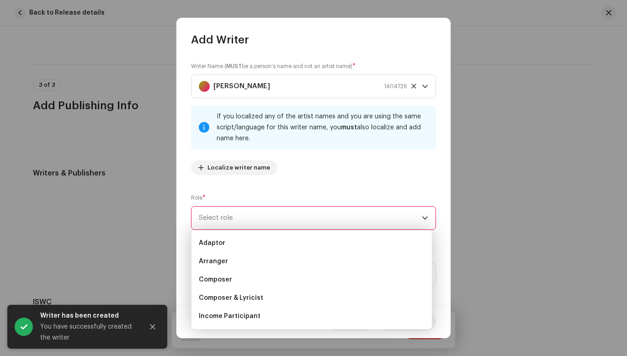
click at [422, 218] on icon "dropdown trigger" at bounding box center [424, 217] width 5 height 3
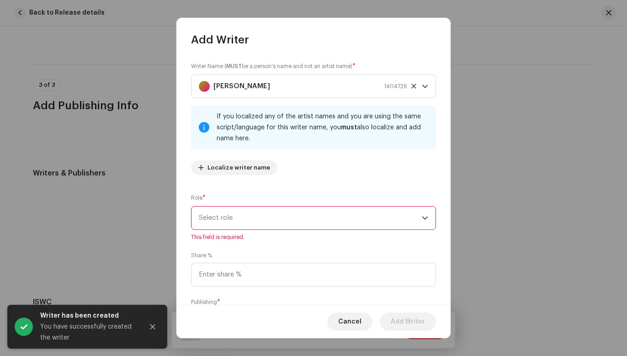
click at [416, 216] on span "Select role" at bounding box center [310, 217] width 223 height 23
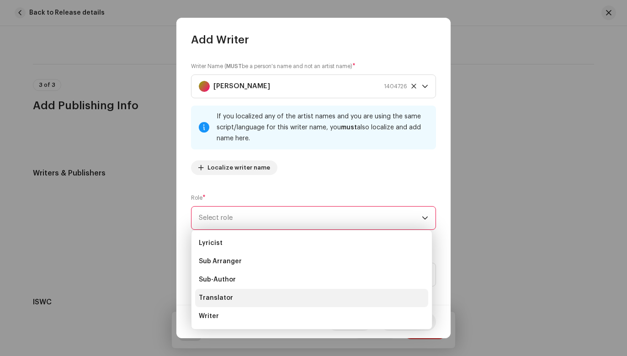
scroll to position [91, 0]
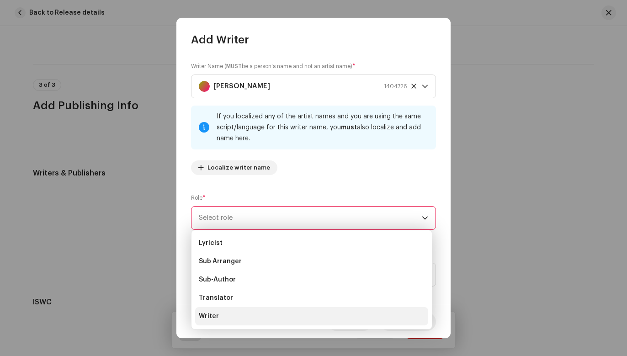
click at [232, 314] on li "Writer" at bounding box center [311, 316] width 233 height 18
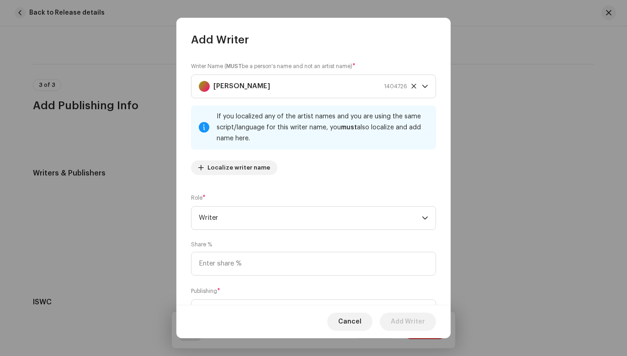
click at [273, 185] on div "Writer Name ( MUST be a person's name and not an artist name) * [PERSON_NAME] 1…" at bounding box center [313, 176] width 274 height 258
click at [278, 267] on input at bounding box center [313, 264] width 245 height 24
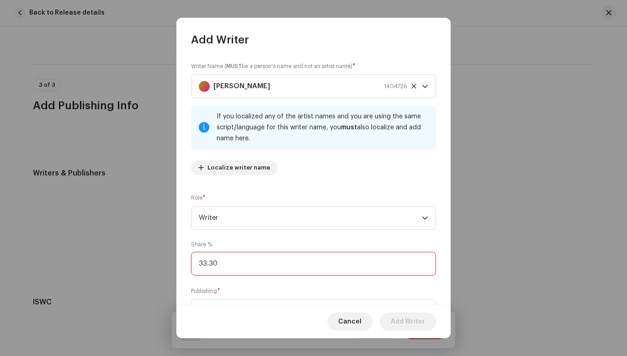
type input "33.33"
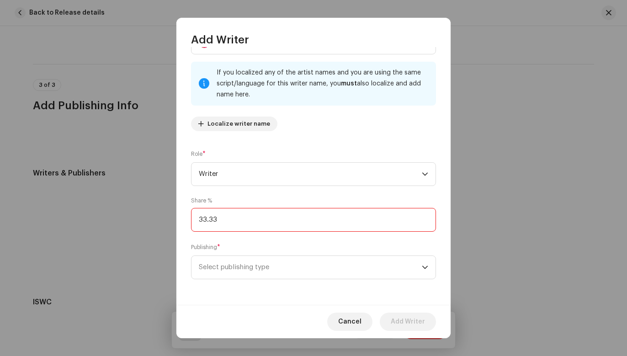
scroll to position [44, 0]
click at [328, 268] on span "Select publishing type" at bounding box center [310, 267] width 223 height 23
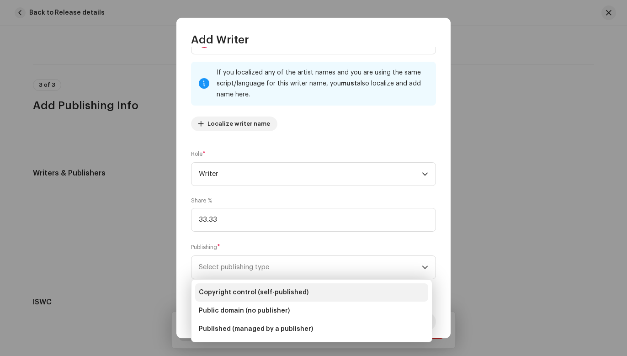
click at [316, 292] on li "Copyright control (self-published)" at bounding box center [311, 292] width 233 height 18
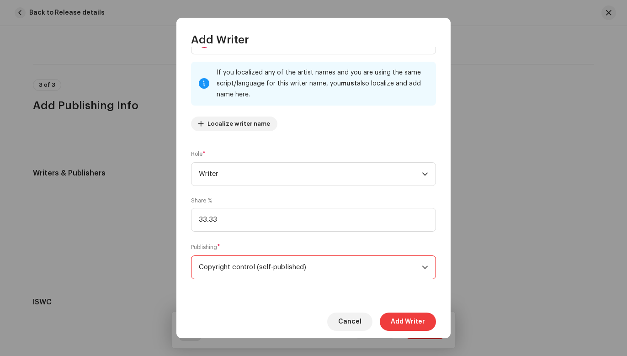
click at [405, 321] on span "Add Writer" at bounding box center [407, 321] width 34 height 18
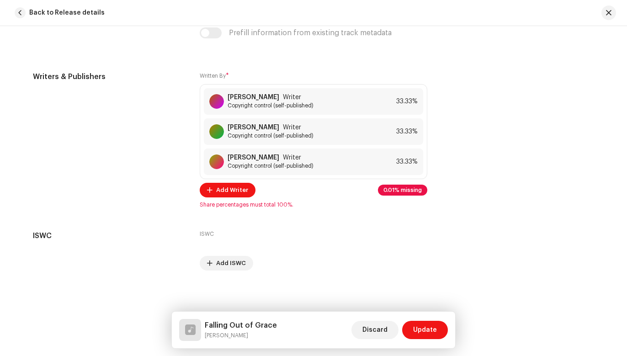
scroll to position [1927, 0]
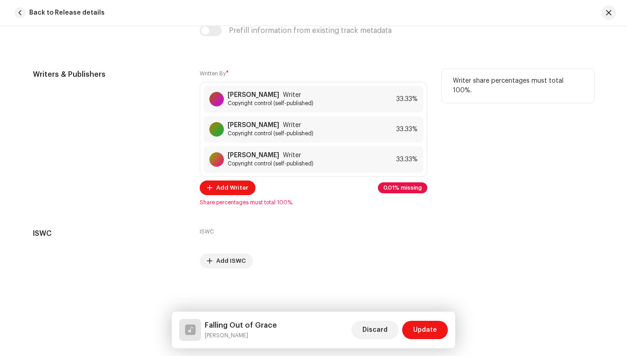
click at [405, 189] on span "0.01% missing" at bounding box center [402, 187] width 38 height 5
click at [391, 96] on span "33.33%" at bounding box center [390, 98] width 21 height 7
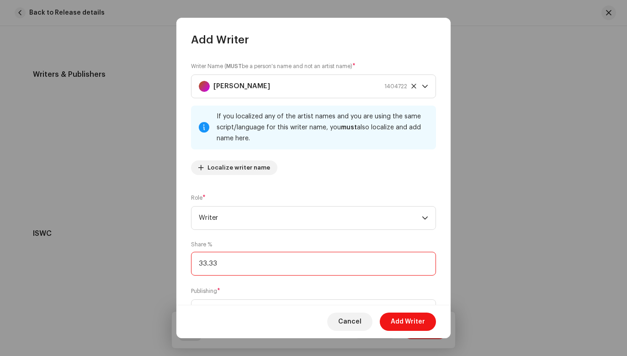
click at [238, 267] on input "33.33" at bounding box center [313, 264] width 245 height 24
type input "33.34"
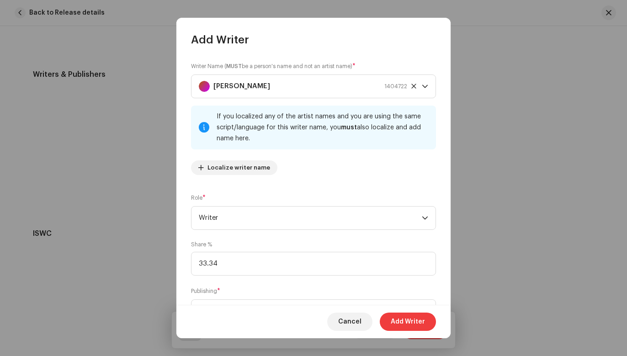
click at [402, 320] on span "Add Writer" at bounding box center [407, 321] width 34 height 18
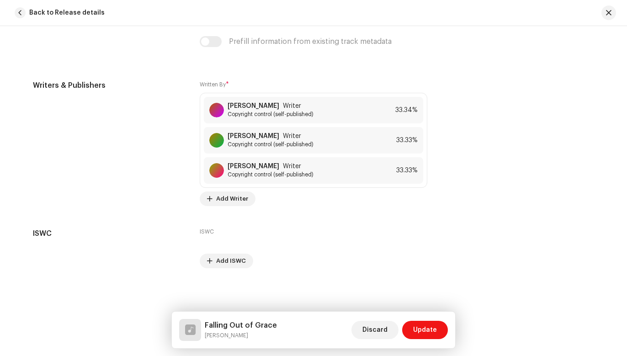
scroll to position [1916, 0]
click at [421, 327] on span "Update" at bounding box center [425, 330] width 24 height 18
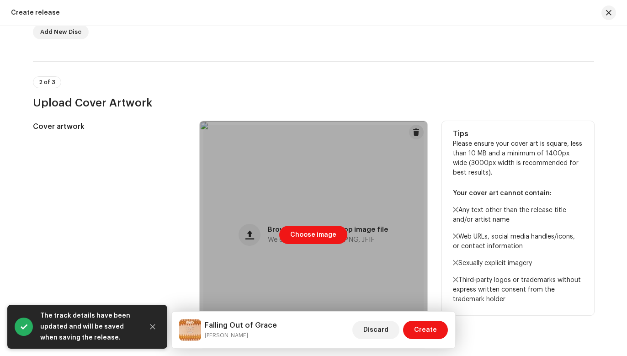
scroll to position [274, 0]
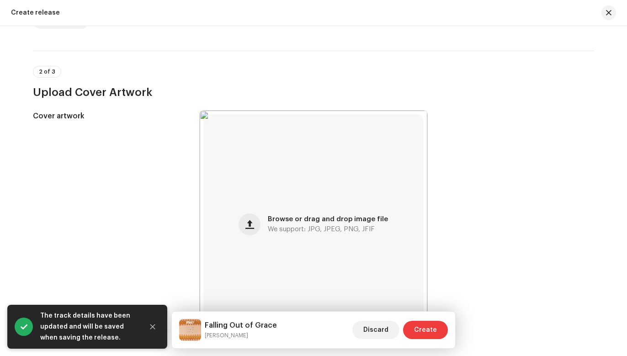
click at [430, 329] on span "Create" at bounding box center [425, 330] width 23 height 18
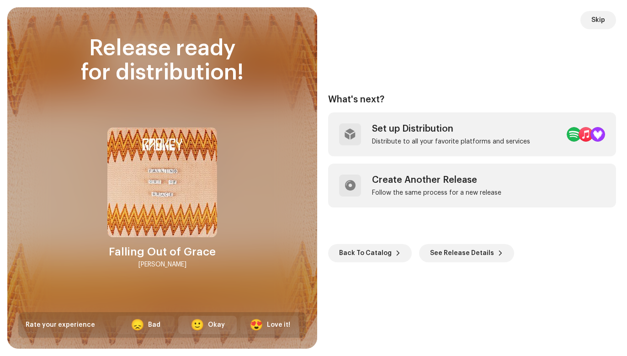
click at [203, 326] on div "🙂" at bounding box center [197, 324] width 14 height 11
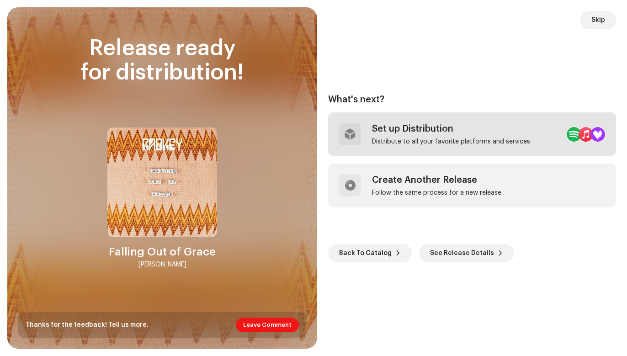
click at [406, 132] on div "Set up Distribution" at bounding box center [451, 128] width 158 height 11
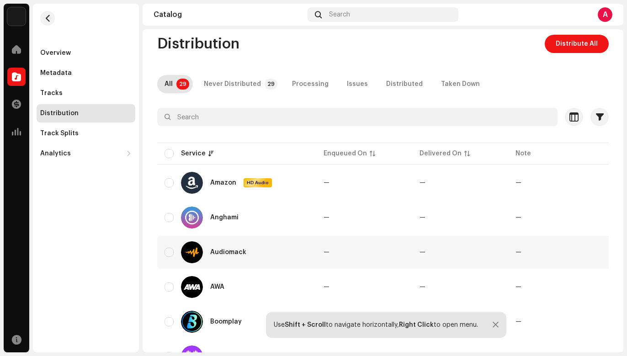
scroll to position [42, 0]
click at [169, 152] on input "checkbox" at bounding box center [168, 153] width 9 height 9
checkbox input "true"
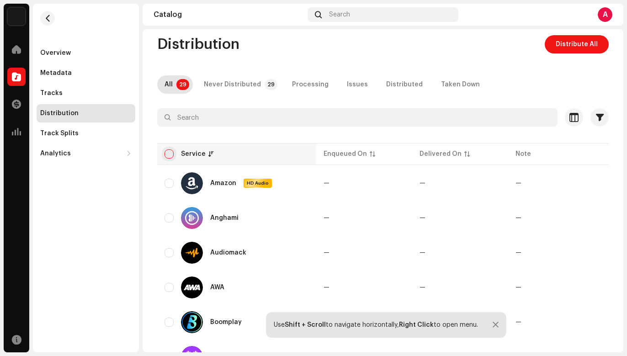
checkbox input "true"
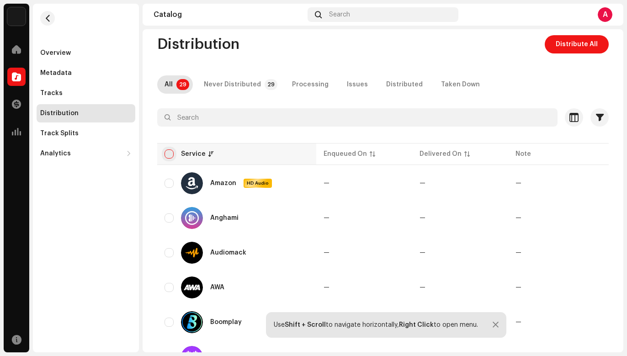
checkbox input "true"
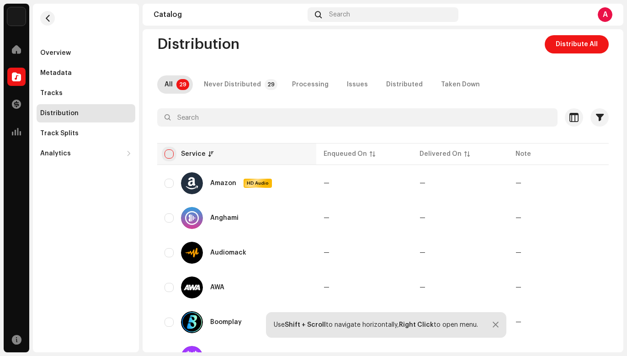
checkbox input "true"
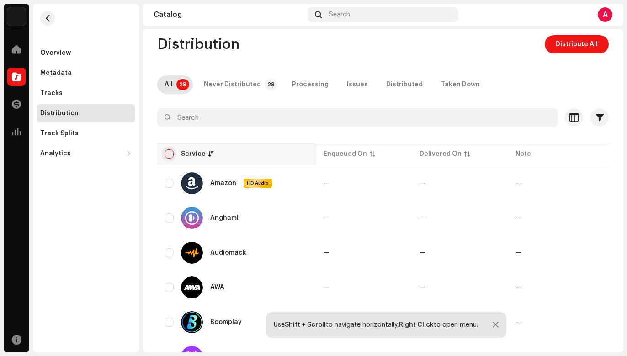
checkbox input "true"
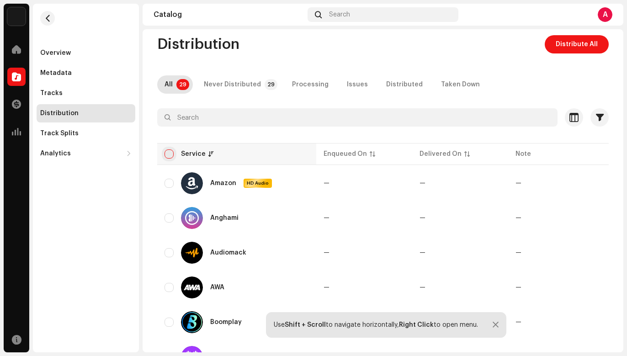
checkbox input "true"
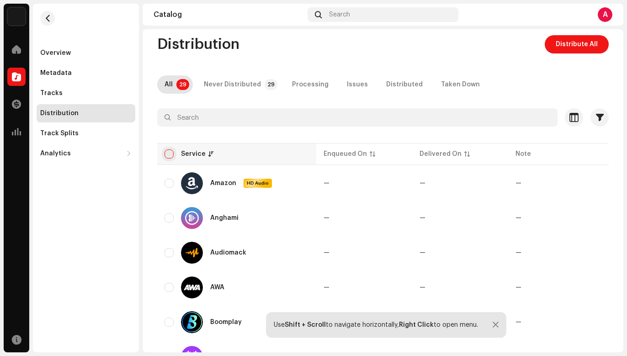
checkbox input "true"
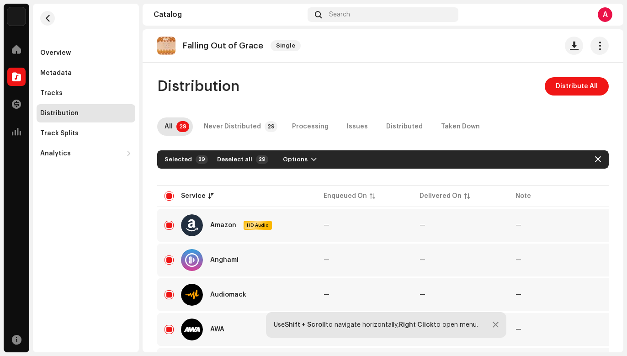
scroll to position [0, 0]
click at [494, 323] on div at bounding box center [495, 324] width 6 height 7
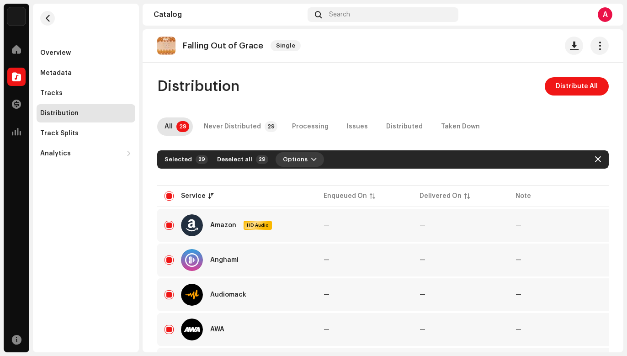
click at [311, 156] on span "button" at bounding box center [313, 159] width 5 height 7
click at [311, 157] on span "button" at bounding box center [313, 159] width 5 height 7
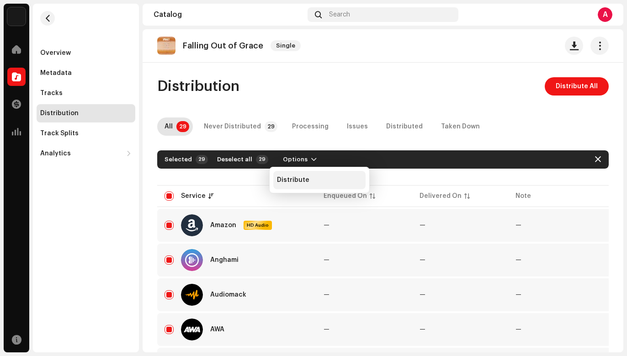
click at [299, 183] on span "Distribute" at bounding box center [293, 179] width 32 height 7
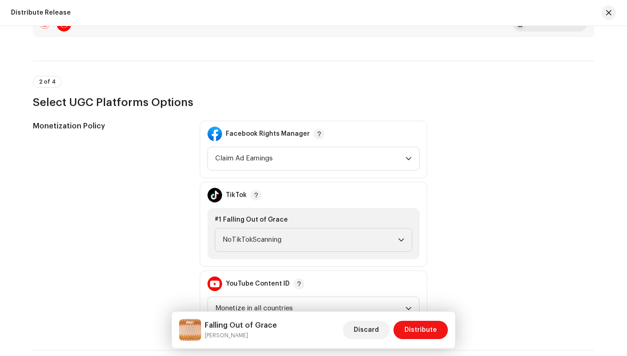
scroll to position [944, 0]
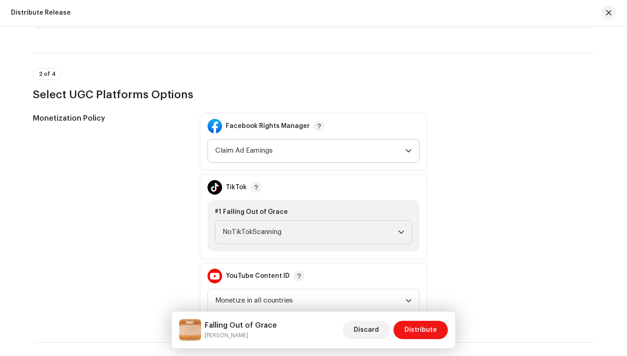
click at [323, 148] on span "Claim Ad Earnings" at bounding box center [310, 150] width 190 height 23
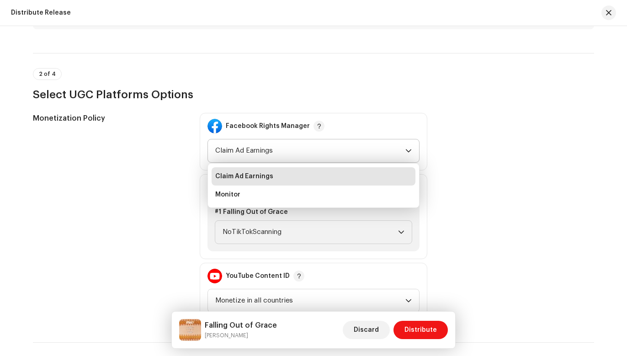
click at [318, 175] on li "Claim Ad Earnings" at bounding box center [313, 176] width 204 height 18
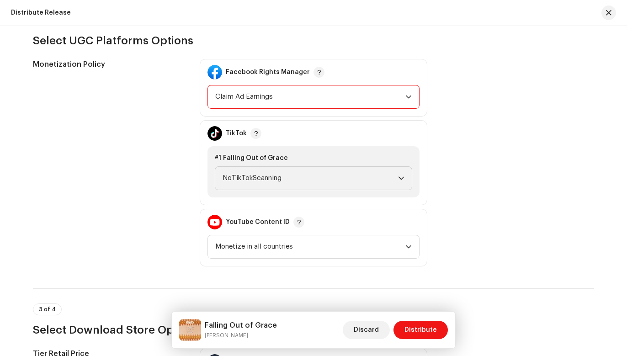
scroll to position [999, 0]
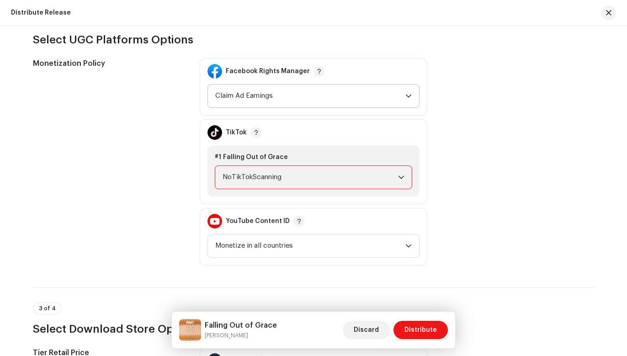
click at [335, 177] on span "NoTikTokScanning" at bounding box center [309, 177] width 175 height 23
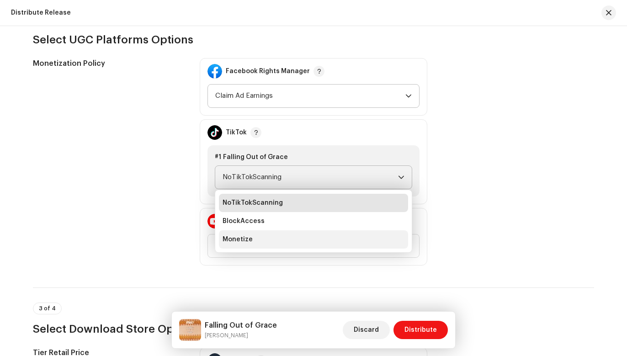
click at [311, 240] on li "Monetize" at bounding box center [313, 239] width 189 height 18
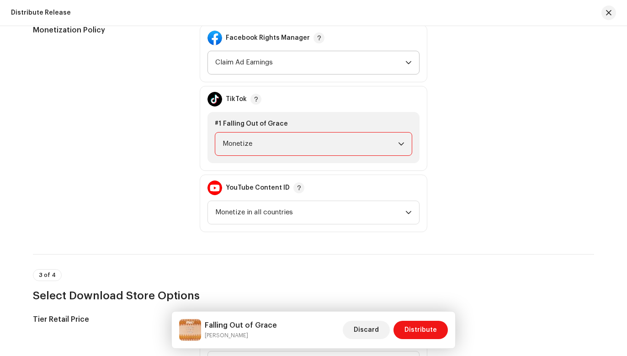
scroll to position [1035, 0]
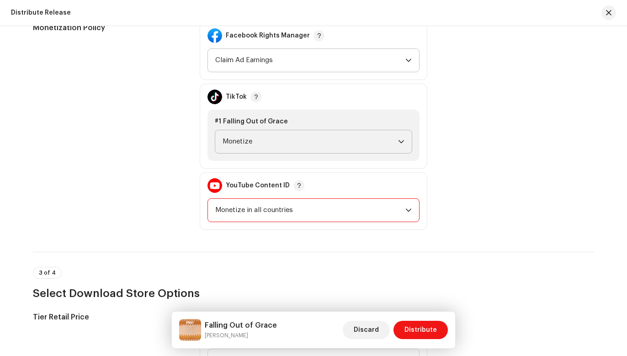
click at [334, 209] on span "Monetize in all countries" at bounding box center [310, 210] width 190 height 23
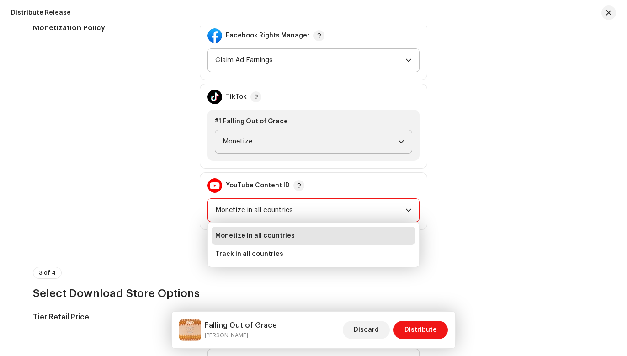
click at [334, 209] on span "Monetize in all countries" at bounding box center [310, 210] width 190 height 23
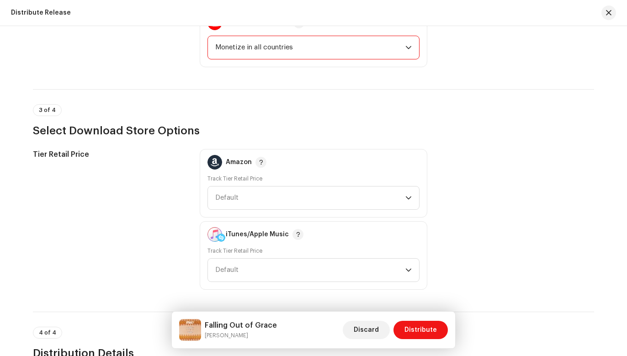
scroll to position [1208, 0]
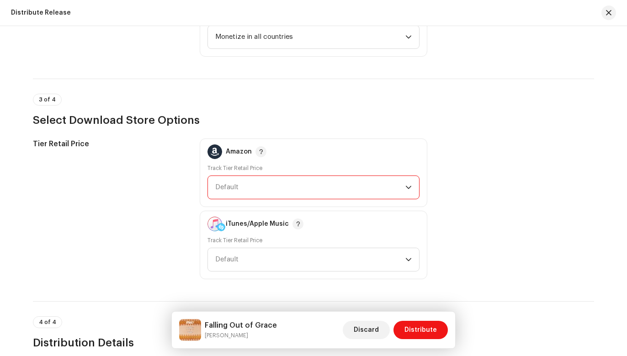
click at [337, 188] on span "Default" at bounding box center [310, 187] width 190 height 23
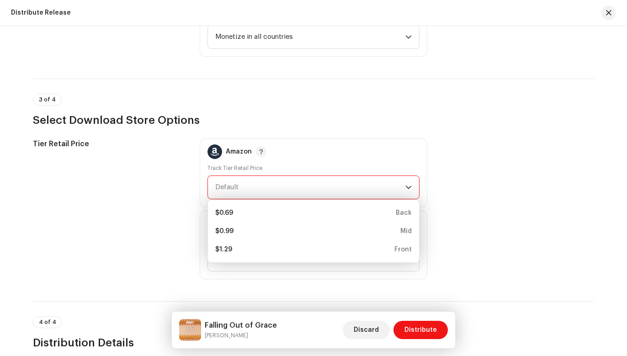
click at [335, 186] on span "Default" at bounding box center [310, 187] width 190 height 23
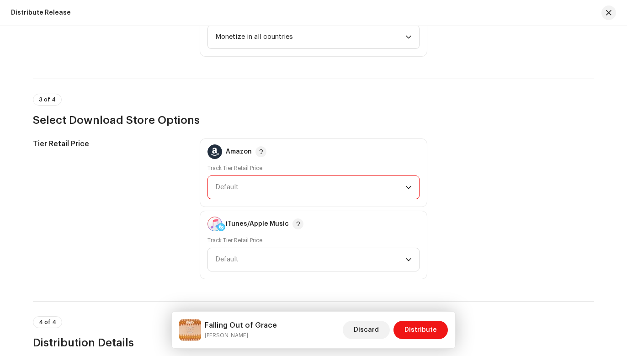
click at [335, 186] on span "Default" at bounding box center [310, 187] width 190 height 23
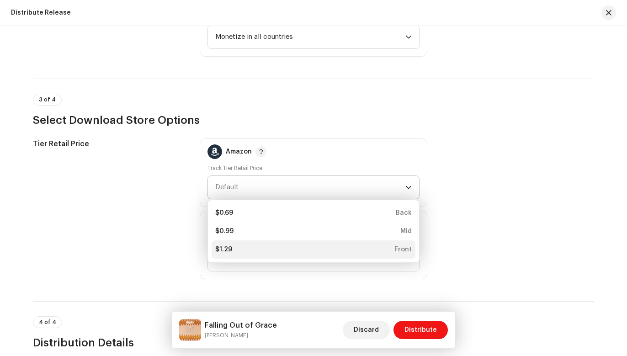
click at [324, 247] on div "$1.29 Front" at bounding box center [313, 249] width 196 height 9
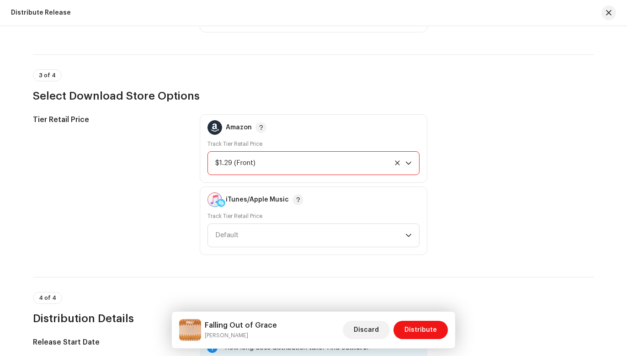
scroll to position [1240, 0]
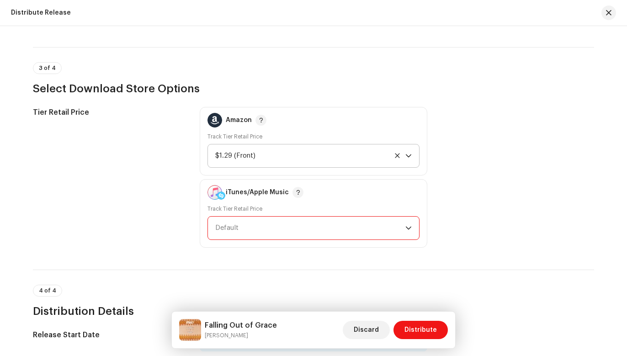
click at [327, 231] on span "Default" at bounding box center [310, 227] width 190 height 23
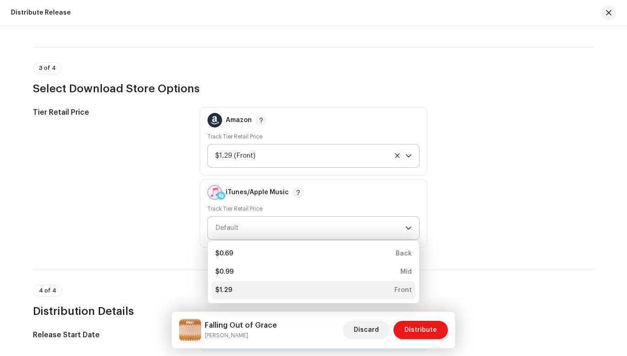
click at [315, 291] on div "$1.29 Front" at bounding box center [313, 289] width 196 height 9
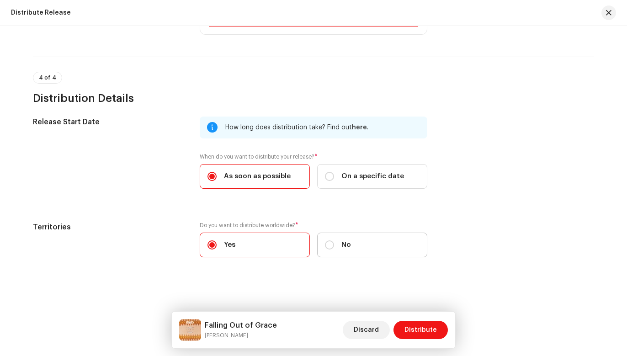
scroll to position [1452, 0]
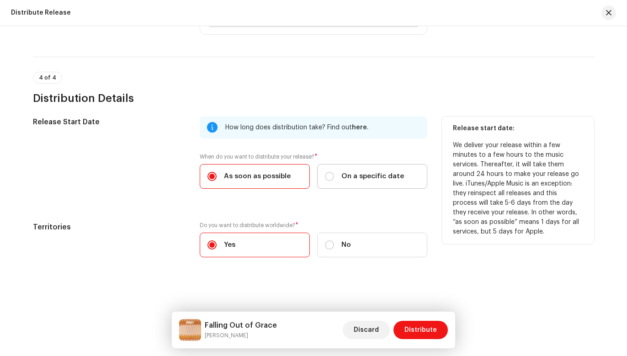
click at [358, 177] on span "On a specific date" at bounding box center [372, 176] width 63 height 10
click at [334, 177] on input "On a specific date" at bounding box center [329, 176] width 9 height 9
radio input "true"
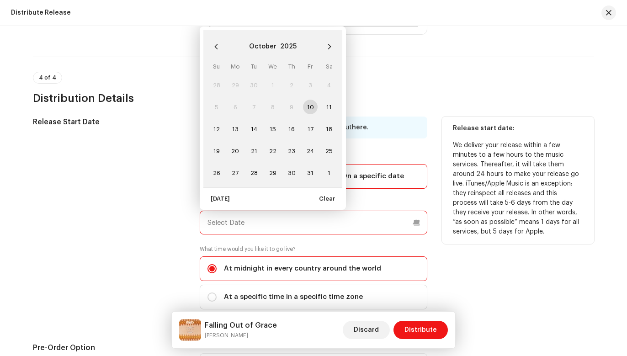
click at [283, 215] on input "text" at bounding box center [313, 223] width 227 height 24
click at [309, 125] on span "17" at bounding box center [310, 128] width 15 height 15
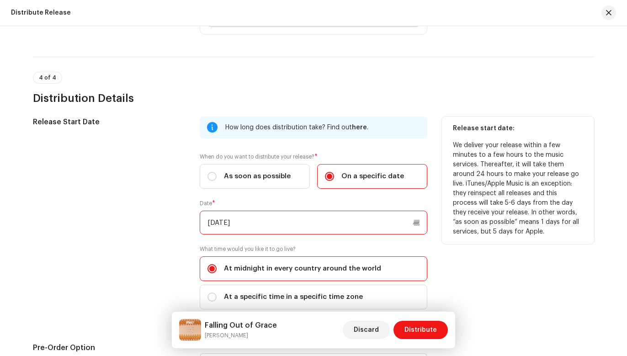
click at [416, 222] on input "[DATE]" at bounding box center [313, 223] width 227 height 24
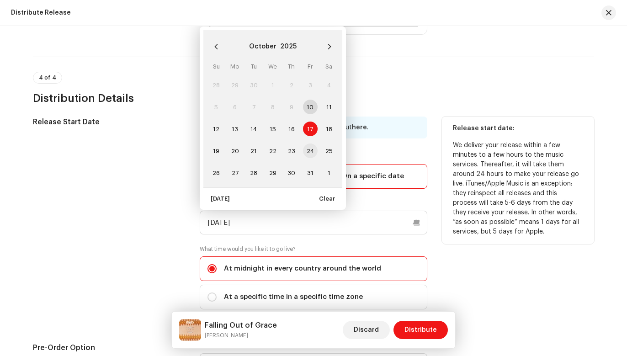
click at [308, 148] on span "24" at bounding box center [310, 150] width 15 height 15
type input "[DATE]"
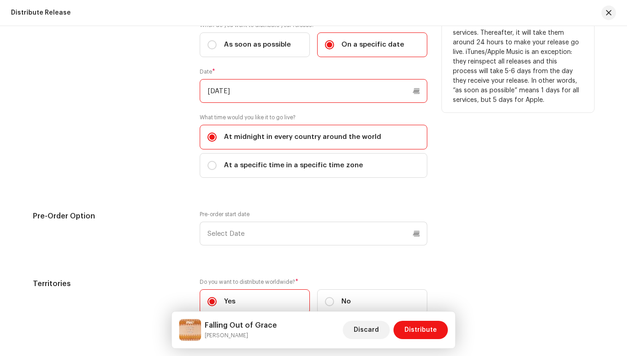
scroll to position [1593, 0]
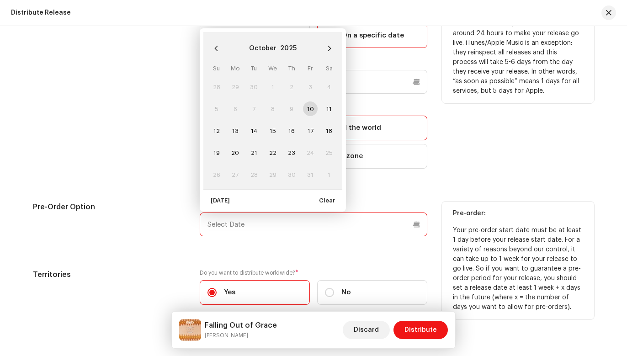
click at [301, 224] on input "text" at bounding box center [313, 224] width 227 height 24
click at [309, 128] on span "17" at bounding box center [310, 130] width 15 height 15
type input "[DATE]"
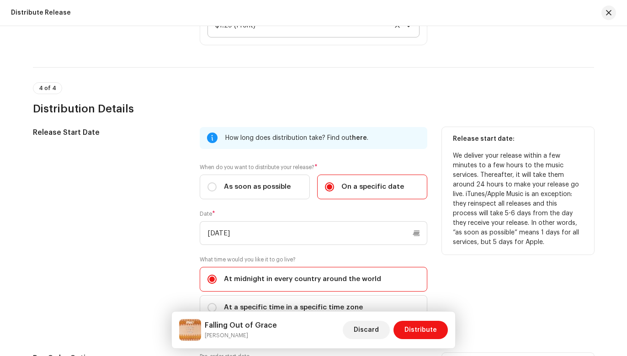
scroll to position [1457, 0]
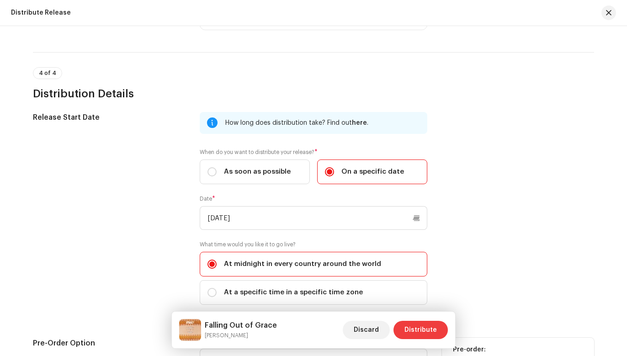
click at [428, 327] on span "Distribute" at bounding box center [420, 330] width 32 height 18
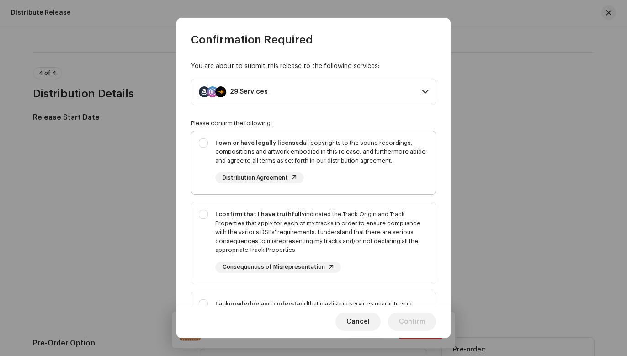
click at [204, 141] on div "I own or have legally licensed all copyrights to the sound recordings, composit…" at bounding box center [313, 161] width 244 height 60
checkbox input "true"
click at [200, 216] on div "I confirm that I have truthfully indicated the Track Origin and Track Propertie…" at bounding box center [313, 241] width 244 height 78
checkbox input "true"
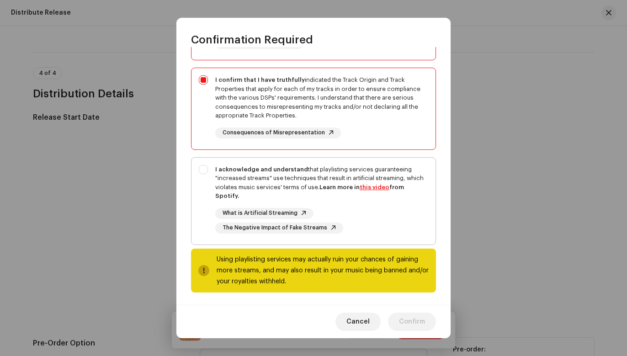
scroll to position [134, 0]
click at [204, 167] on div "I acknowledge and understand that playlisting services guaranteeing "increased …" at bounding box center [313, 199] width 244 height 83
checkbox input "true"
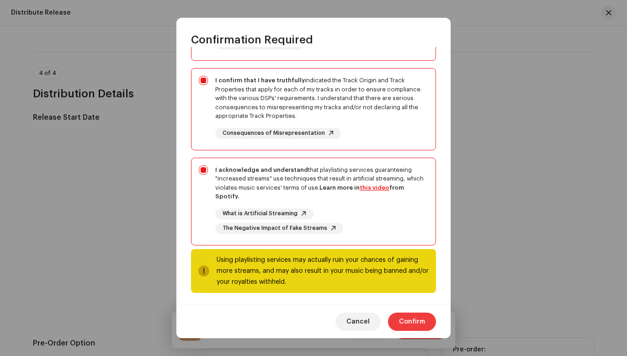
click at [410, 321] on span "Confirm" at bounding box center [412, 321] width 26 height 18
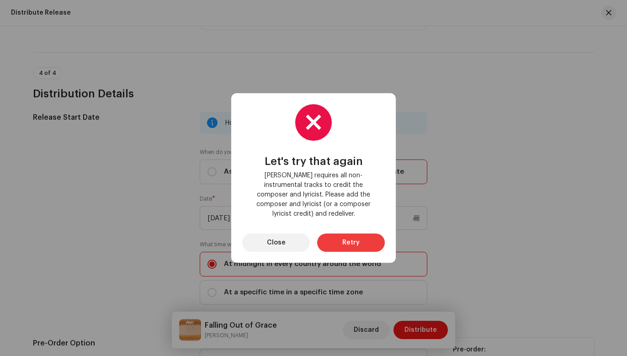
click at [353, 239] on span "Retry" at bounding box center [350, 242] width 17 height 18
click at [271, 236] on span "Close" at bounding box center [276, 242] width 19 height 18
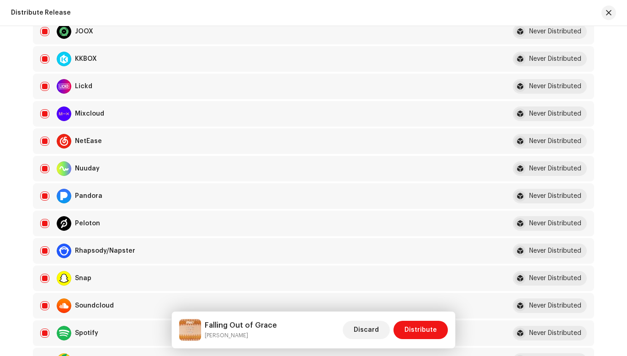
scroll to position [494, 0]
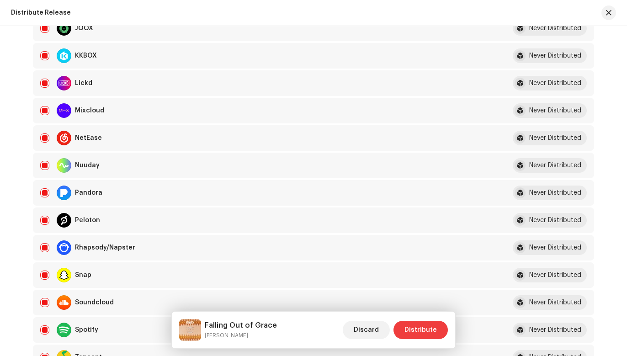
click at [411, 330] on span "Distribute" at bounding box center [420, 330] width 32 height 18
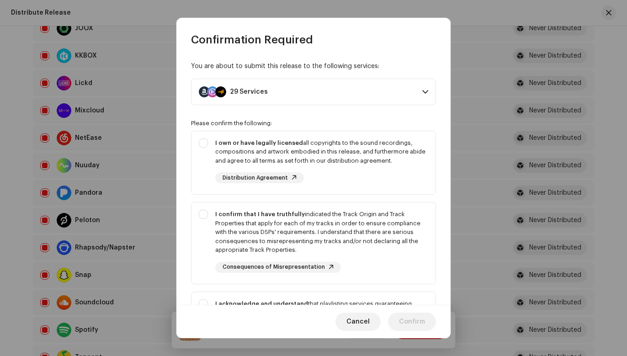
click at [292, 94] on p-accordion-header "29 Services" at bounding box center [313, 92] width 245 height 26
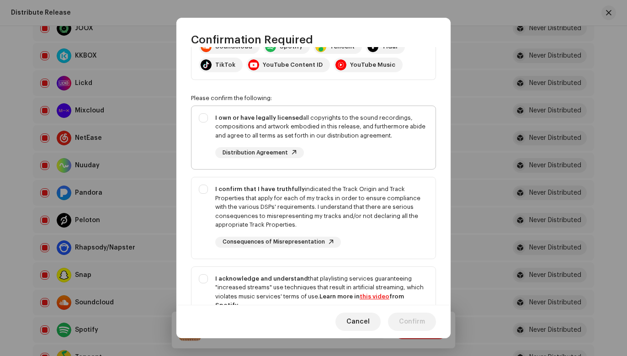
scroll to position [188, 0]
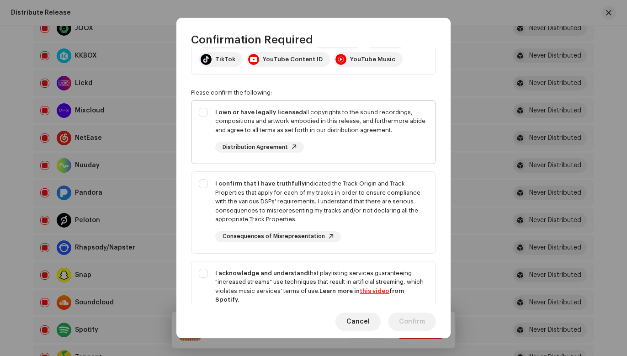
click at [204, 110] on div "I own or have legally licensed all copyrights to the sound recordings, composit…" at bounding box center [313, 130] width 244 height 60
checkbox input "true"
click at [205, 183] on div "I confirm that I have truthfully indicated the Track Origin and Track Propertie…" at bounding box center [313, 211] width 244 height 78
checkbox input "true"
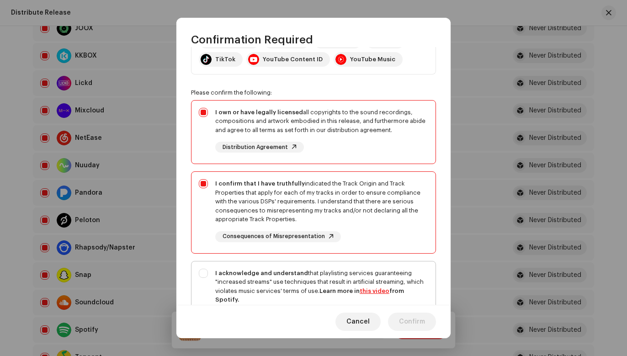
click at [205, 271] on div "I acknowledge and understand that playlisting services guaranteeing "increased …" at bounding box center [313, 302] width 244 height 83
checkbox input "true"
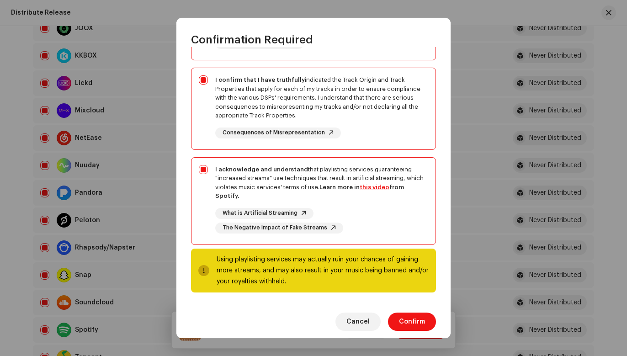
scroll to position [291, 0]
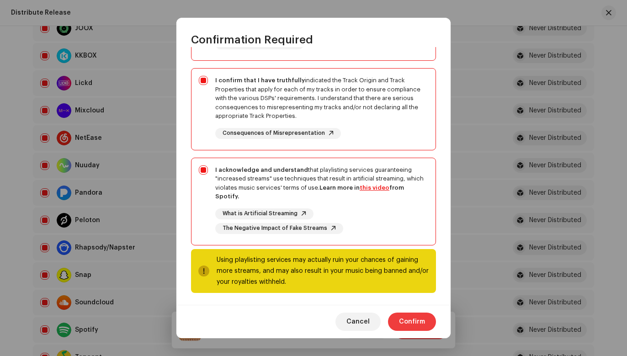
click at [408, 321] on span "Confirm" at bounding box center [412, 321] width 26 height 18
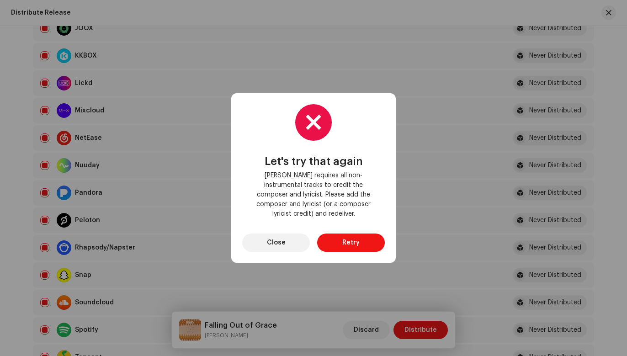
click at [331, 233] on button "Retry" at bounding box center [351, 242] width 68 height 18
click at [283, 233] on span "Close" at bounding box center [276, 242] width 19 height 18
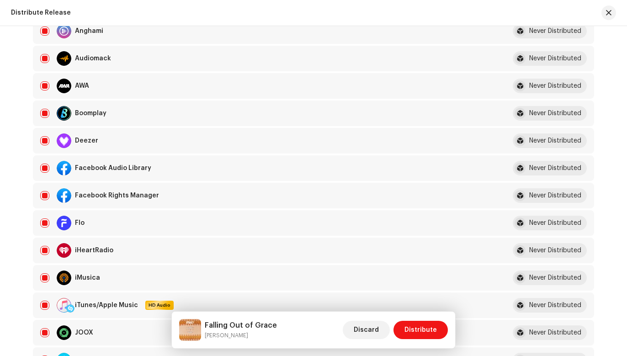
scroll to position [113, 0]
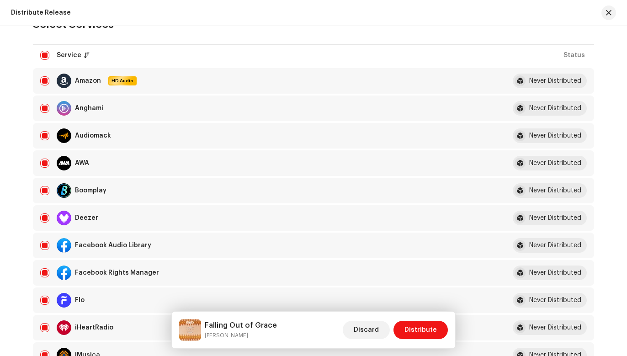
click at [90, 217] on div "Deezer" at bounding box center [86, 218] width 23 height 6
click at [360, 326] on span "Discard" at bounding box center [365, 330] width 25 height 18
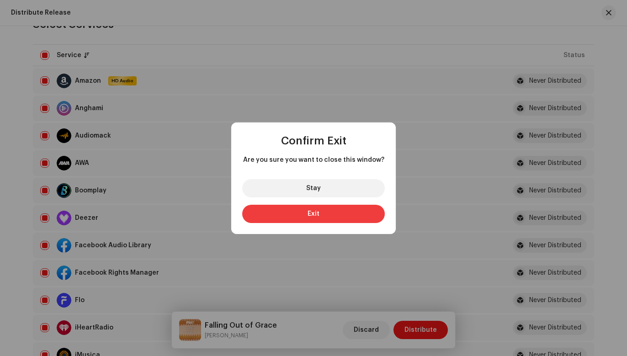
click at [295, 209] on button "Exit" at bounding box center [313, 214] width 142 height 18
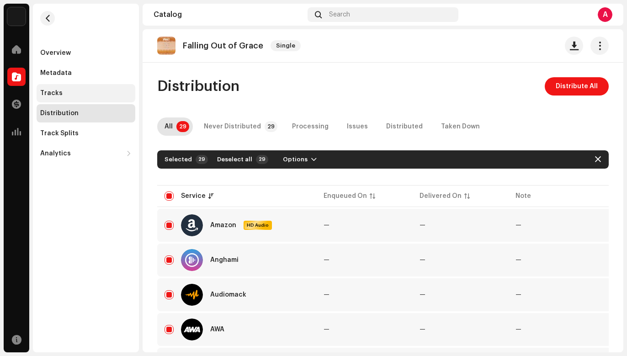
click at [52, 92] on div "Tracks" at bounding box center [51, 93] width 22 height 7
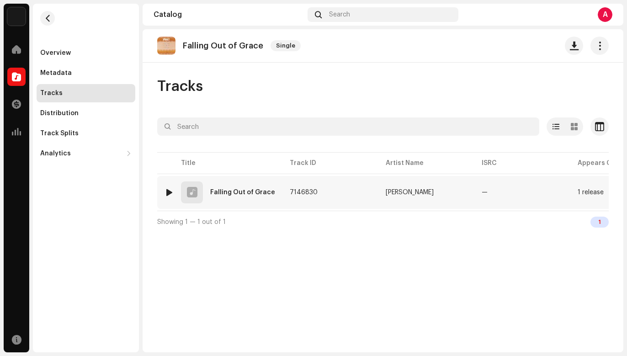
click at [169, 193] on div at bounding box center [169, 192] width 7 height 7
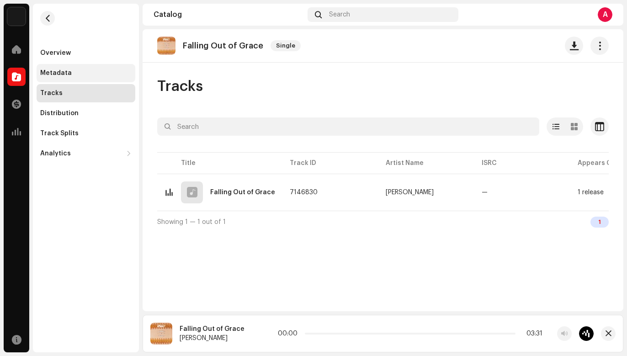
click at [55, 70] on div "Metadata" at bounding box center [56, 72] width 32 height 7
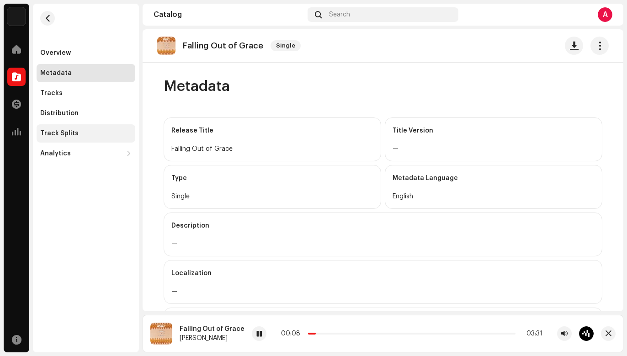
click at [64, 131] on div "Track Splits" at bounding box center [59, 133] width 38 height 7
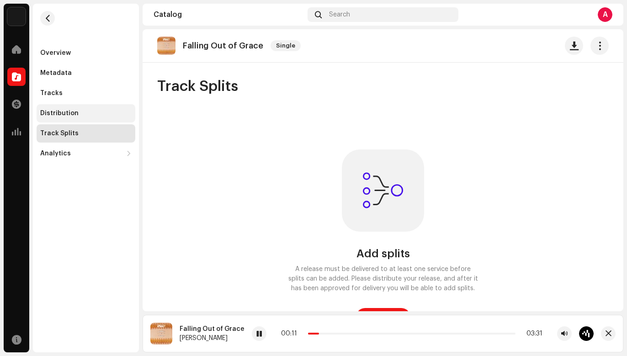
click at [63, 111] on div "Distribution" at bounding box center [59, 113] width 38 height 7
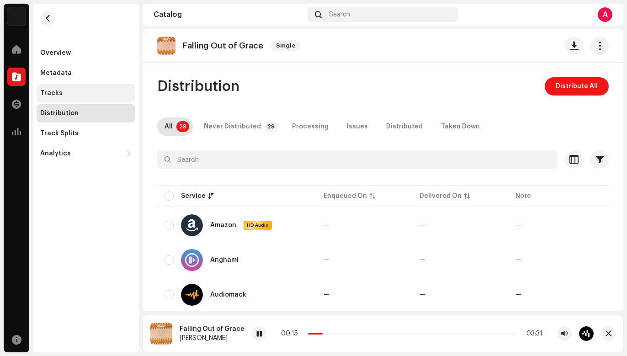
click at [58, 93] on div "Tracks" at bounding box center [51, 93] width 22 height 7
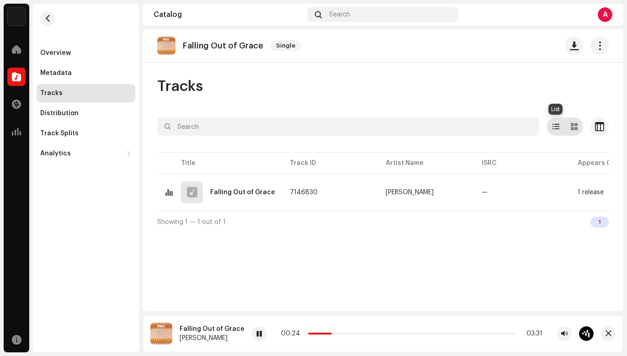
click at [561, 127] on div at bounding box center [555, 126] width 18 height 18
click at [554, 129] on span at bounding box center [555, 126] width 7 height 7
click at [554, 128] on span at bounding box center [555, 126] width 7 height 7
click at [601, 127] on span "button" at bounding box center [599, 126] width 9 height 7
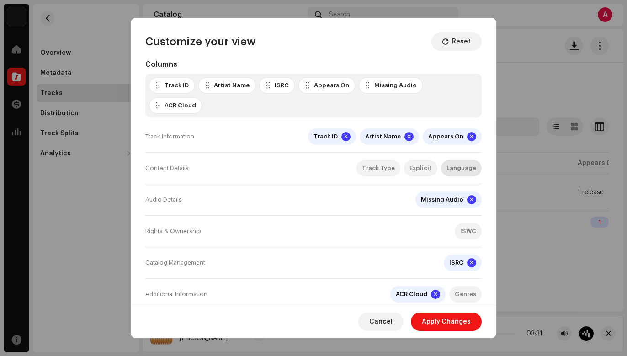
scroll to position [92, 0]
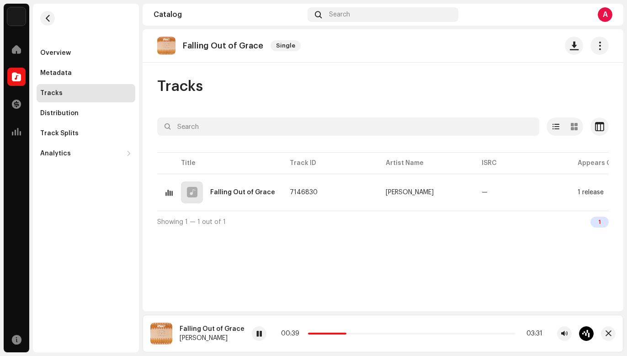
click at [521, 70] on div "Customize your view Reset Rows Compact Comfortable Columns Track ID Artist Name…" at bounding box center [313, 178] width 627 height 356
click at [599, 45] on span "button" at bounding box center [599, 45] width 9 height 7
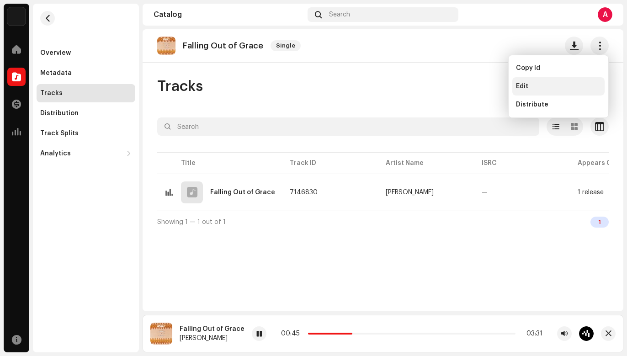
click at [521, 82] on div "Edit" at bounding box center [558, 86] width 92 height 18
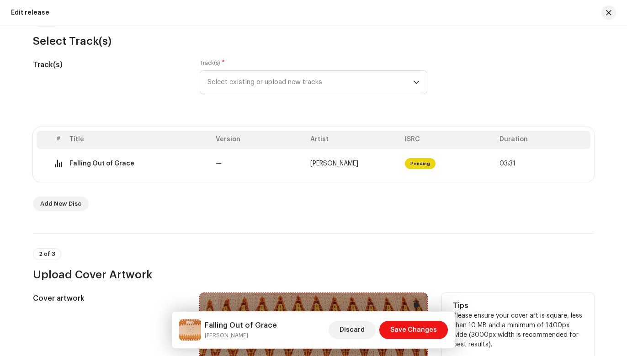
scroll to position [7, 0]
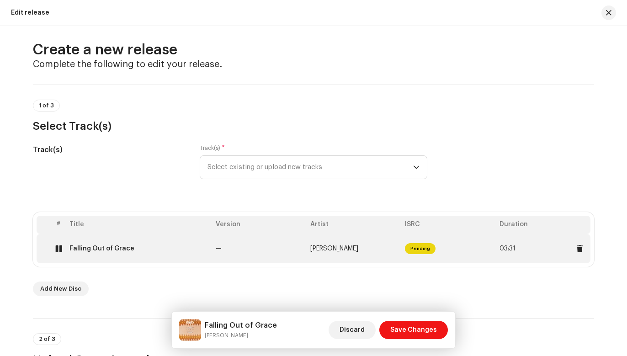
click at [148, 243] on td "Falling Out of Grace" at bounding box center [139, 248] width 146 height 29
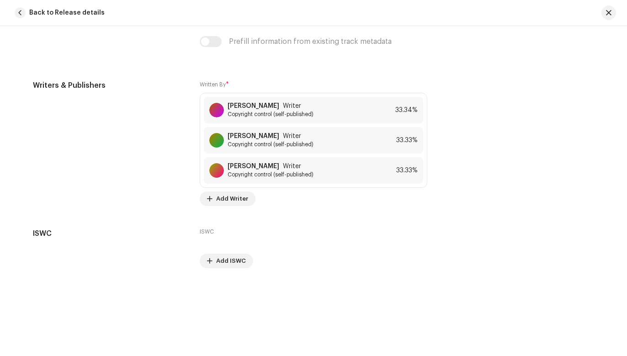
scroll to position [1916, 0]
click at [217, 197] on span "Add Writer" at bounding box center [232, 199] width 32 height 18
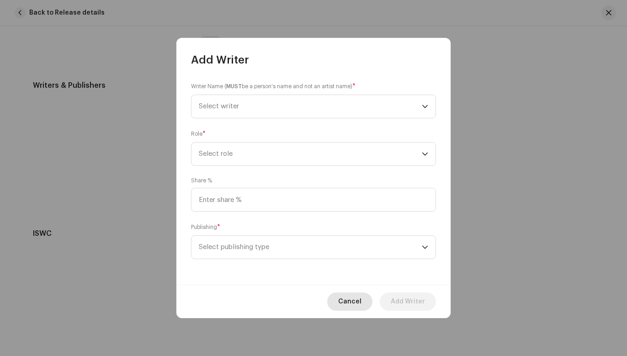
click at [348, 301] on span "Cancel" at bounding box center [349, 301] width 23 height 18
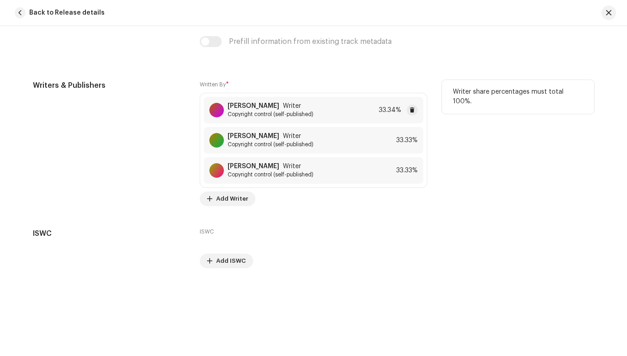
click at [351, 105] on div "[PERSON_NAME] Writer Copyright control (self-published) 33.34%" at bounding box center [313, 110] width 219 height 26
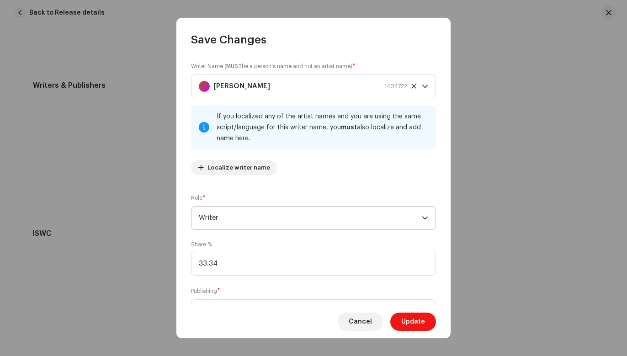
click at [275, 213] on span "Writer" at bounding box center [310, 217] width 223 height 23
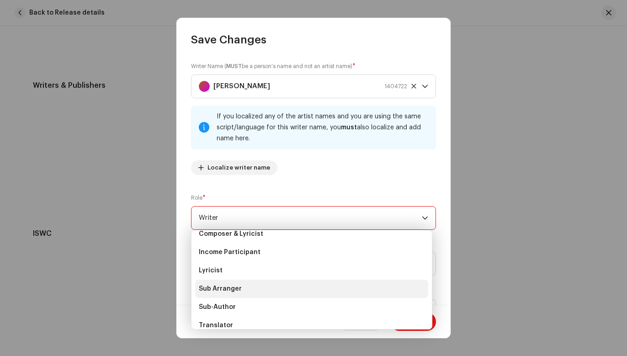
scroll to position [51, 0]
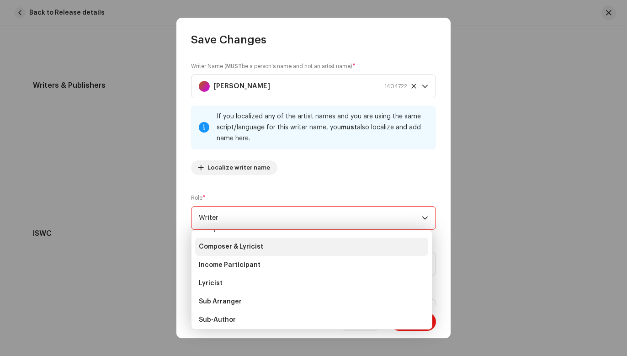
click at [265, 247] on li "Composer & Lyricist" at bounding box center [311, 246] width 233 height 18
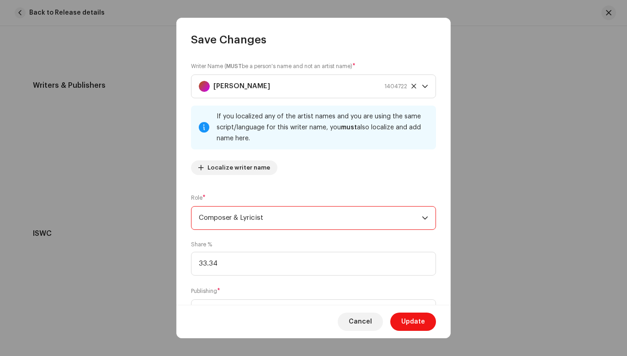
scroll to position [88, 0]
click at [414, 321] on span "Update" at bounding box center [413, 321] width 24 height 18
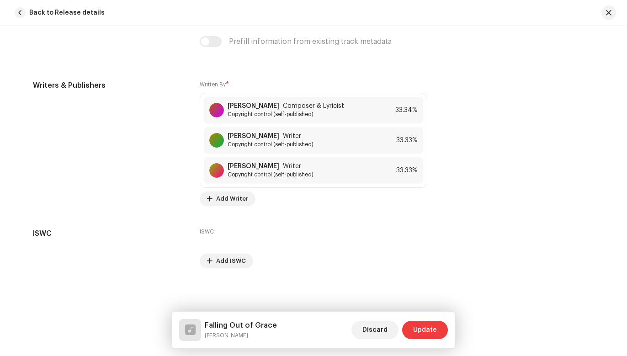
click at [422, 328] on span "Update" at bounding box center [425, 330] width 24 height 18
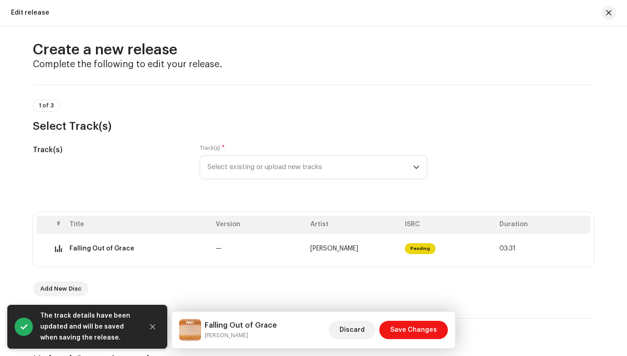
click at [422, 328] on span "Save Changes" at bounding box center [413, 330] width 47 height 18
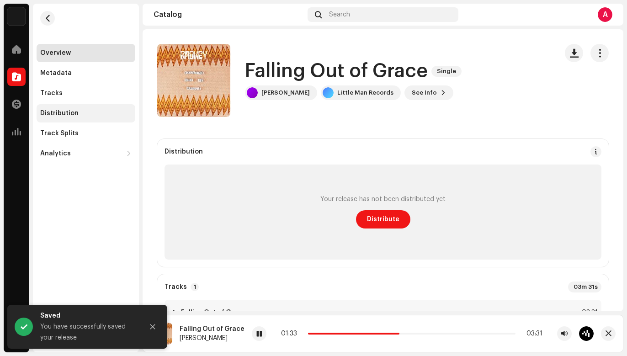
click at [55, 111] on div "Distribution" at bounding box center [59, 113] width 38 height 7
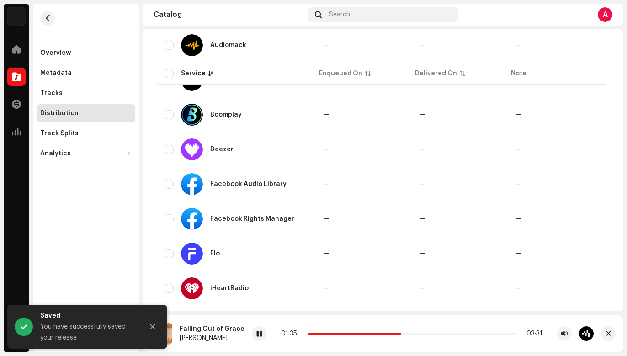
scroll to position [254, 0]
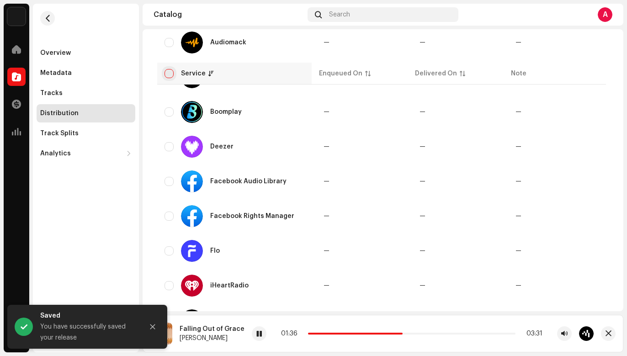
click at [168, 73] on input "checkbox" at bounding box center [168, 73] width 9 height 9
checkbox input "true"
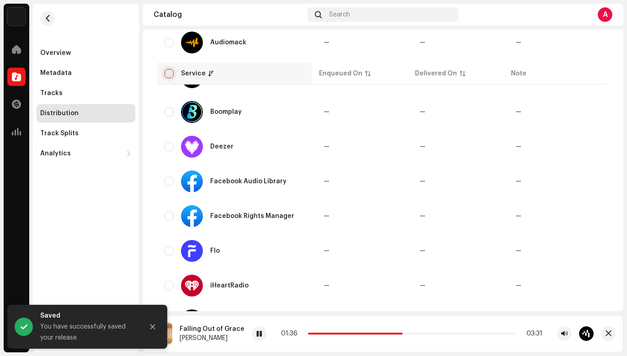
checkbox input "true"
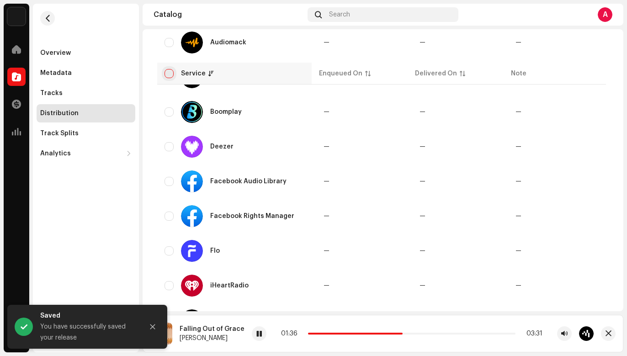
checkbox input "true"
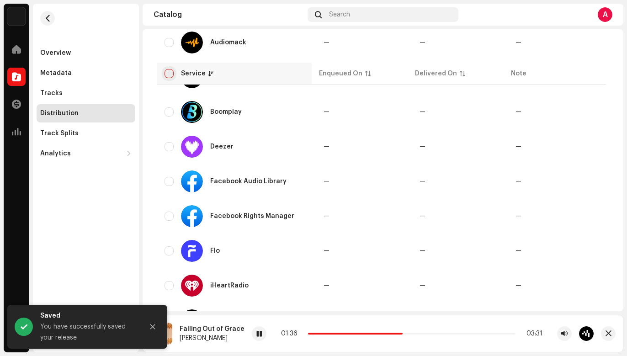
checkbox input "true"
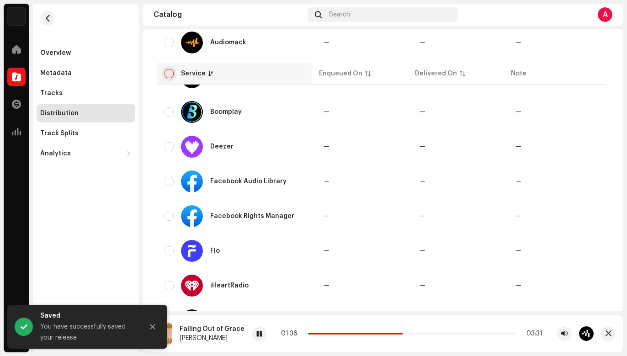
checkbox input "true"
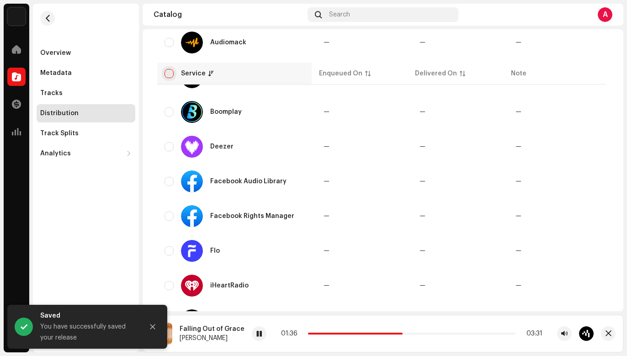
checkbox input "true"
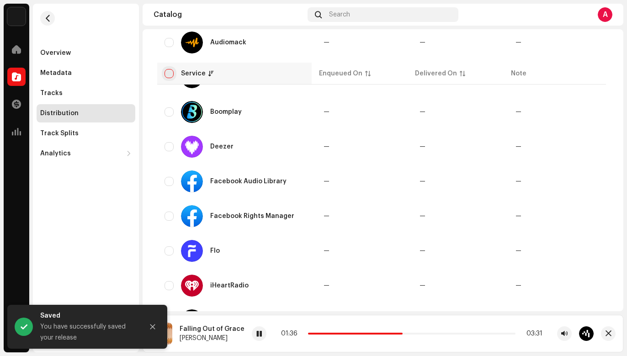
checkbox input "true"
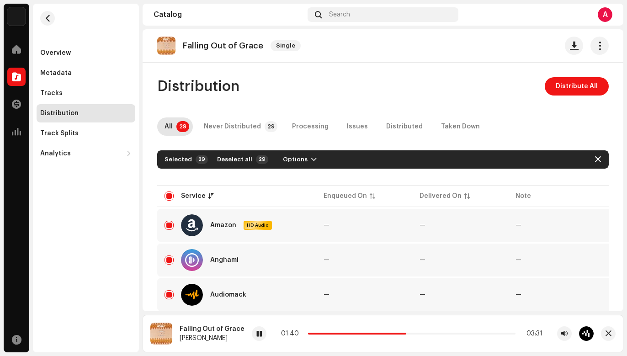
scroll to position [0, 0]
click at [561, 85] on span "Distribute All" at bounding box center [576, 86] width 42 height 18
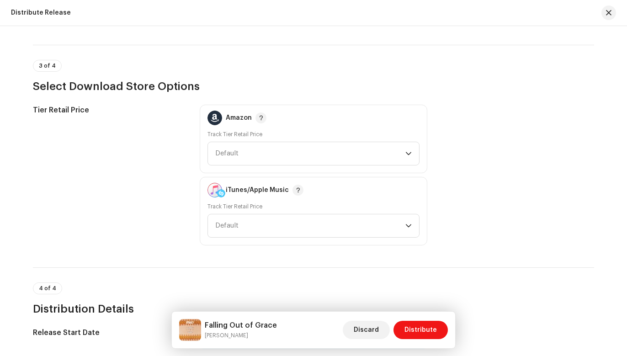
scroll to position [1244, 0]
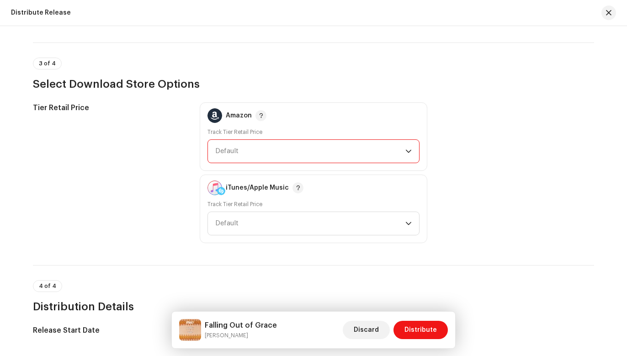
click at [386, 155] on span "Default" at bounding box center [310, 151] width 190 height 23
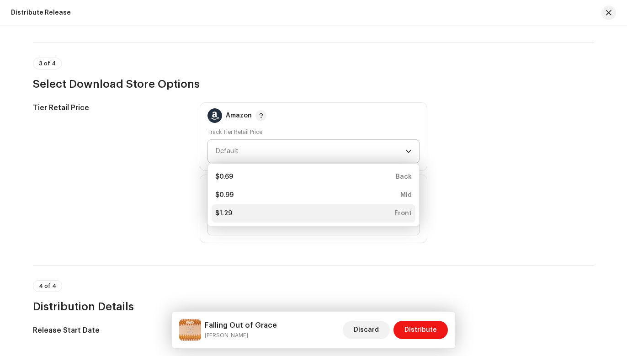
click at [365, 210] on div "$1.29 Front" at bounding box center [313, 213] width 196 height 9
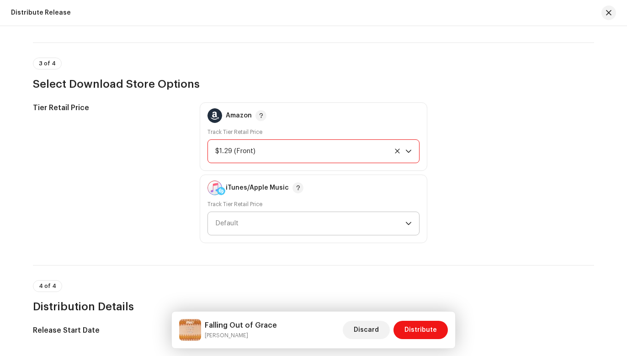
click at [363, 220] on span "Default" at bounding box center [310, 223] width 190 height 23
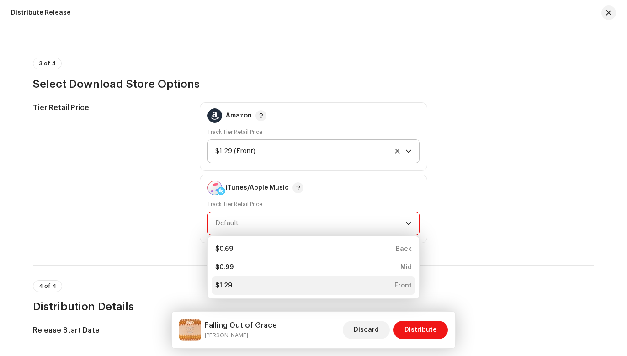
click at [348, 289] on div "$1.29 Front" at bounding box center [313, 285] width 196 height 9
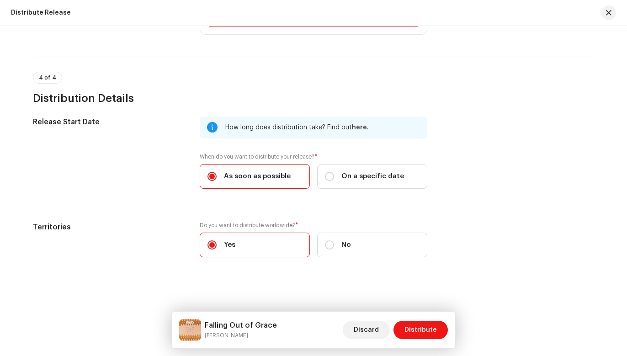
scroll to position [1452, 0]
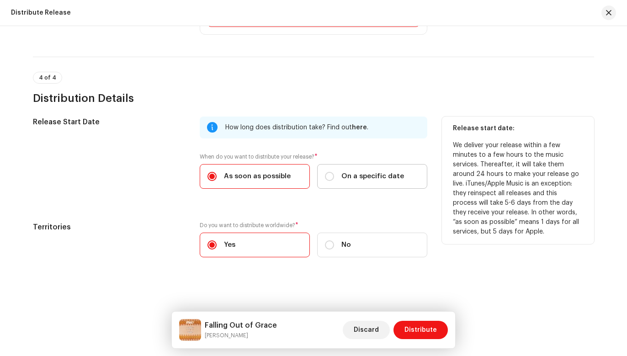
click at [376, 177] on span "On a specific date" at bounding box center [372, 176] width 63 height 10
click at [334, 177] on input "On a specific date" at bounding box center [329, 176] width 9 height 9
radio input "true"
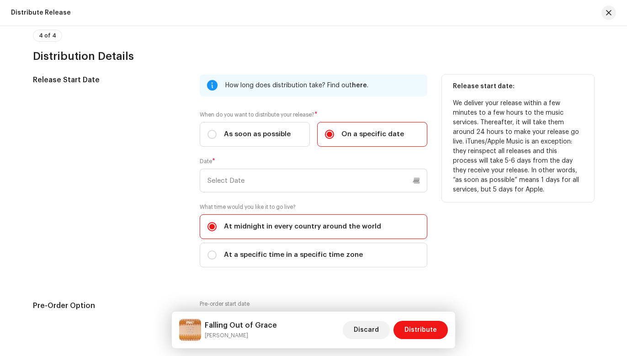
scroll to position [1509, 0]
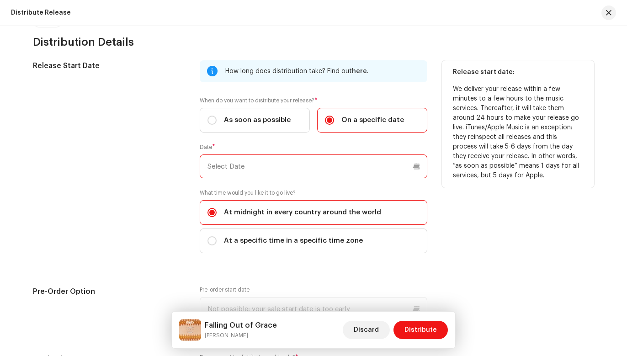
click at [414, 169] on input "text" at bounding box center [313, 166] width 227 height 24
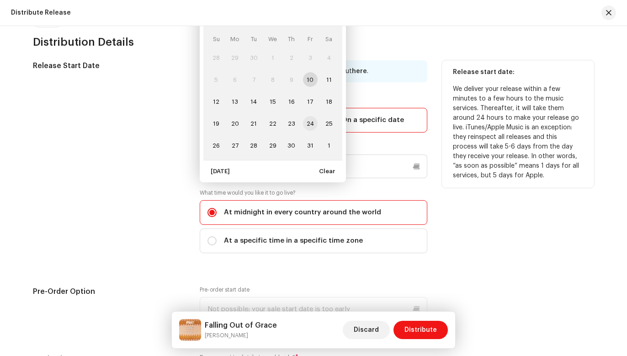
click at [309, 122] on span "24" at bounding box center [310, 123] width 15 height 15
type input "[DATE]"
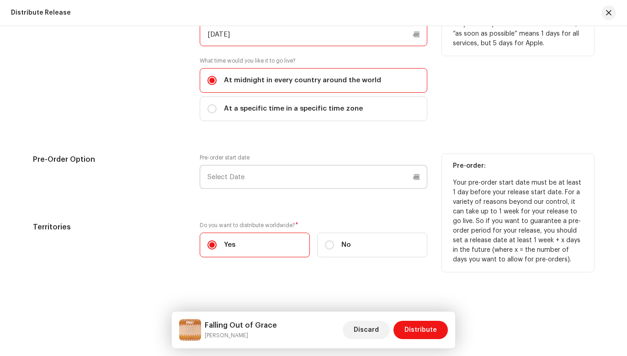
scroll to position [1640, 0]
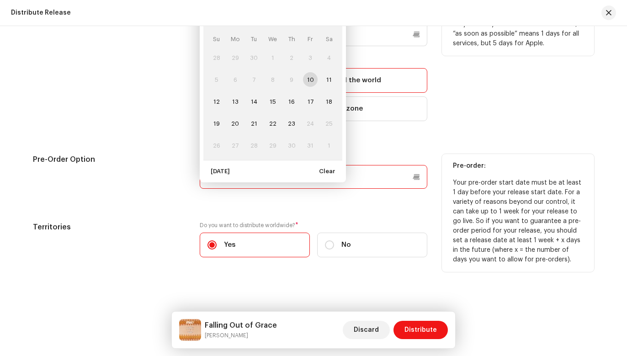
click at [353, 177] on input "text" at bounding box center [313, 177] width 227 height 24
click at [309, 100] on span "17" at bounding box center [310, 101] width 15 height 15
type input "[DATE]"
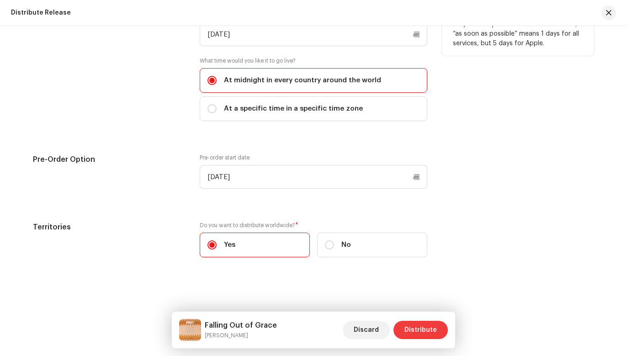
click at [414, 327] on span "Distribute" at bounding box center [420, 330] width 32 height 18
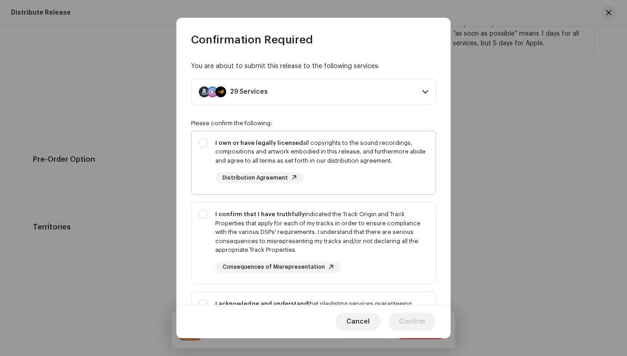
click at [204, 140] on div "I own or have legally licensed all copyrights to the sound recordings, composit…" at bounding box center [313, 161] width 244 height 60
checkbox input "true"
click at [204, 215] on div "I confirm that I have truthfully indicated the Track Origin and Track Propertie…" at bounding box center [313, 241] width 244 height 78
checkbox input "true"
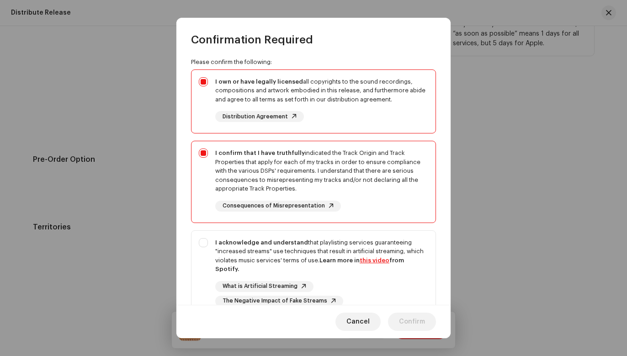
scroll to position [100, 0]
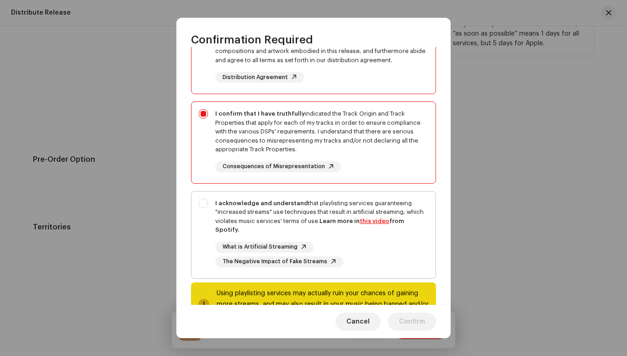
click at [203, 199] on div "I acknowledge and understand that playlisting services guaranteeing "increased …" at bounding box center [313, 232] width 244 height 83
checkbox input "true"
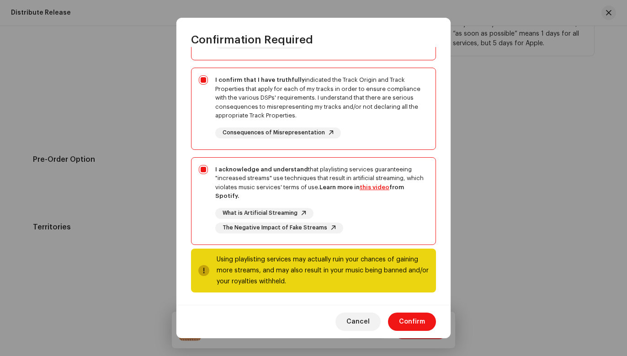
scroll to position [134, 0]
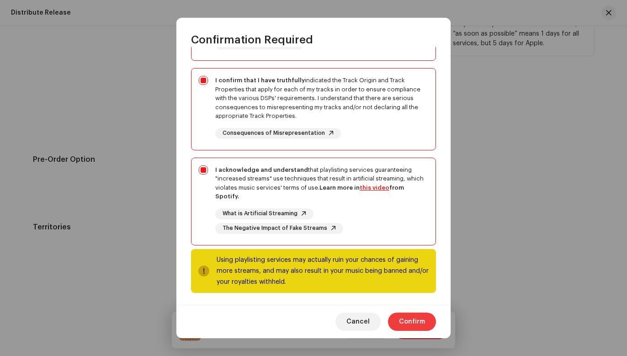
click at [406, 320] on span "Confirm" at bounding box center [412, 321] width 26 height 18
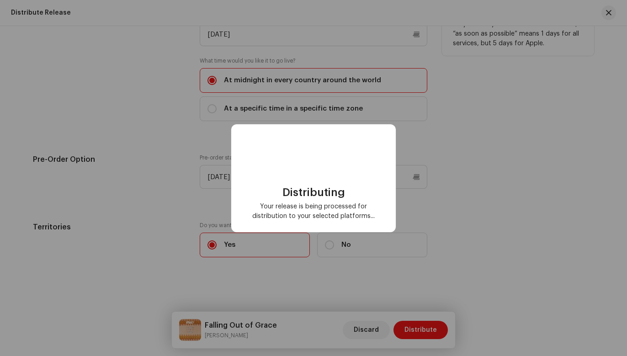
checkbox input "false"
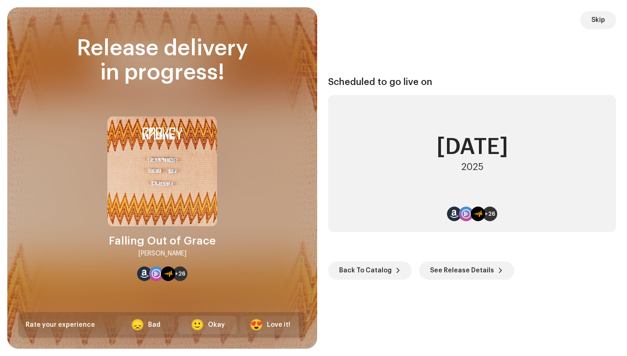
click at [210, 323] on div "Okay" at bounding box center [216, 325] width 17 height 10
